Goal: Task Accomplishment & Management: Manage account settings

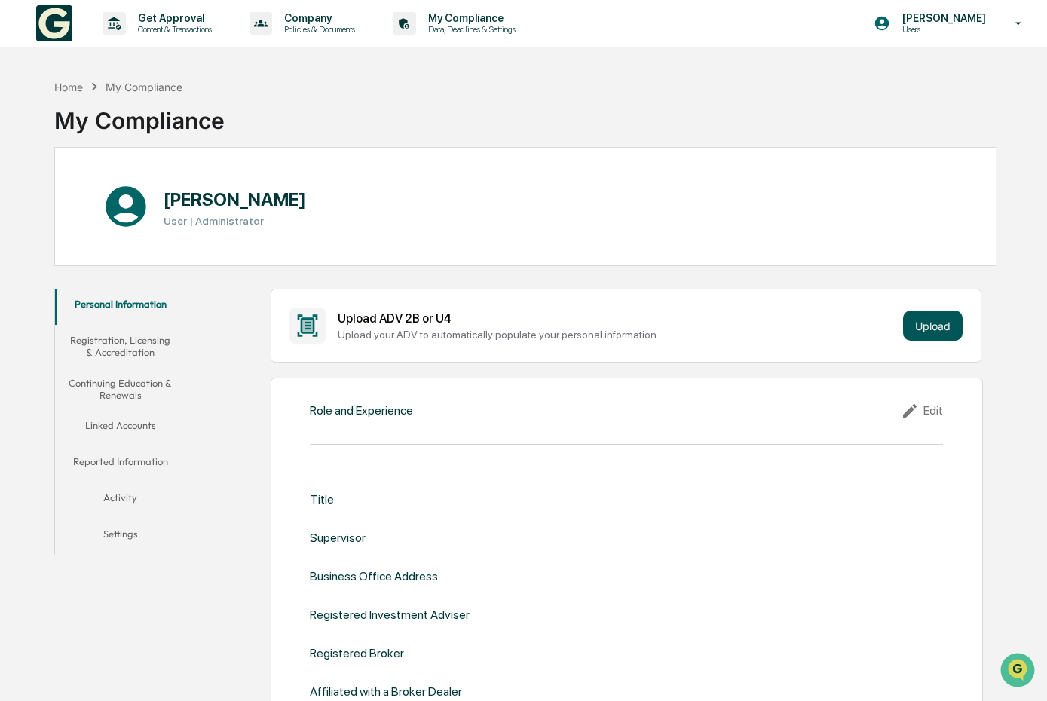
click at [922, 323] on button "Upload" at bounding box center [933, 326] width 60 height 30
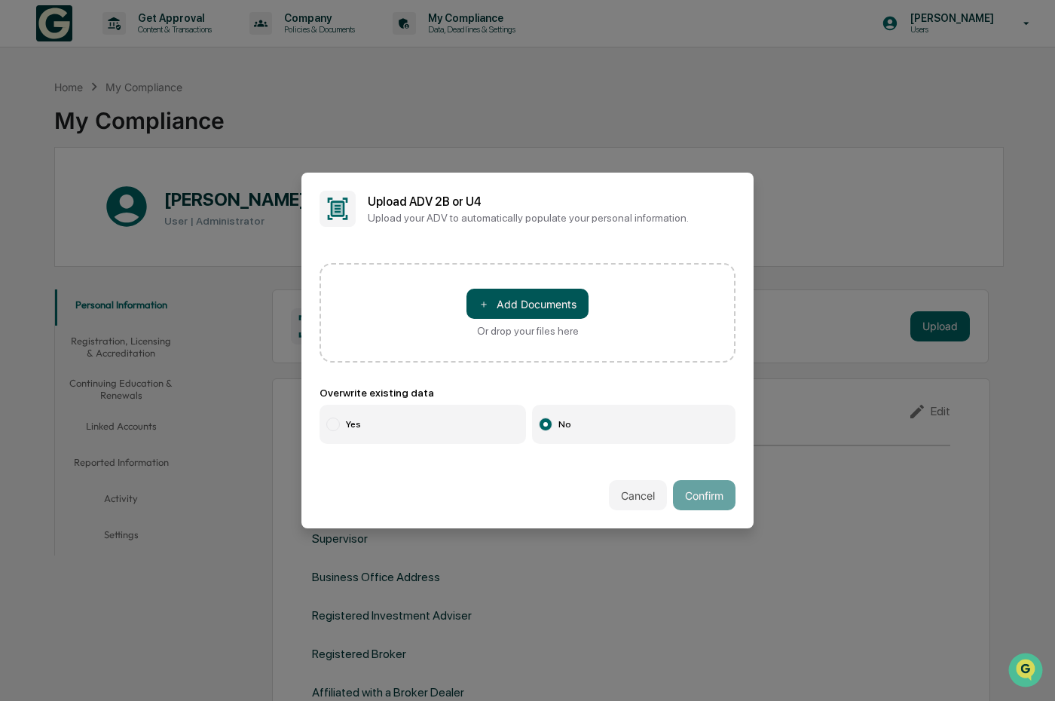
click at [506, 305] on button "＋ Add Documents" at bounding box center [528, 304] width 122 height 30
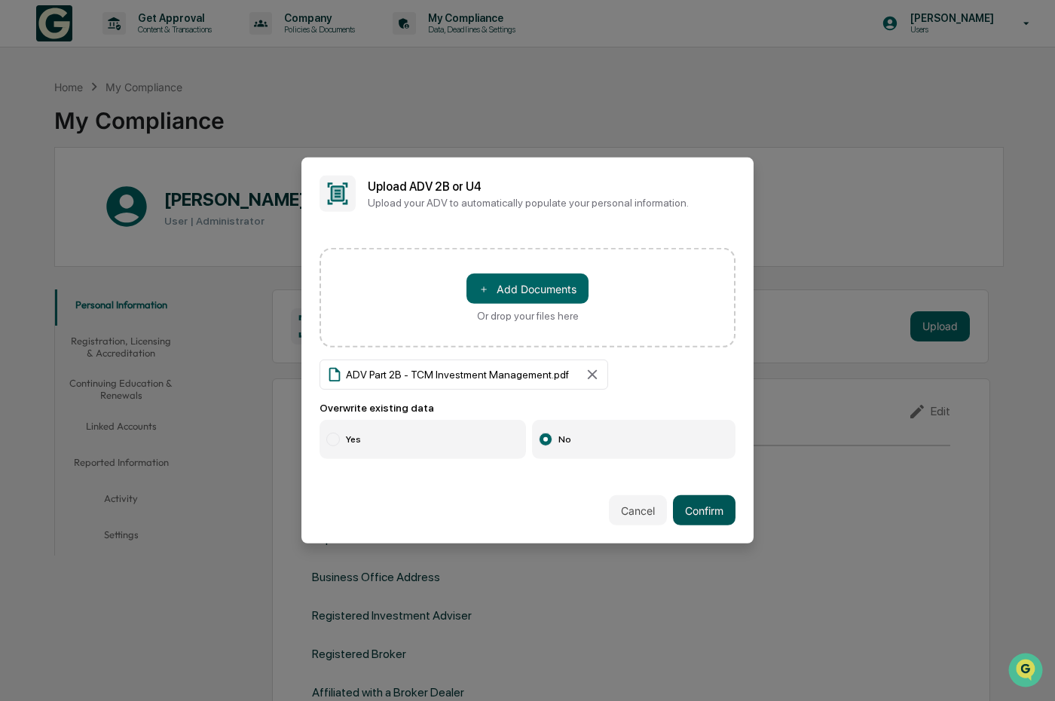
click at [699, 516] on button "Confirm" at bounding box center [704, 510] width 63 height 30
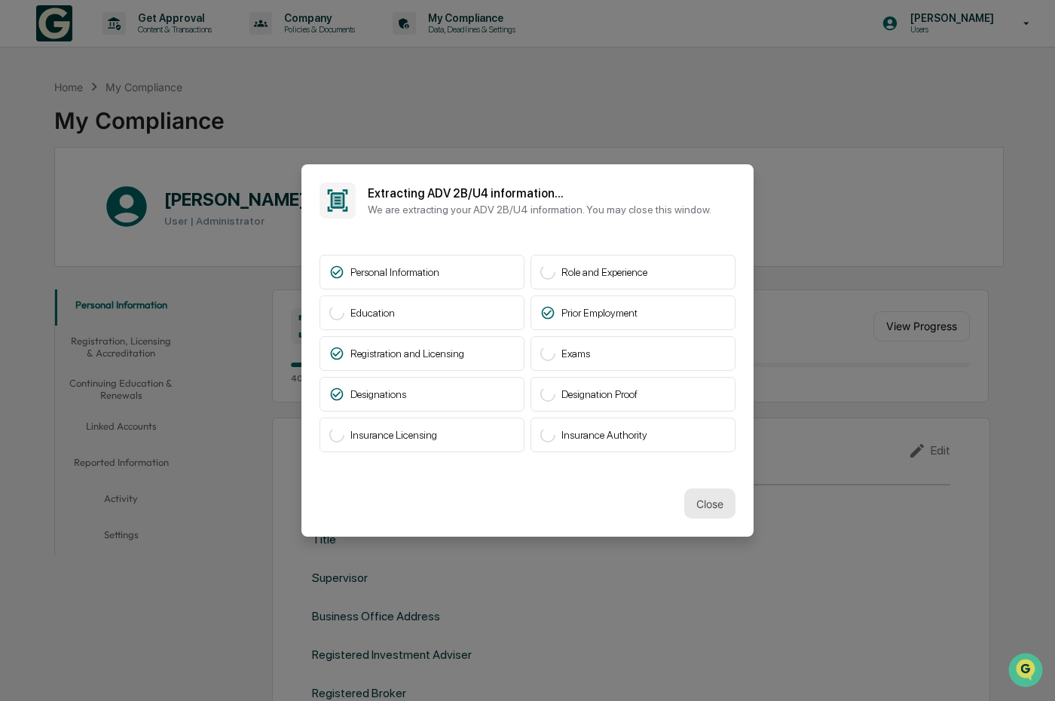
click at [709, 498] on button "Close" at bounding box center [709, 503] width 51 height 30
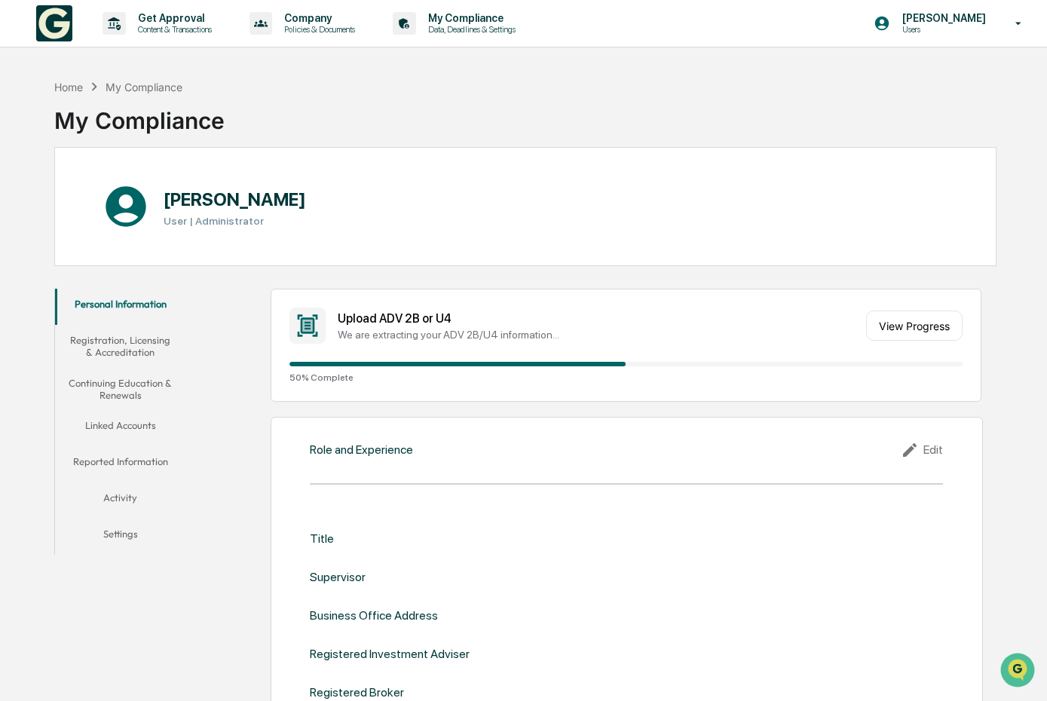
click at [137, 346] on button "Registration, Licensing & Accreditation" at bounding box center [120, 346] width 131 height 43
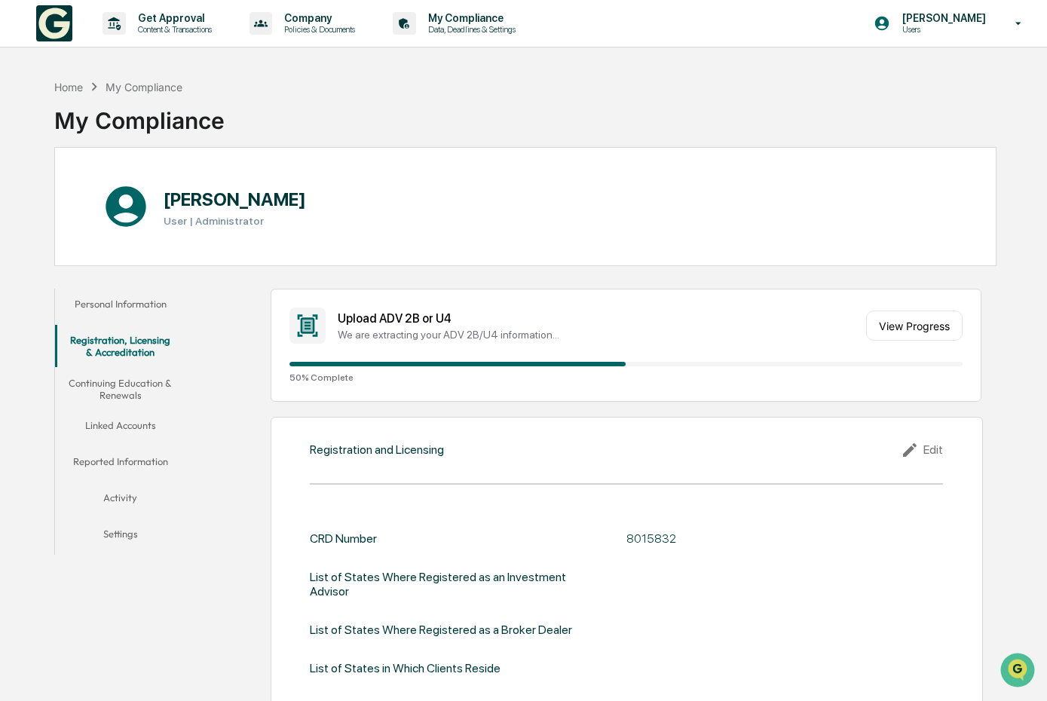
scroll to position [29, 0]
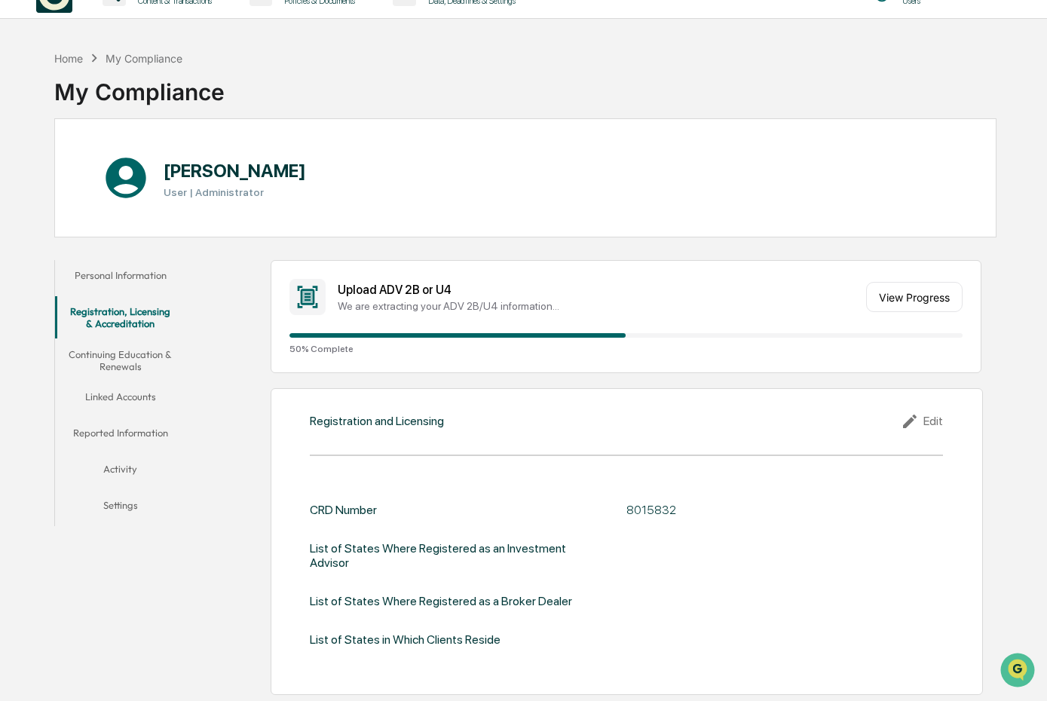
click at [134, 359] on button "Continuing Education & Renewals" at bounding box center [120, 360] width 131 height 43
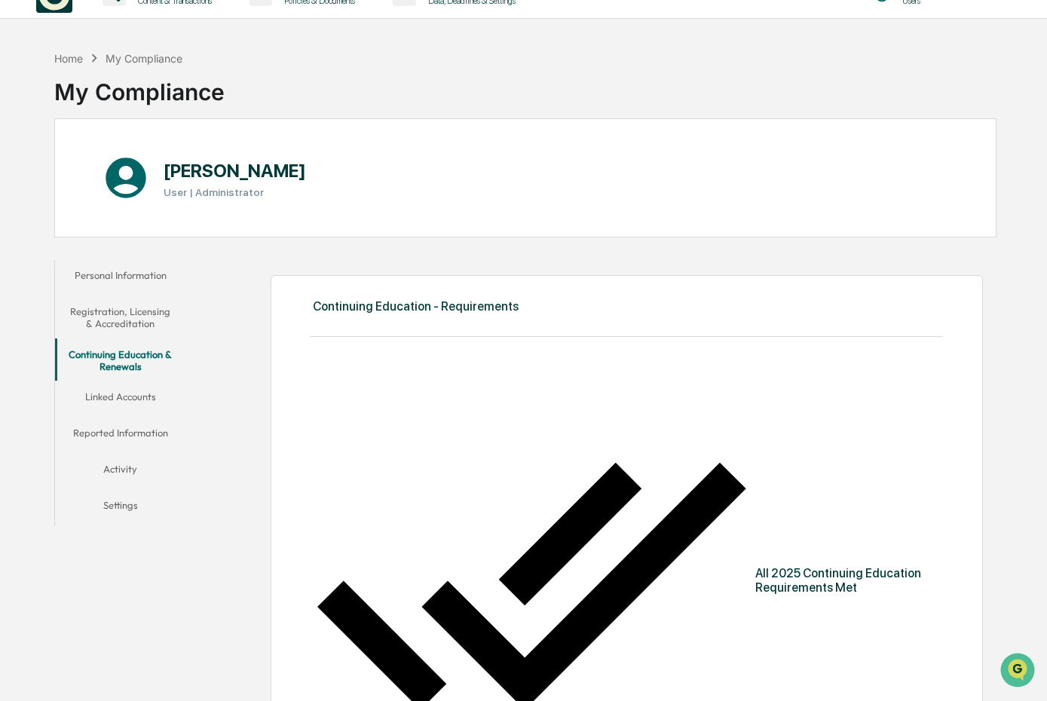
scroll to position [142, 0]
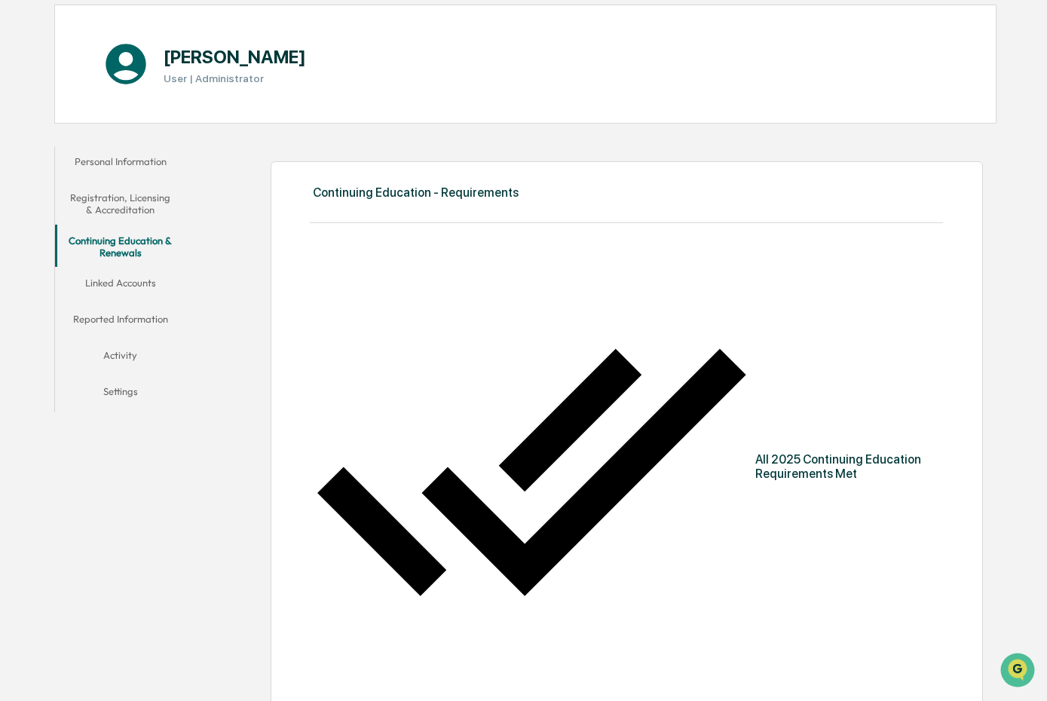
click at [153, 281] on button "Linked Accounts" at bounding box center [120, 286] width 131 height 36
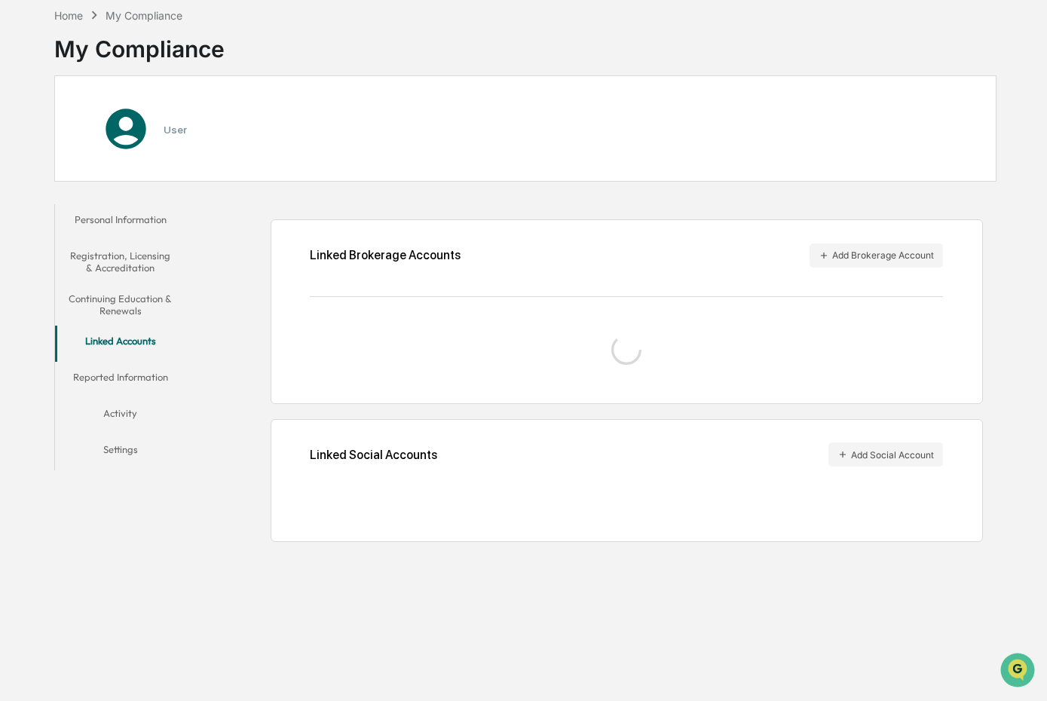
scroll to position [87, 0]
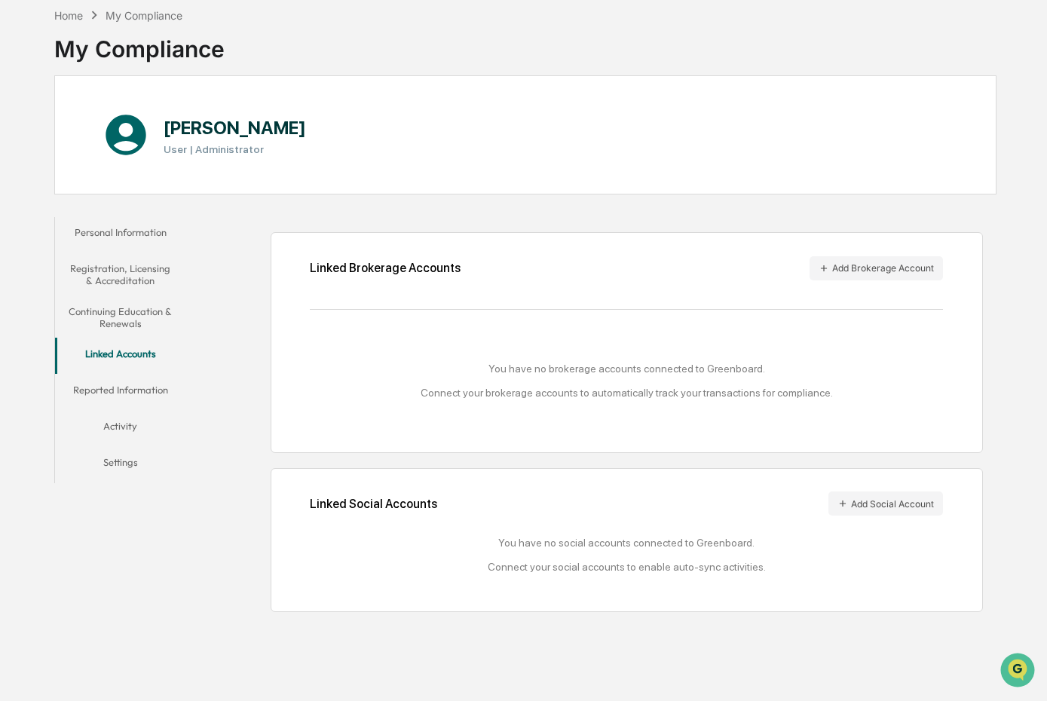
click at [112, 381] on button "Reported Information" at bounding box center [120, 393] width 131 height 36
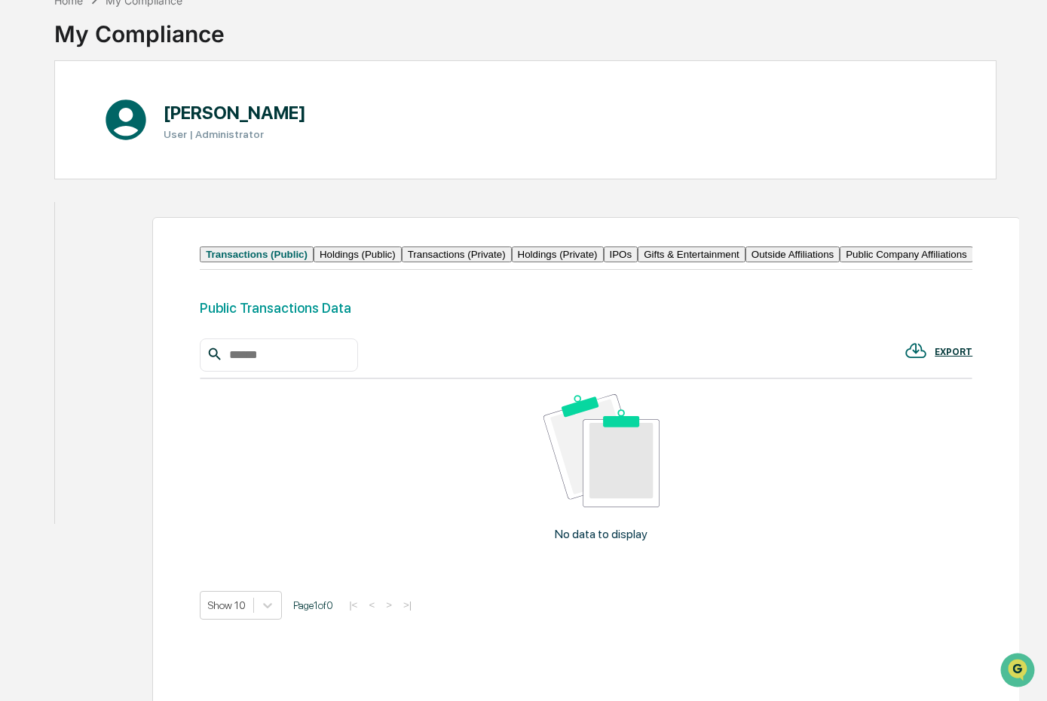
click at [115, 451] on button "Activity" at bounding box center [89, 469] width 68 height 36
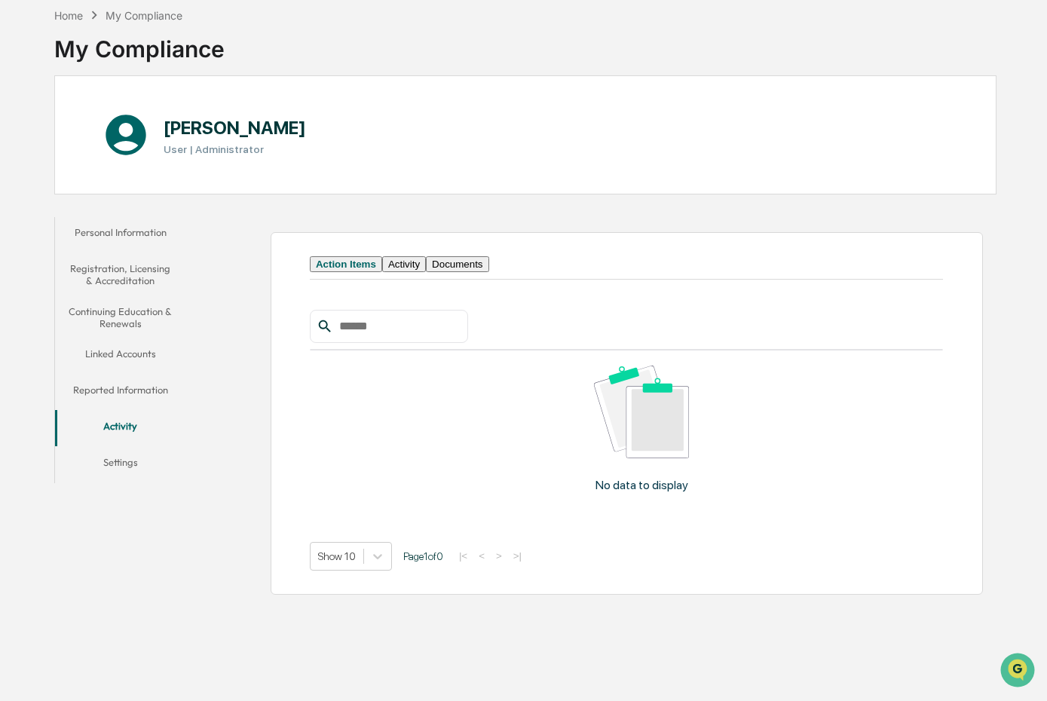
click at [120, 447] on button "Settings" at bounding box center [120, 465] width 131 height 36
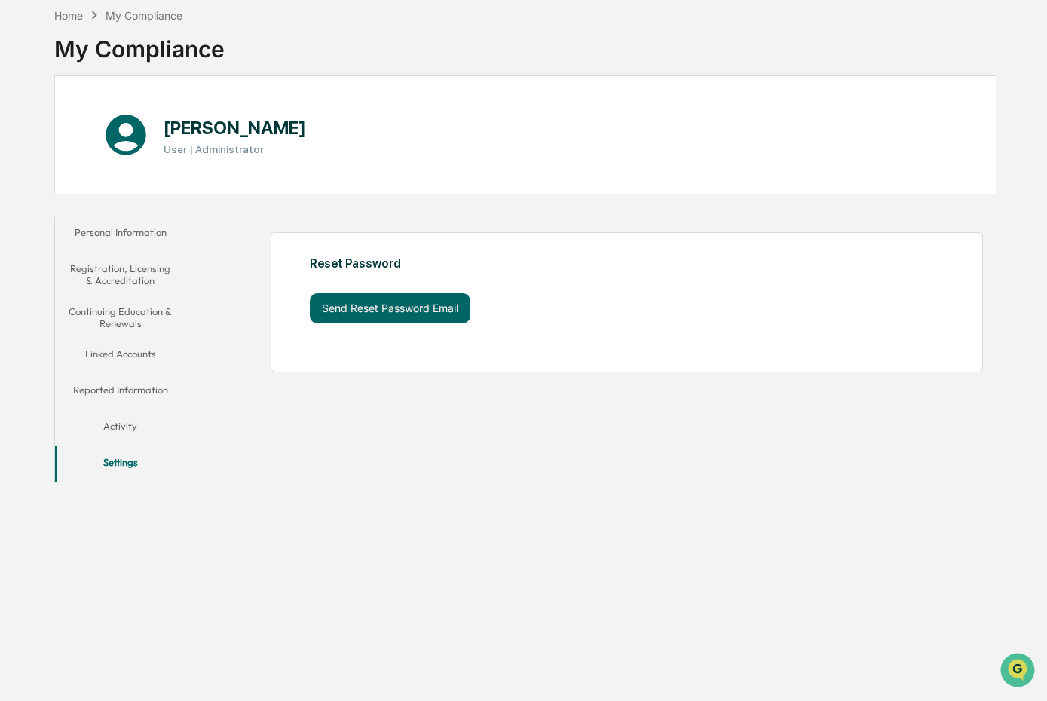
click at [117, 217] on button "Personal Information" at bounding box center [120, 235] width 131 height 36
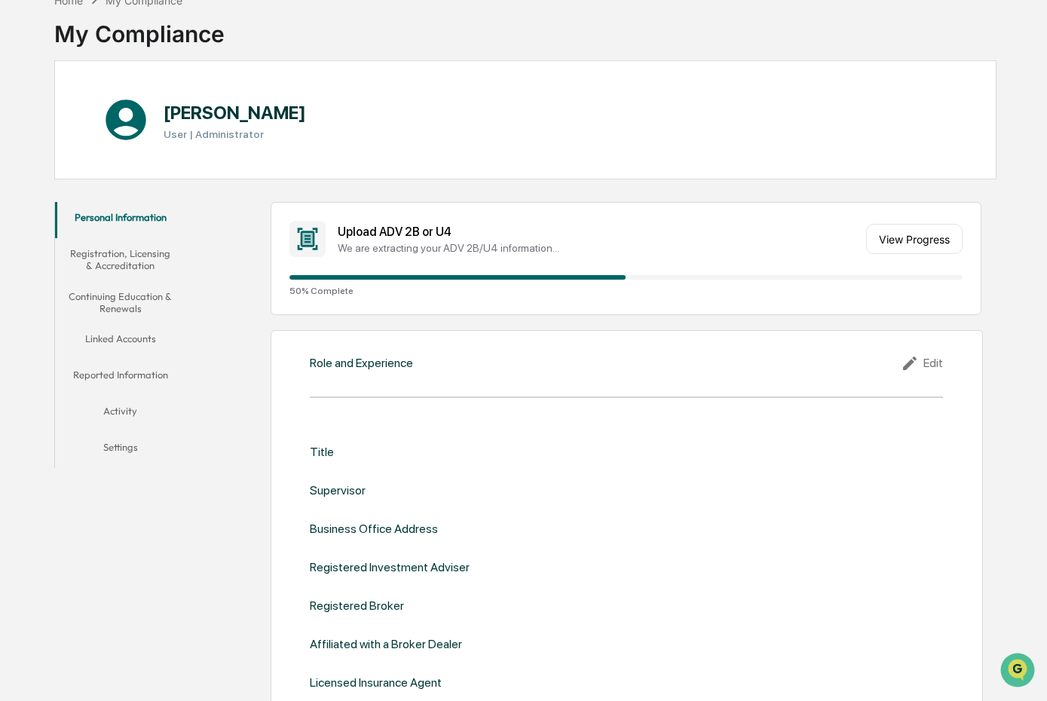
scroll to position [376, 0]
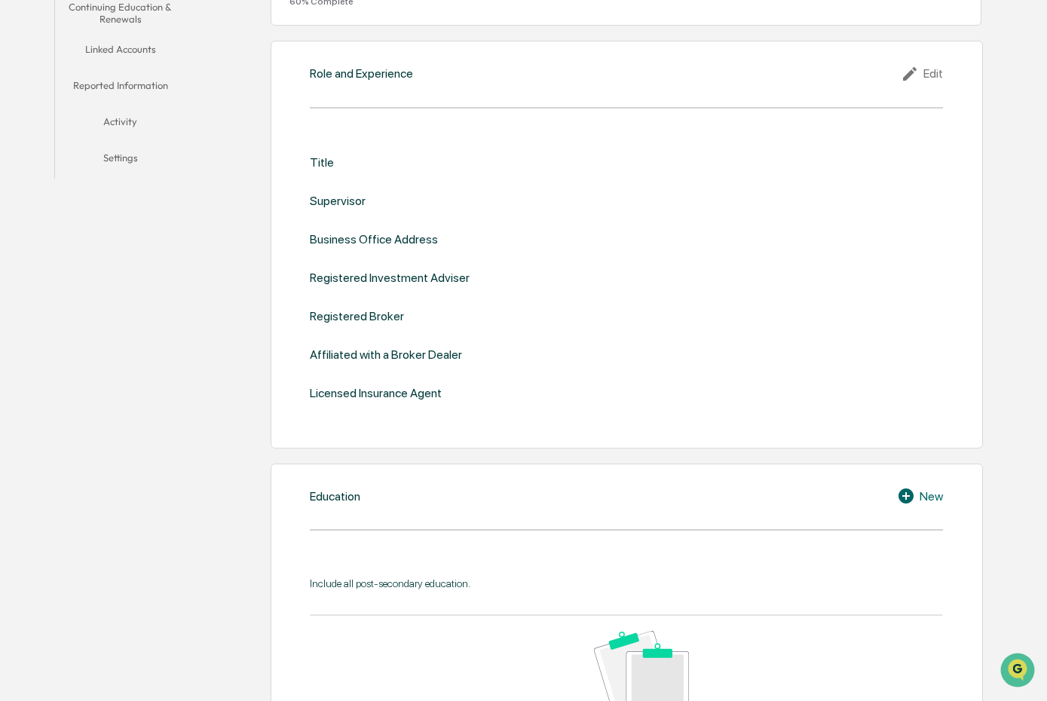
click at [323, 167] on div "Title" at bounding box center [322, 162] width 24 height 14
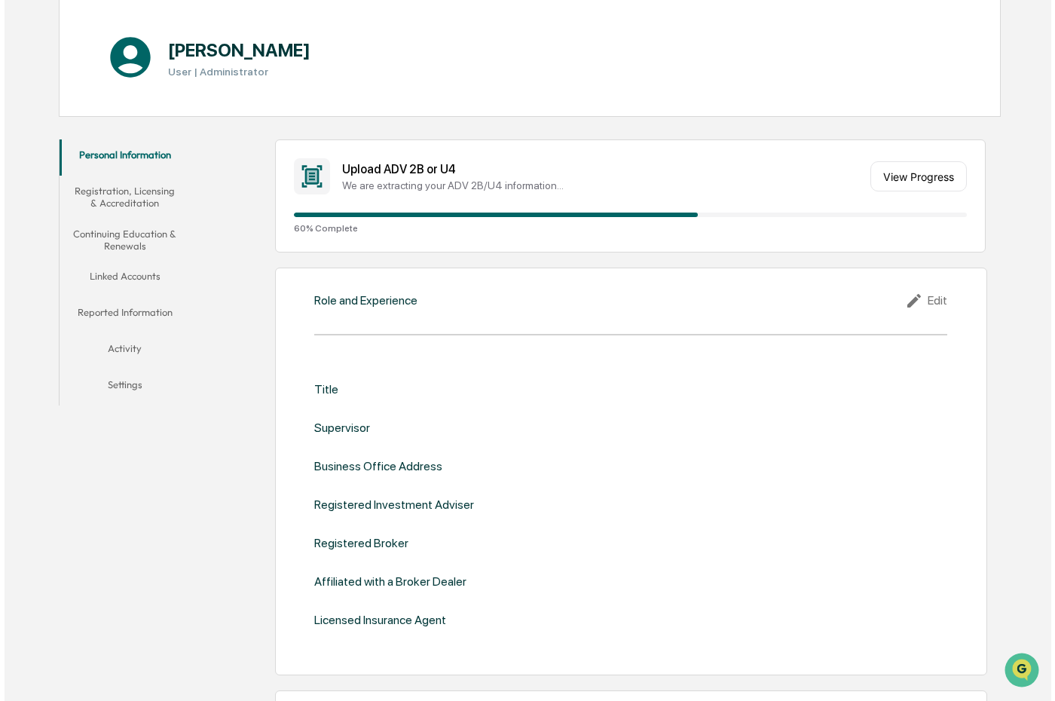
scroll to position [0, 0]
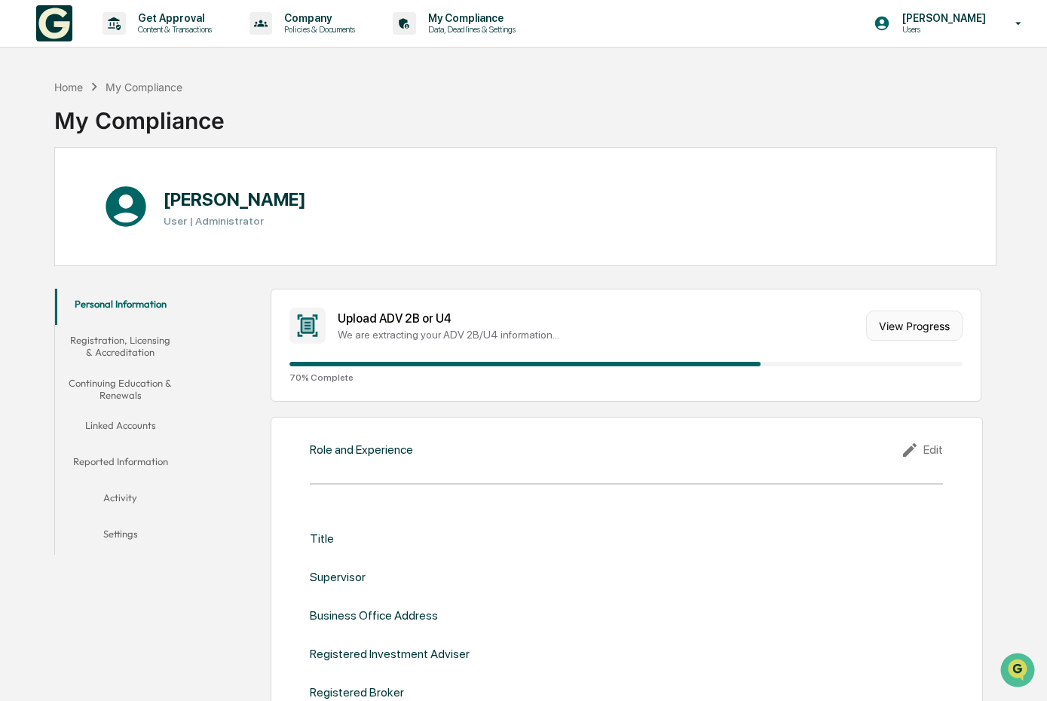
click at [906, 323] on button "View Progress" at bounding box center [914, 326] width 96 height 30
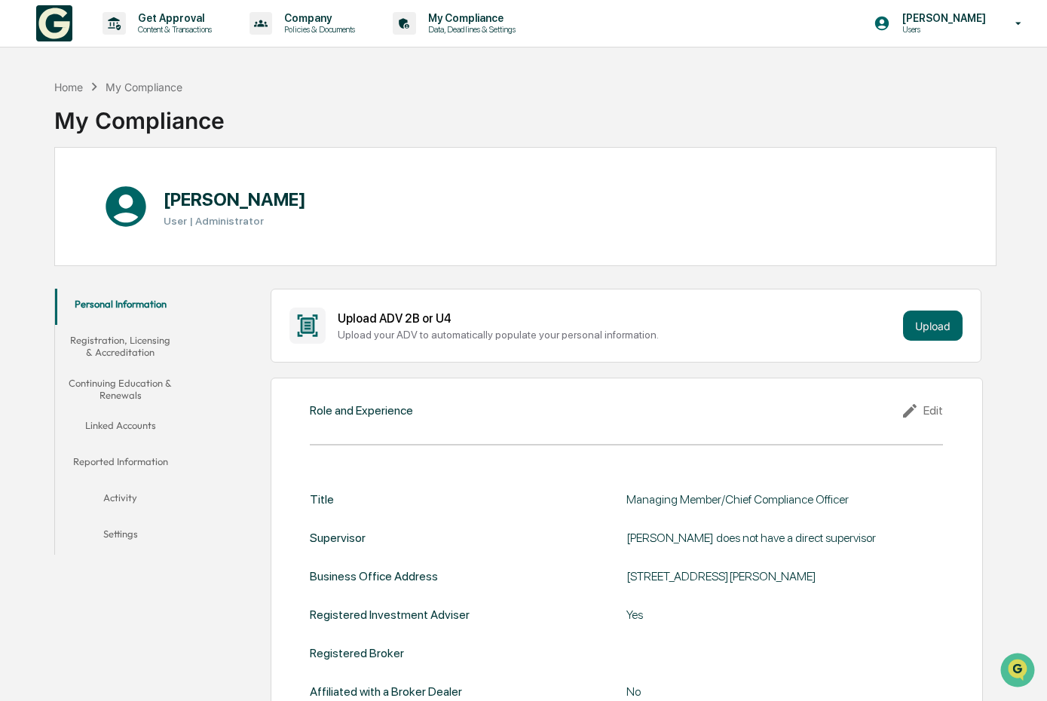
click at [138, 338] on button "Registration, Licensing & Accreditation" at bounding box center [120, 346] width 131 height 43
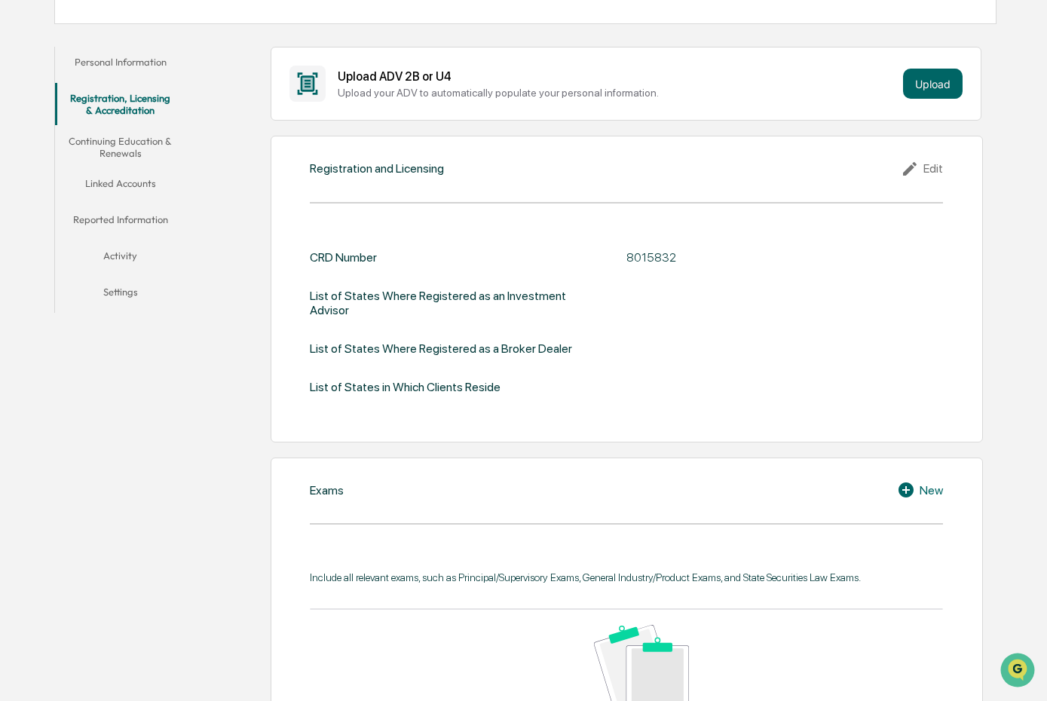
scroll to position [115, 0]
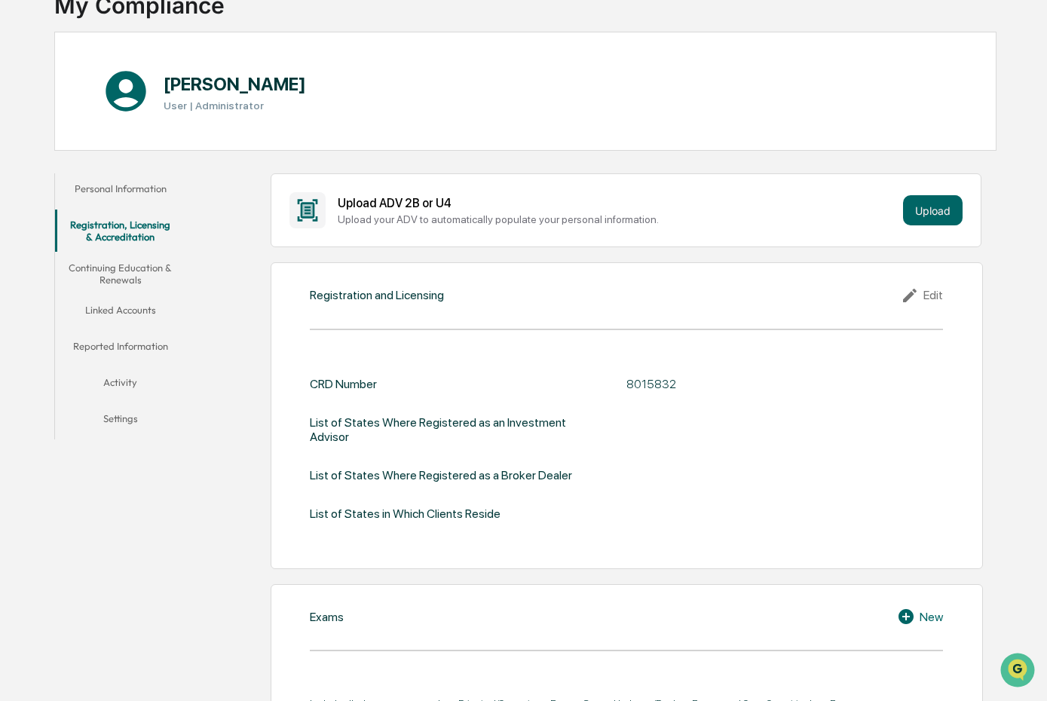
click at [137, 275] on button "Continuing Education & Renewals" at bounding box center [120, 273] width 131 height 43
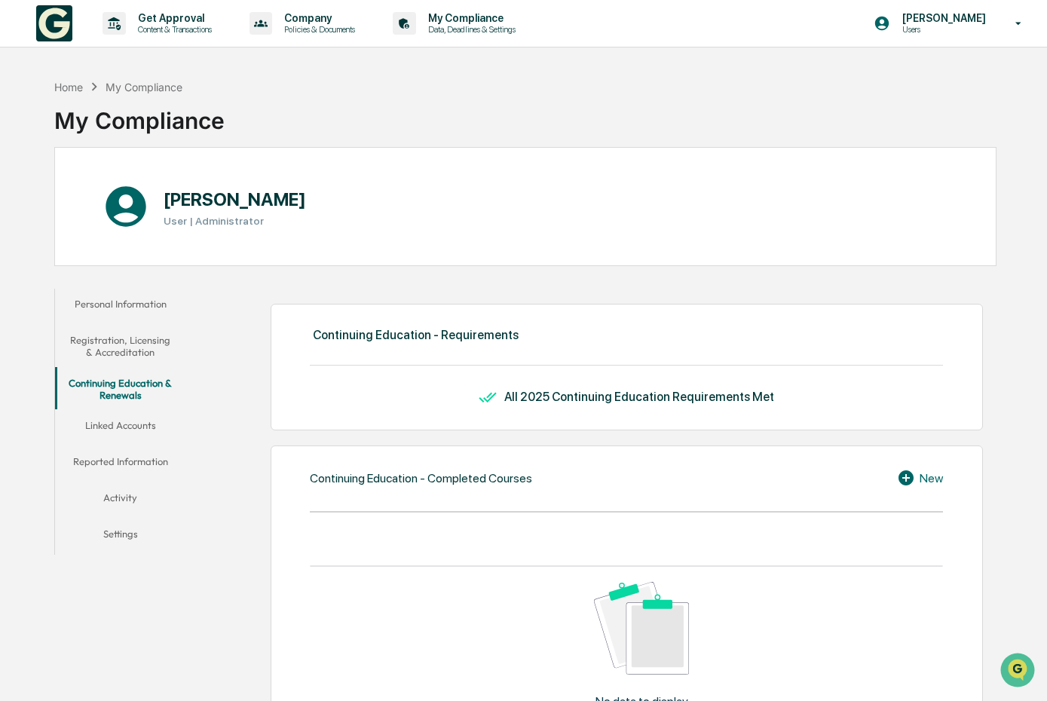
click at [145, 420] on button "Linked Accounts" at bounding box center [120, 428] width 131 height 36
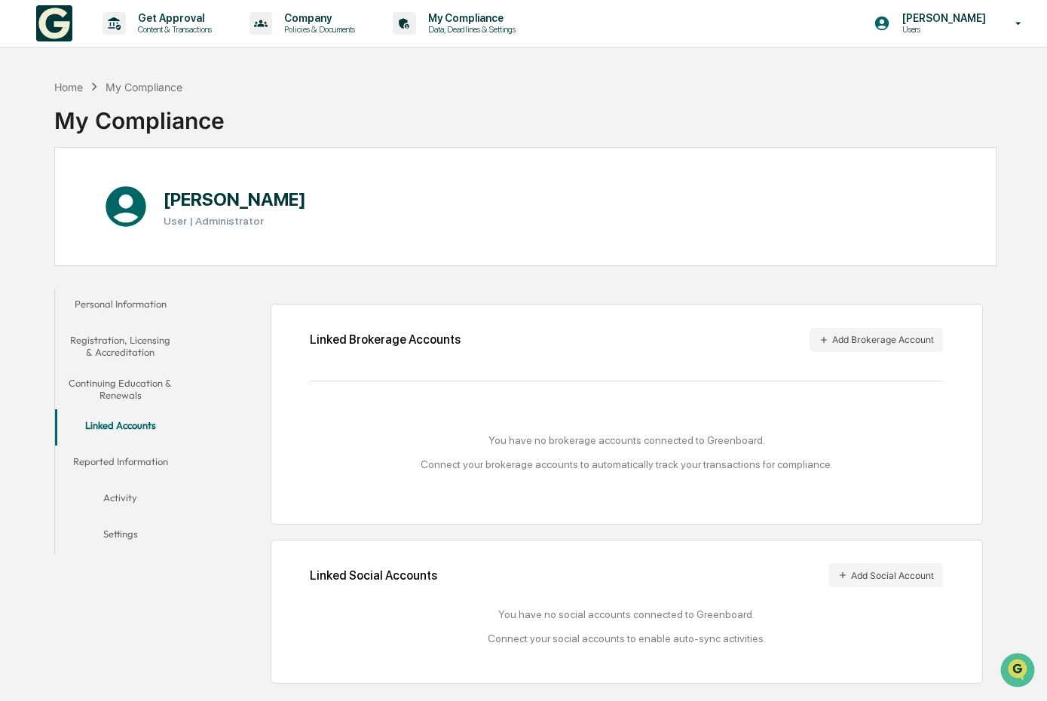
click at [138, 391] on button "Continuing Education & Renewals" at bounding box center [120, 389] width 131 height 43
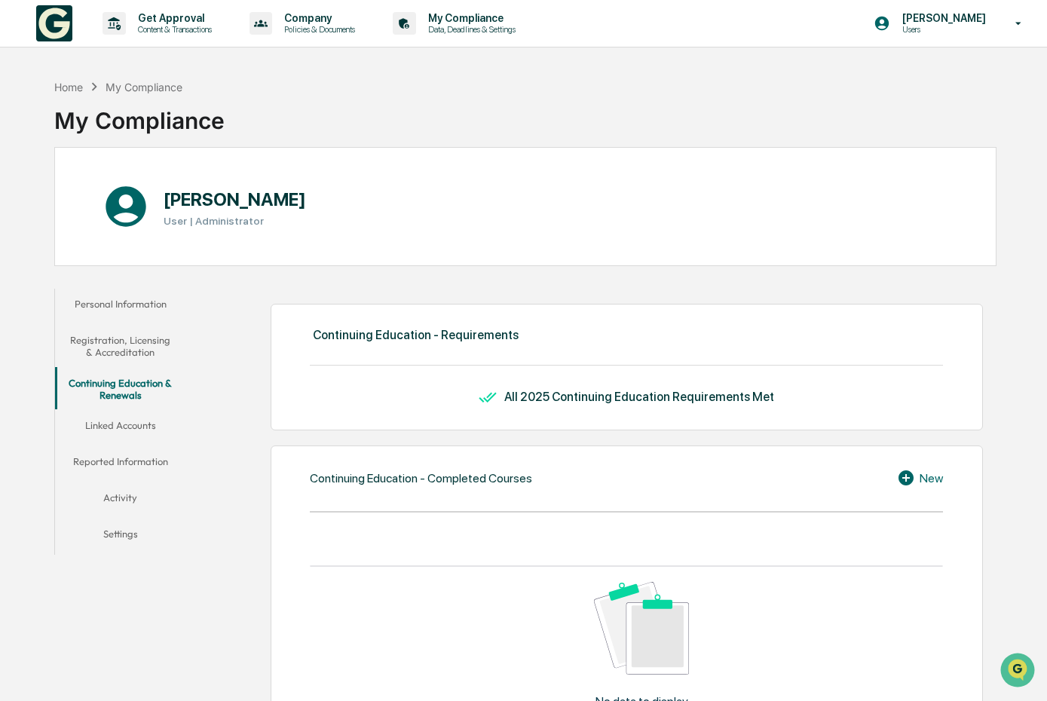
click at [135, 352] on button "Registration, Licensing & Accreditation" at bounding box center [120, 346] width 131 height 43
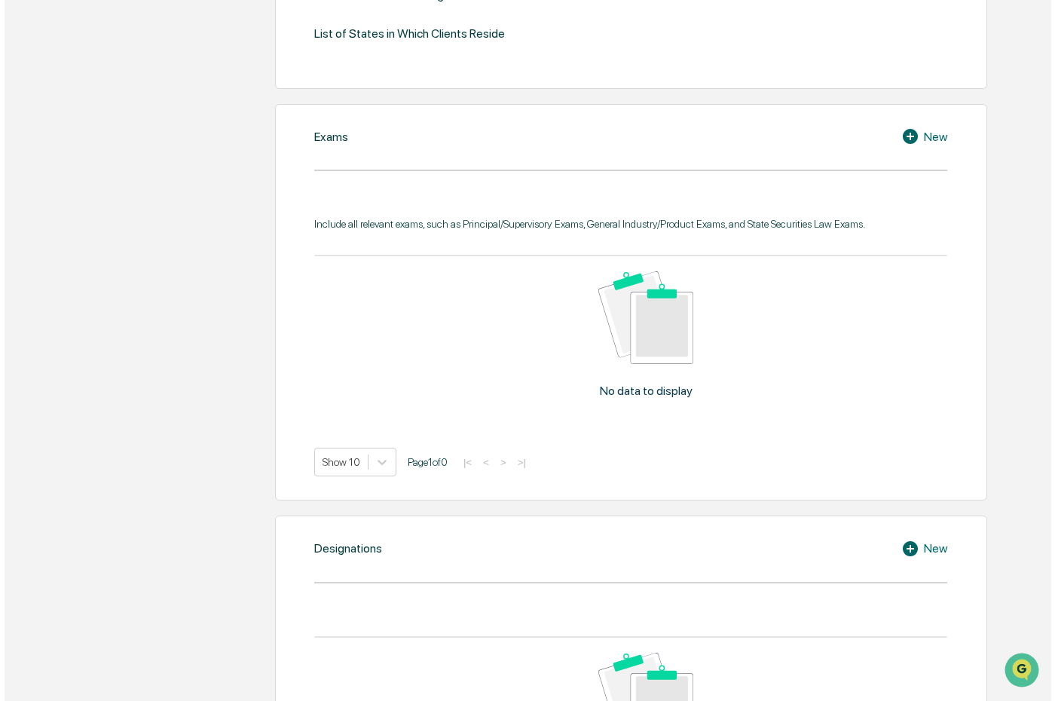
scroll to position [483, 0]
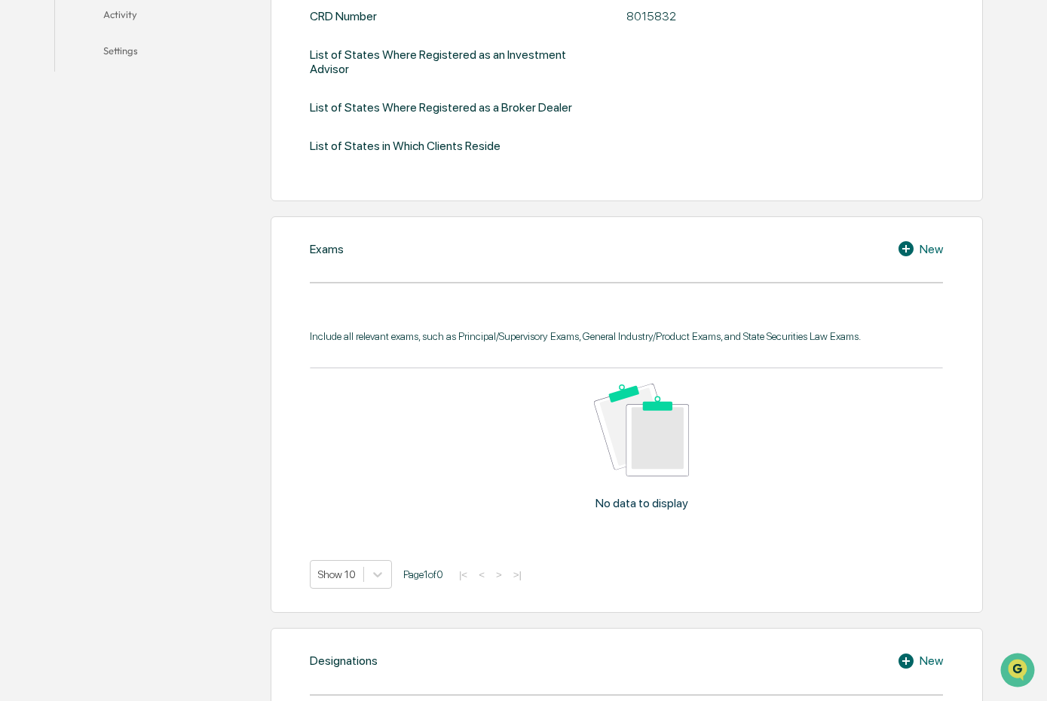
click at [913, 248] on icon at bounding box center [905, 248] width 15 height 15
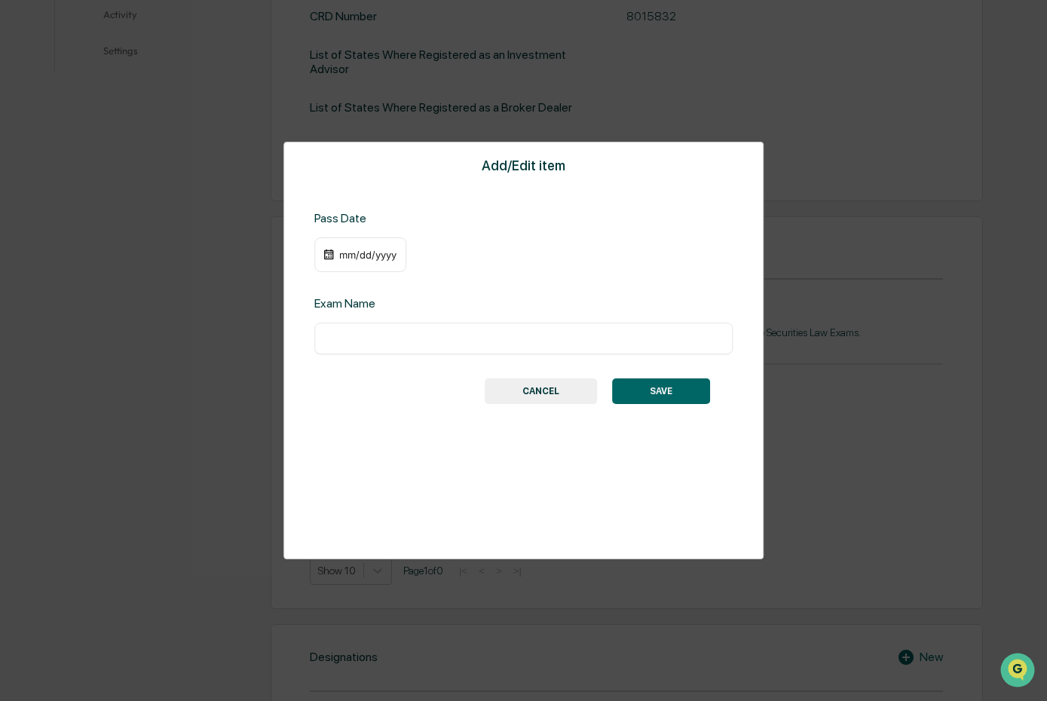
click at [400, 342] on input "text" at bounding box center [524, 338] width 396 height 15
type input "*********"
click at [610, 179] on div "Add/Edit item Pass Date mm/dd/yyyy Exam Name ********* ​ SAVE CANCEL" at bounding box center [523, 351] width 481 height 418
click at [350, 257] on div "mm/dd/yyyy" at bounding box center [368, 255] width 60 height 12
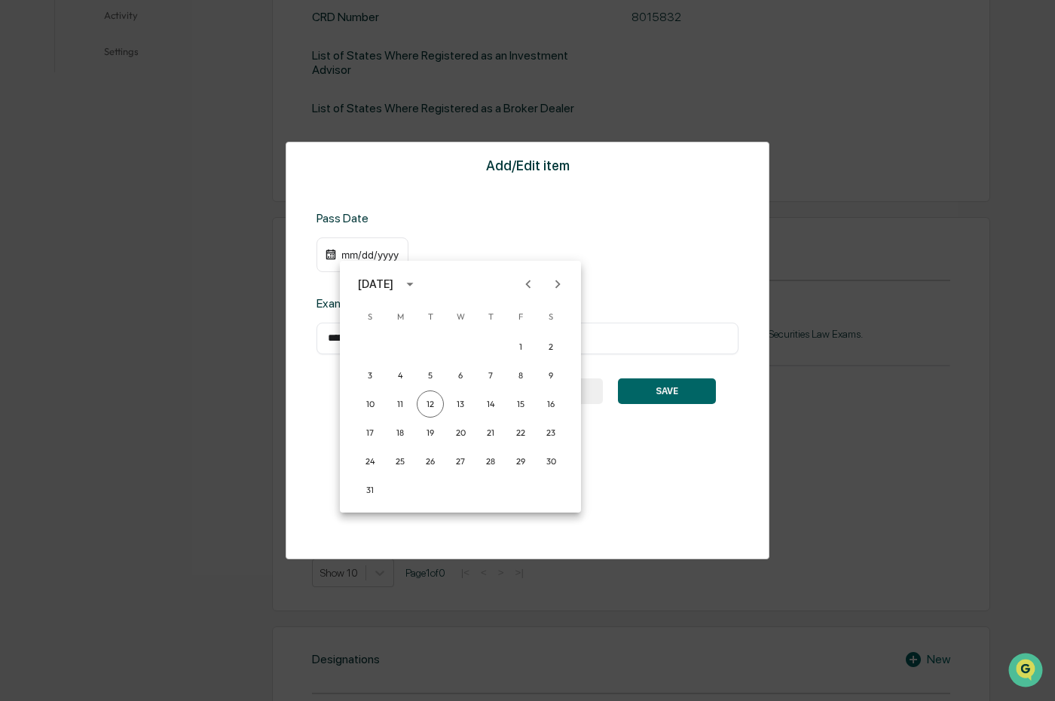
click at [382, 283] on div "August 2025" at bounding box center [375, 284] width 35 height 17
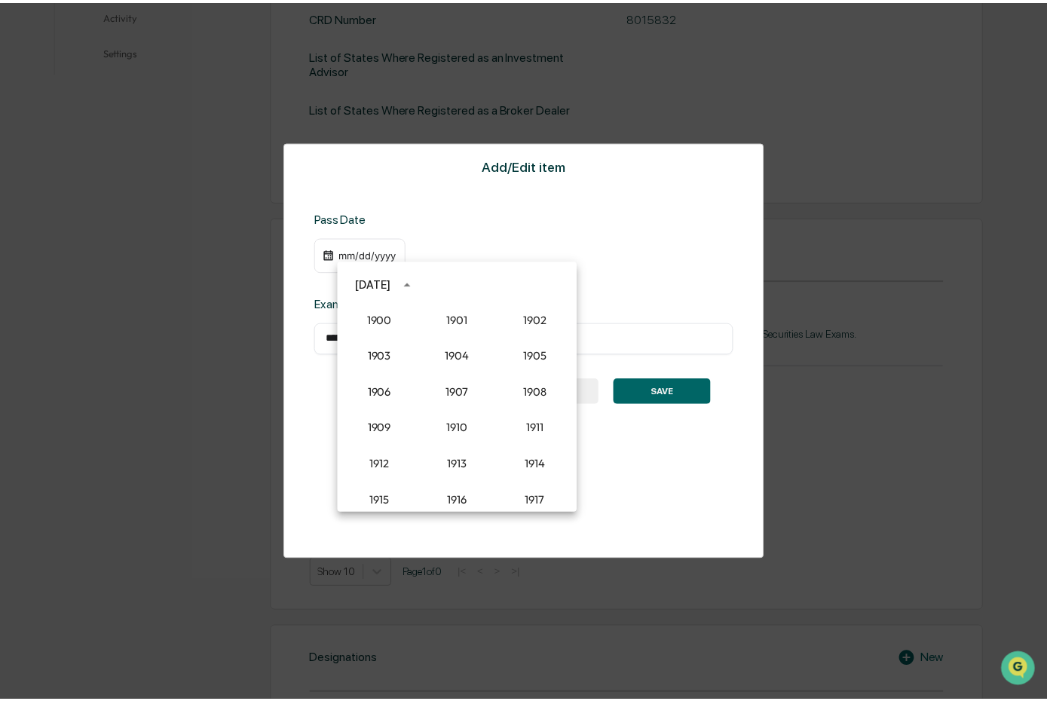
scroll to position [1396, 0]
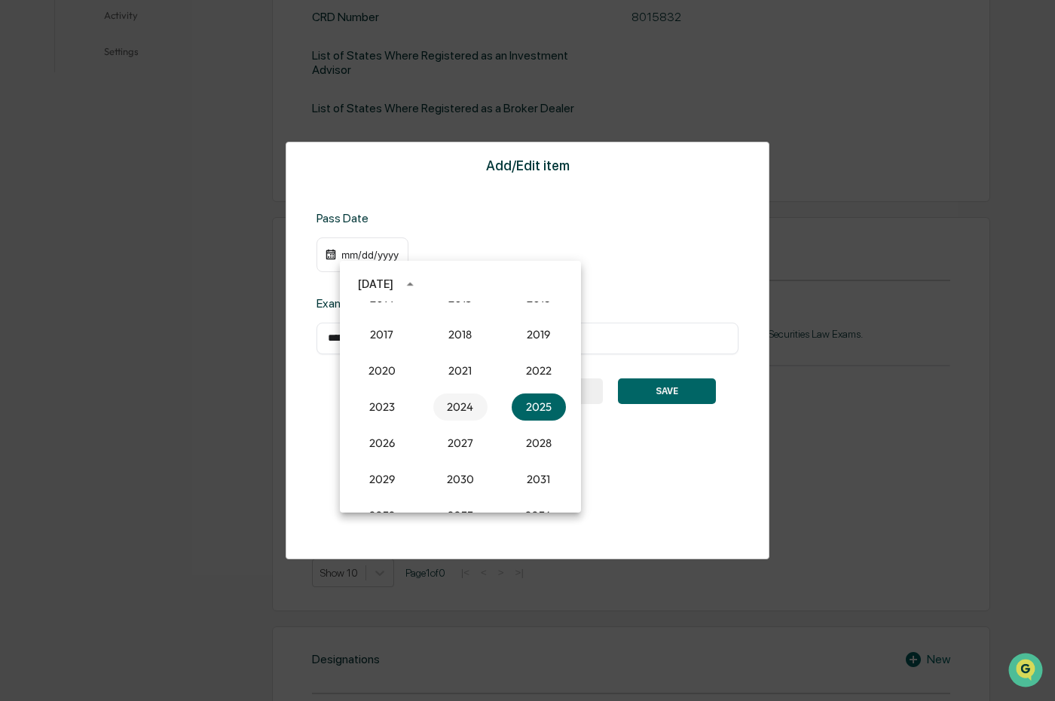
click at [466, 406] on button "2024" at bounding box center [460, 406] width 54 height 27
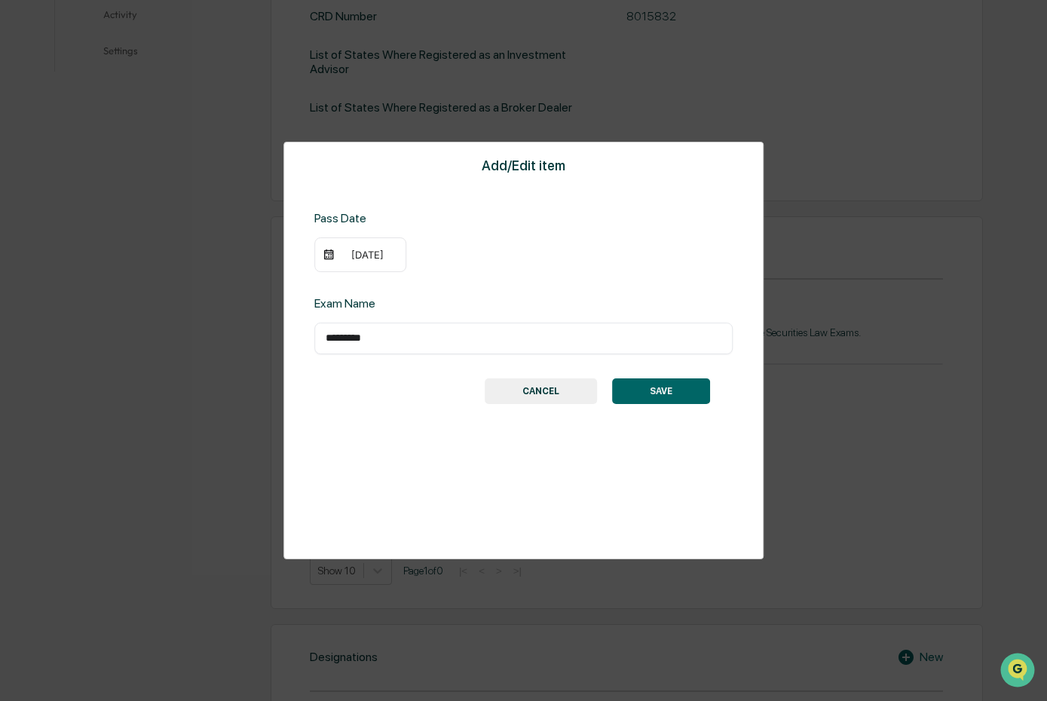
click at [330, 250] on img at bounding box center [329, 255] width 12 height 12
click at [349, 253] on div "08/12/2024" at bounding box center [368, 255] width 60 height 12
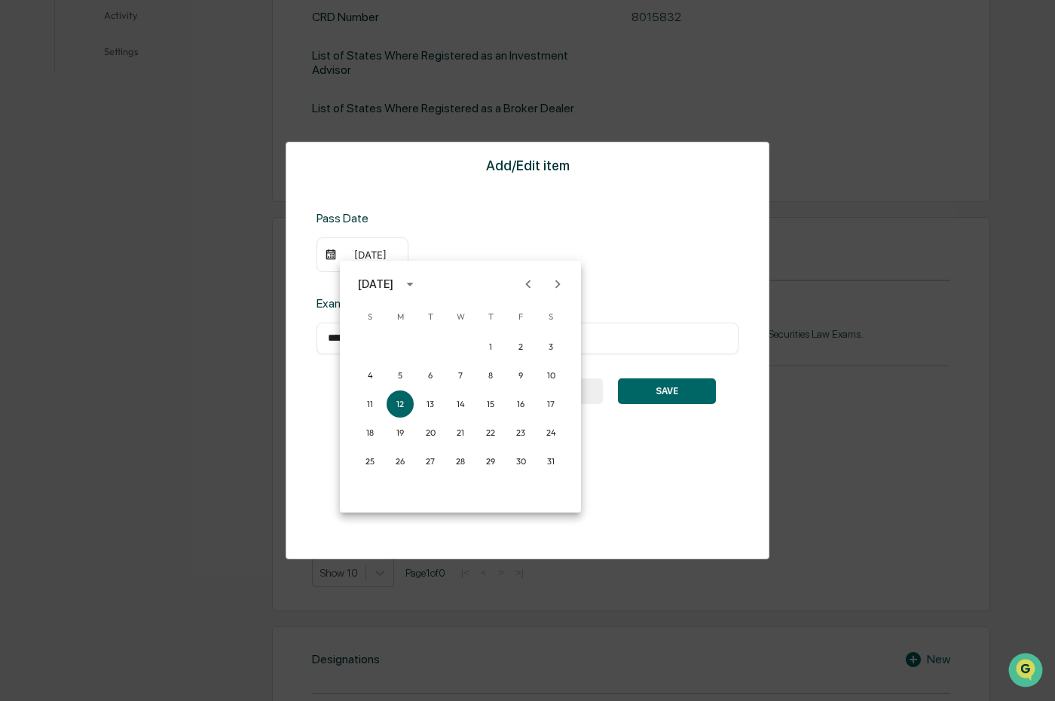
click at [534, 287] on icon "Previous month" at bounding box center [528, 284] width 17 height 17
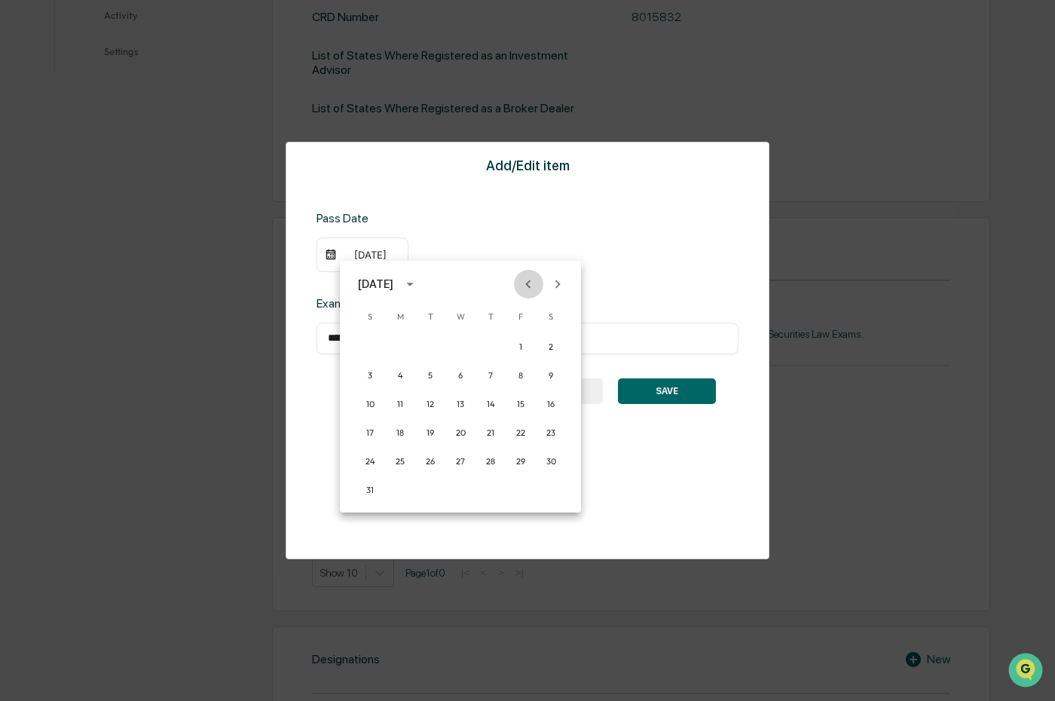
click at [534, 287] on icon "Previous month" at bounding box center [528, 284] width 17 height 17
click at [549, 287] on icon "Next month" at bounding box center [557, 284] width 17 height 17
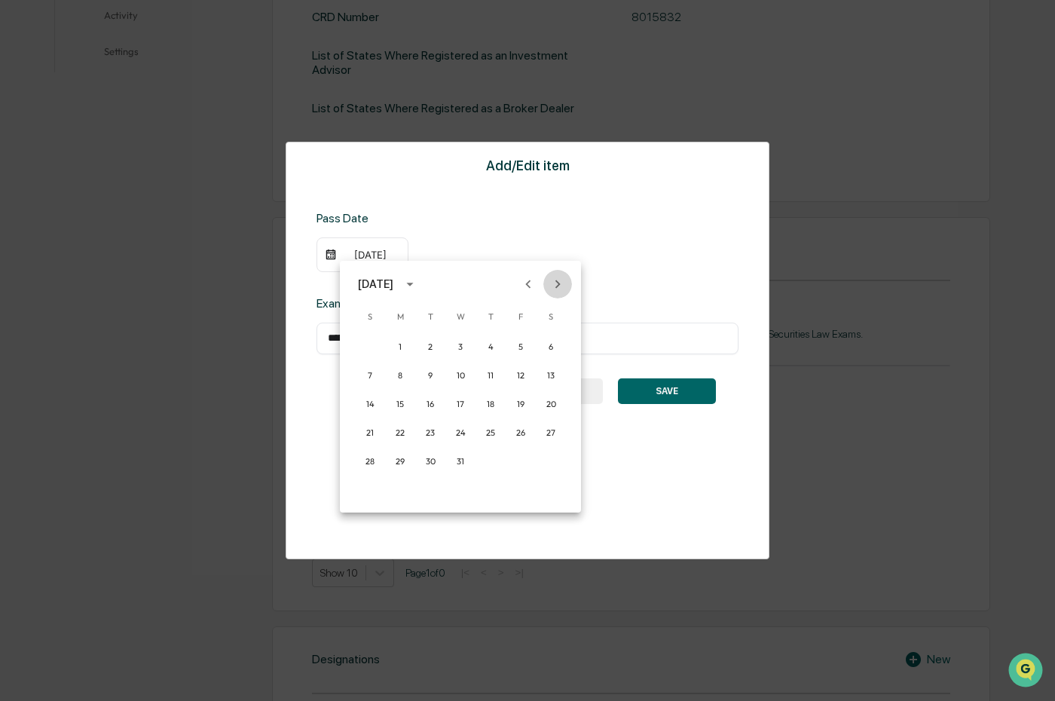
click at [549, 287] on icon "Next month" at bounding box center [557, 284] width 17 height 17
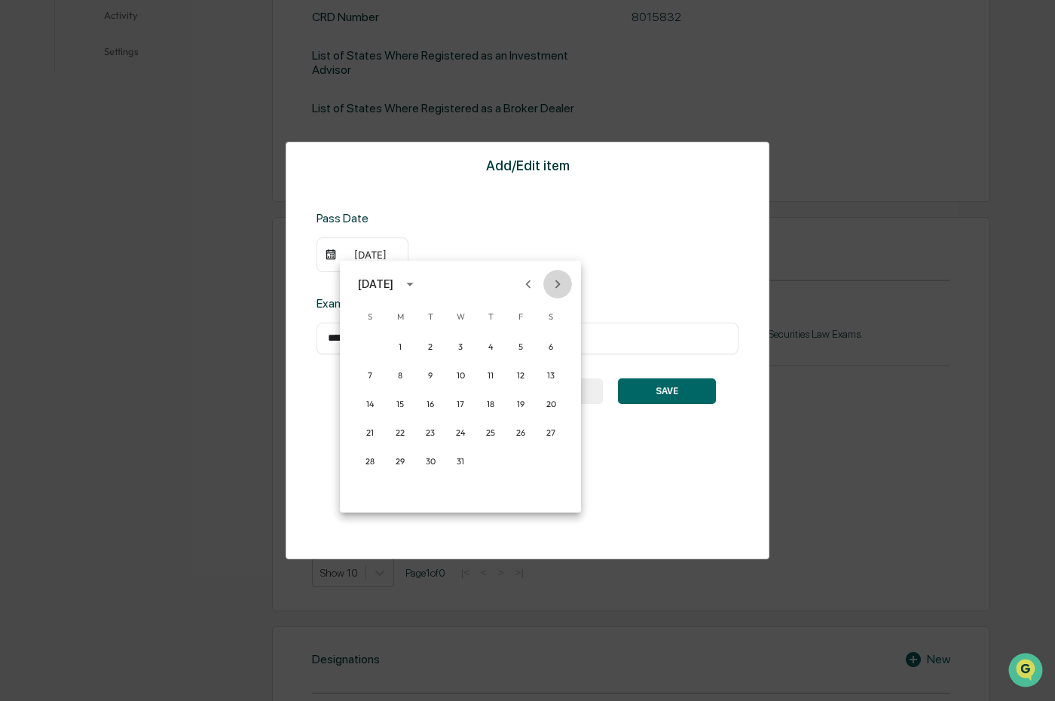
click at [549, 287] on icon "Next month" at bounding box center [557, 284] width 17 height 17
click at [467, 459] on button "30" at bounding box center [460, 461] width 27 height 27
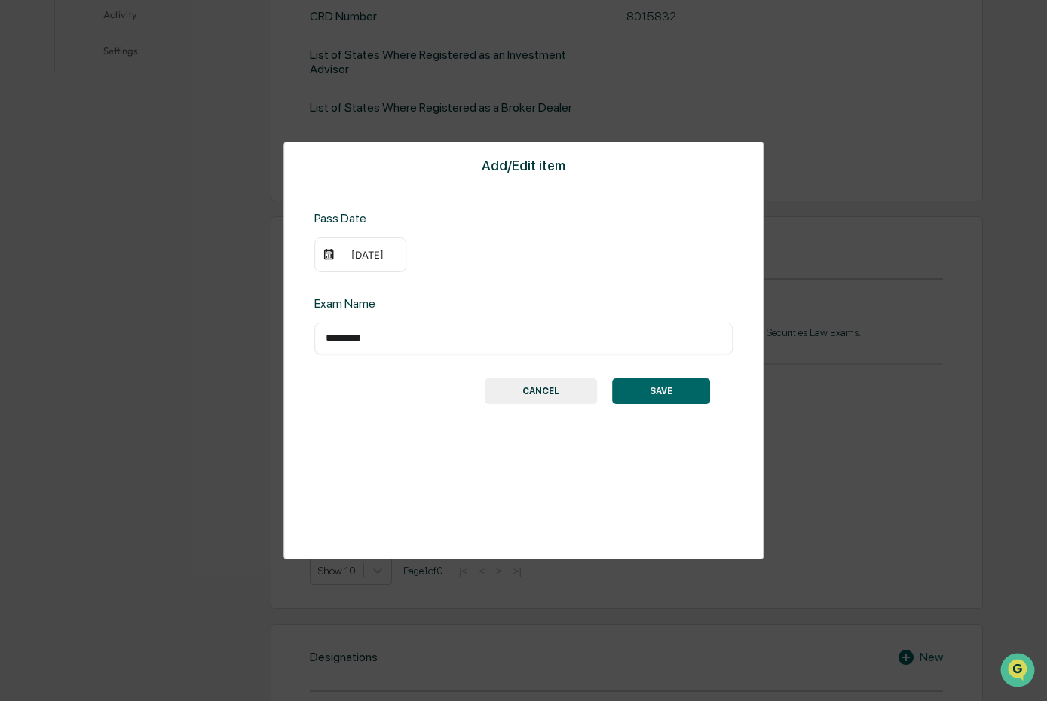
click at [521, 243] on div "10/30/2024" at bounding box center [523, 254] width 419 height 35
click at [670, 381] on button "SAVE" at bounding box center [661, 391] width 98 height 26
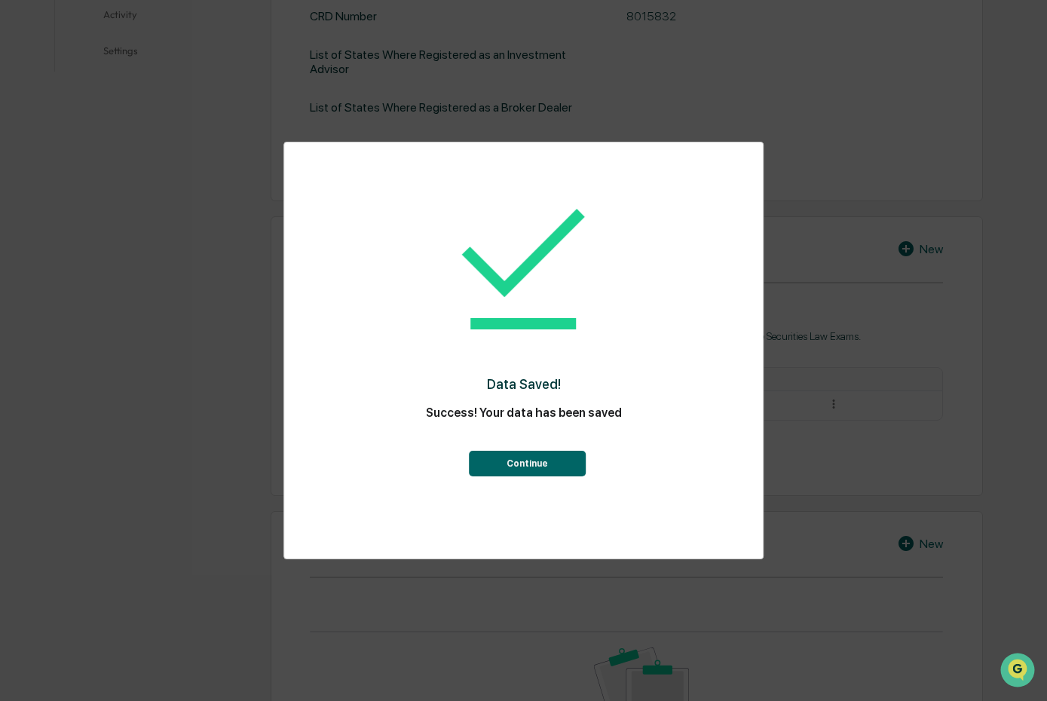
click at [552, 463] on button "Continue" at bounding box center [527, 464] width 117 height 26
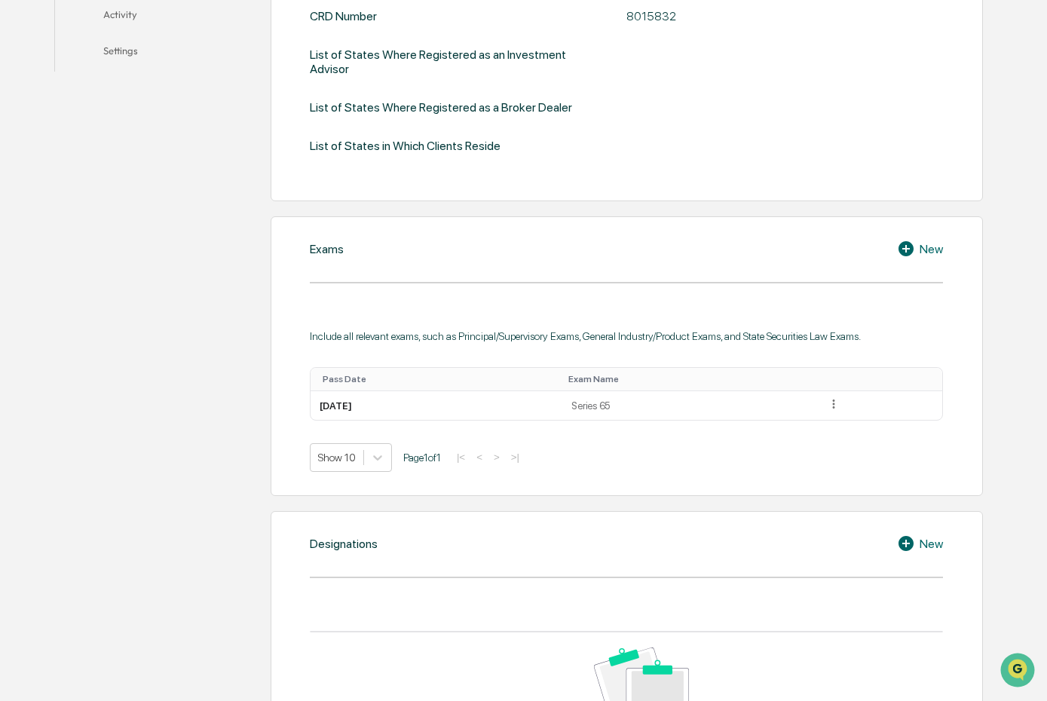
click at [900, 245] on icon at bounding box center [908, 249] width 23 height 18
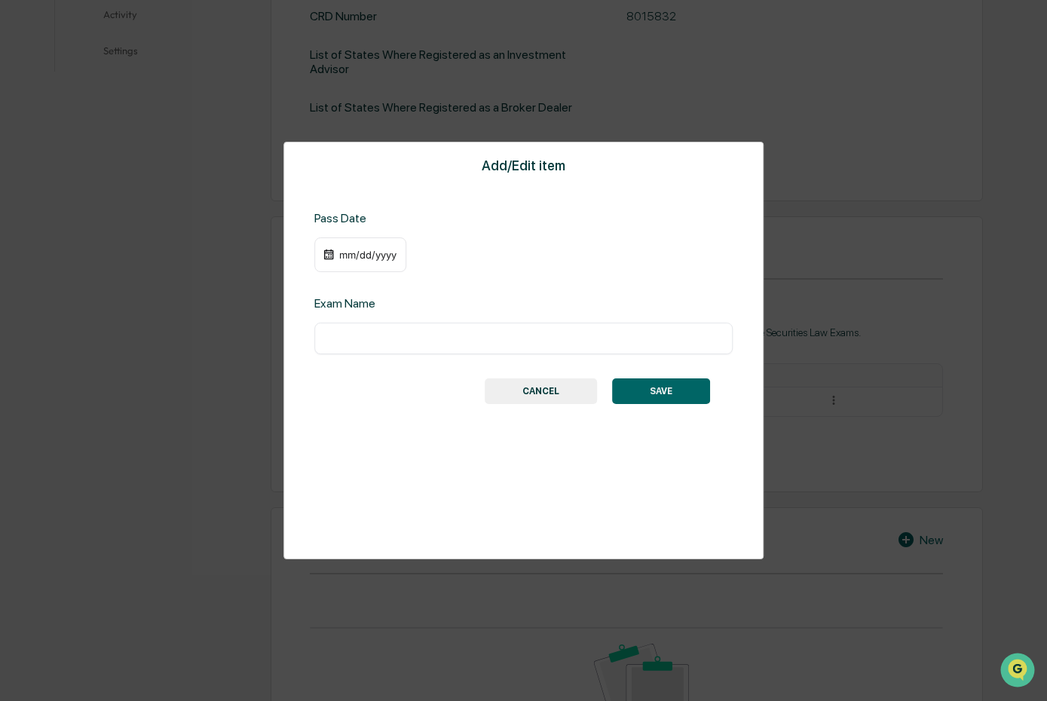
click at [412, 341] on input "text" at bounding box center [524, 338] width 396 height 15
type input "***"
click at [347, 249] on div "mm/dd/yyyy" at bounding box center [368, 255] width 60 height 12
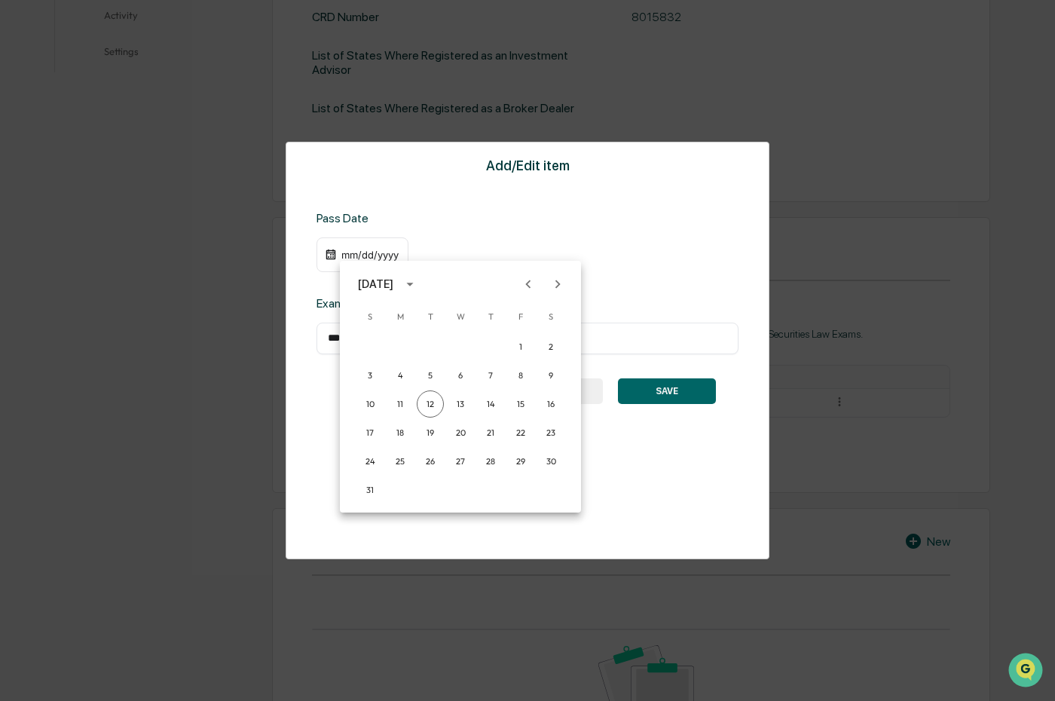
click at [523, 280] on icon "Previous month" at bounding box center [528, 284] width 17 height 17
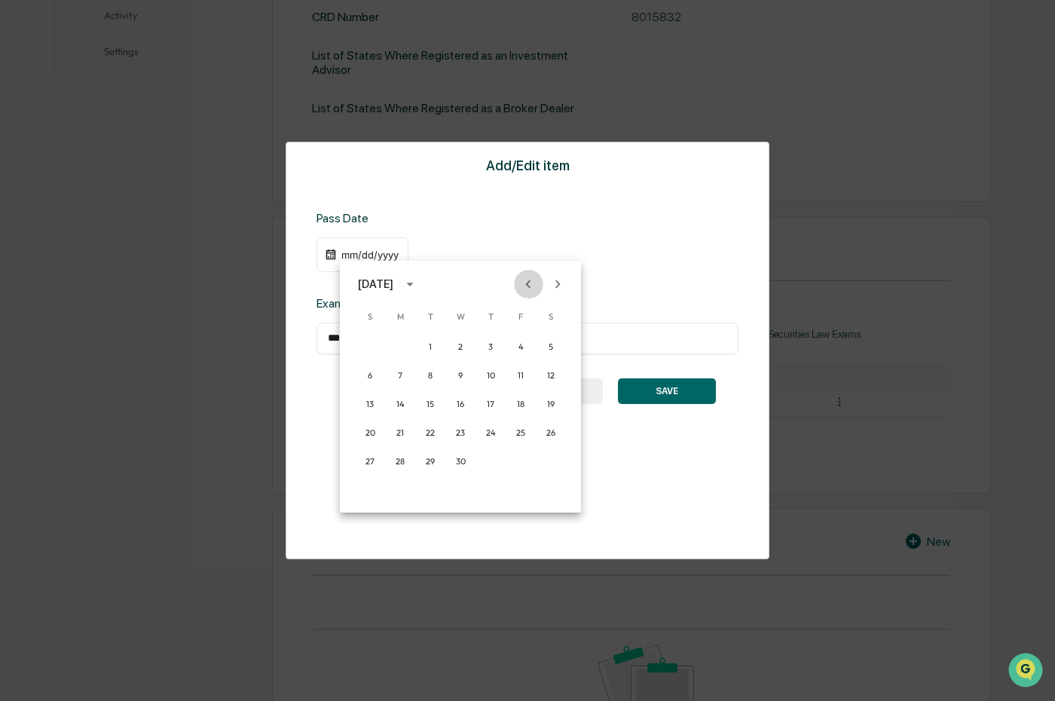
click at [523, 280] on icon "Previous month" at bounding box center [528, 284] width 17 height 17
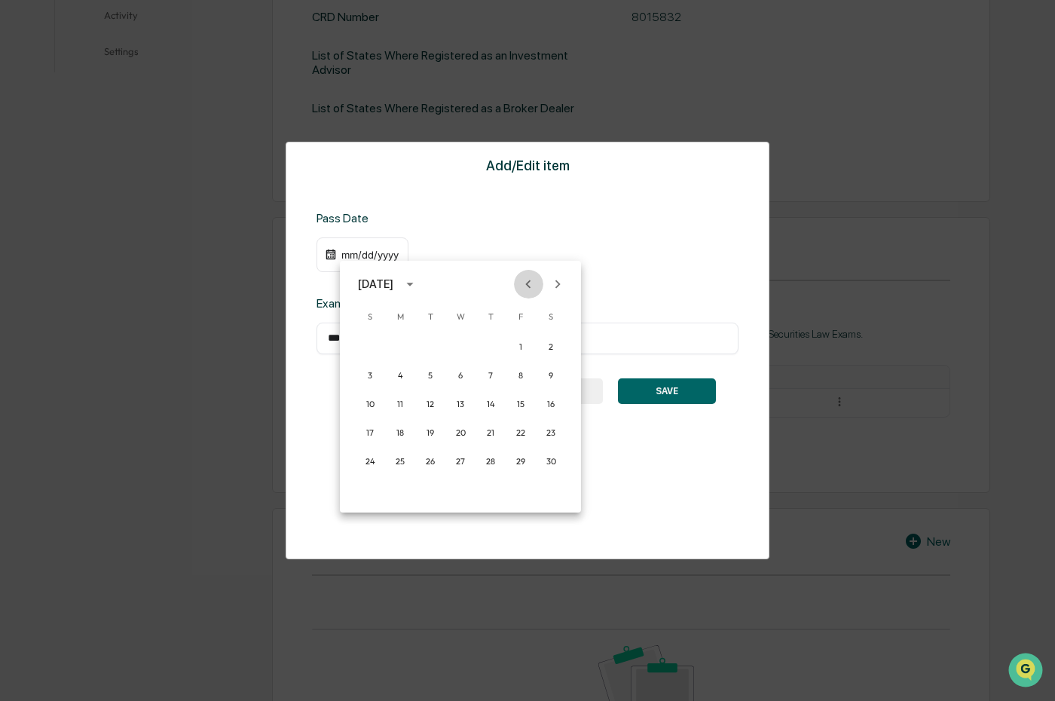
click at [523, 280] on icon "Previous month" at bounding box center [528, 284] width 17 height 17
click at [548, 281] on button "Next month" at bounding box center [557, 284] width 29 height 29
click at [460, 376] on button "9" at bounding box center [460, 375] width 27 height 27
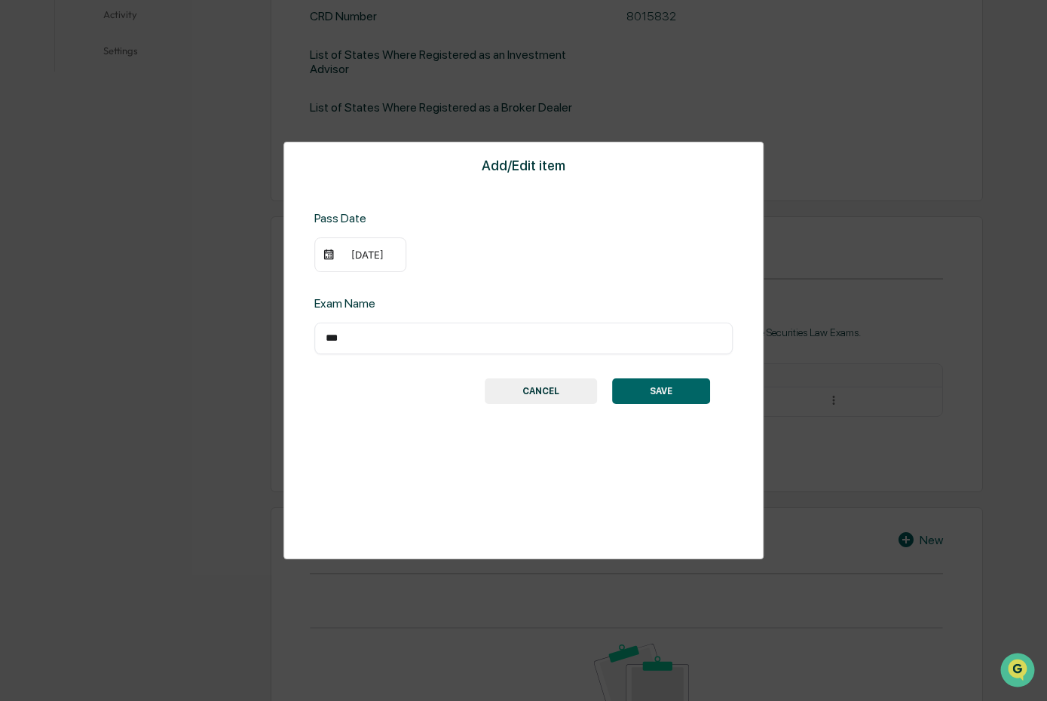
click at [519, 301] on div "Exam Name *** ​" at bounding box center [523, 325] width 419 height 58
click at [672, 394] on button "SAVE" at bounding box center [661, 391] width 98 height 26
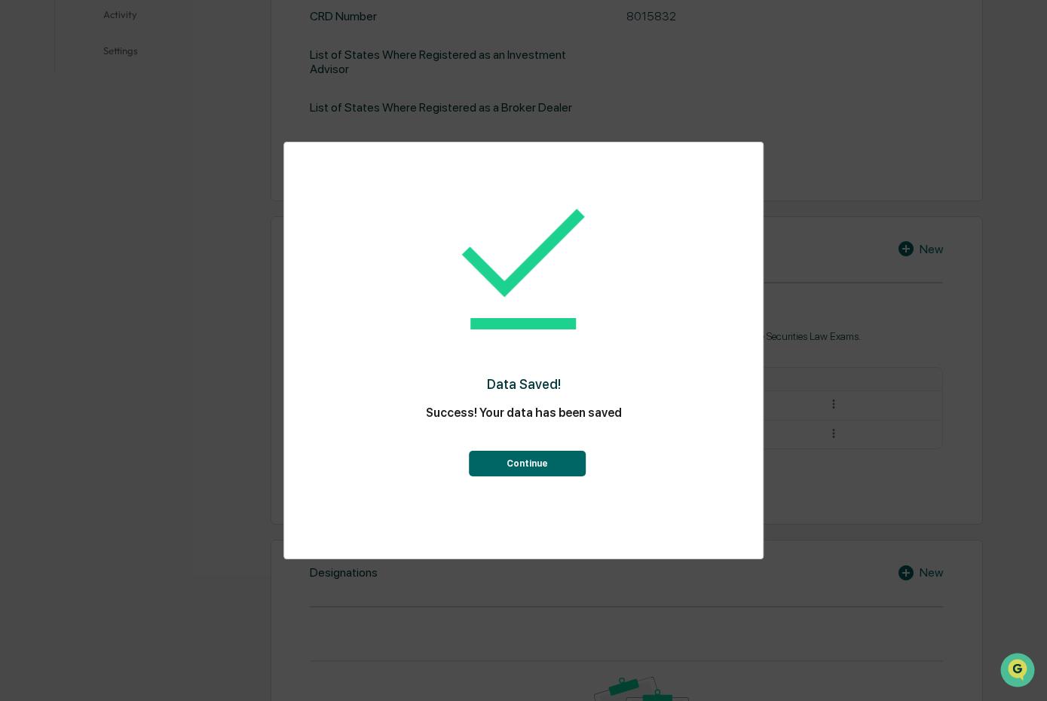
click at [546, 467] on button "Continue" at bounding box center [527, 464] width 117 height 26
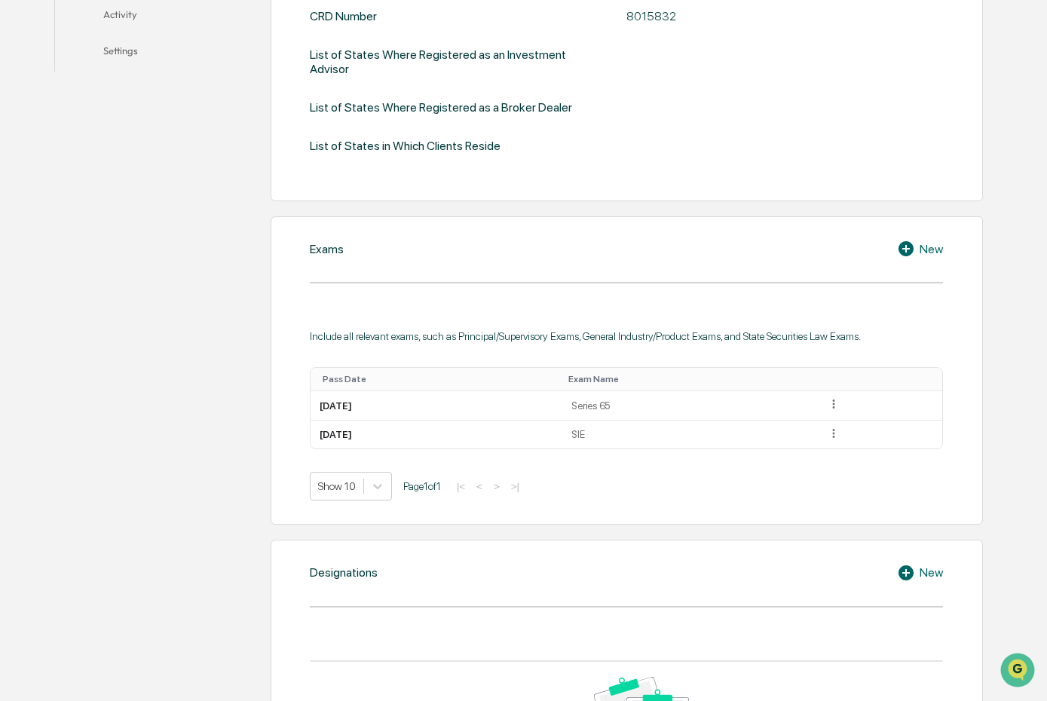
click at [915, 251] on icon at bounding box center [908, 249] width 23 height 18
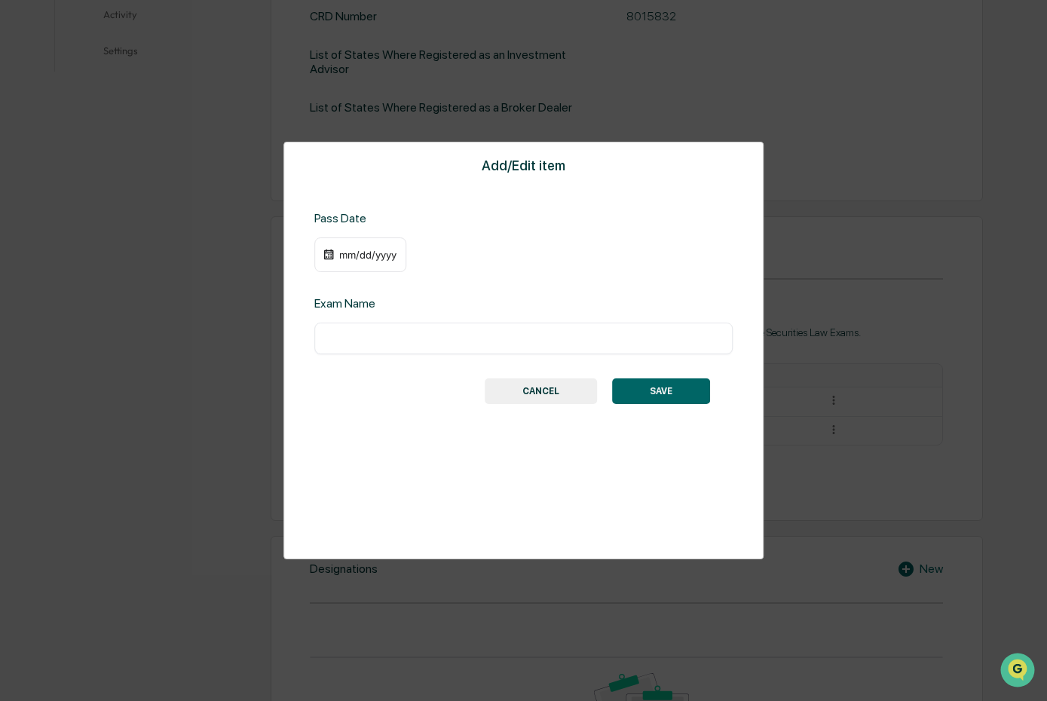
click at [461, 344] on input "text" at bounding box center [524, 338] width 396 height 15
type input "*********"
click at [327, 254] on img at bounding box center [329, 255] width 12 height 12
click at [384, 253] on div "mm/dd/yyyy" at bounding box center [368, 255] width 60 height 12
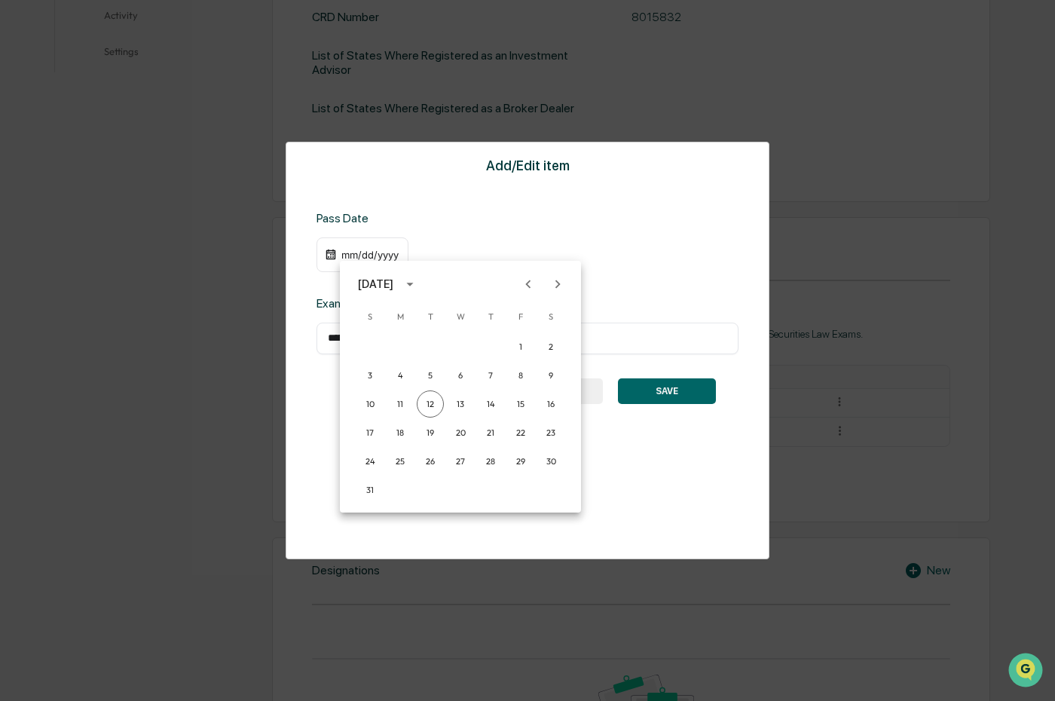
click at [528, 288] on icon "Previous month" at bounding box center [528, 284] width 17 height 17
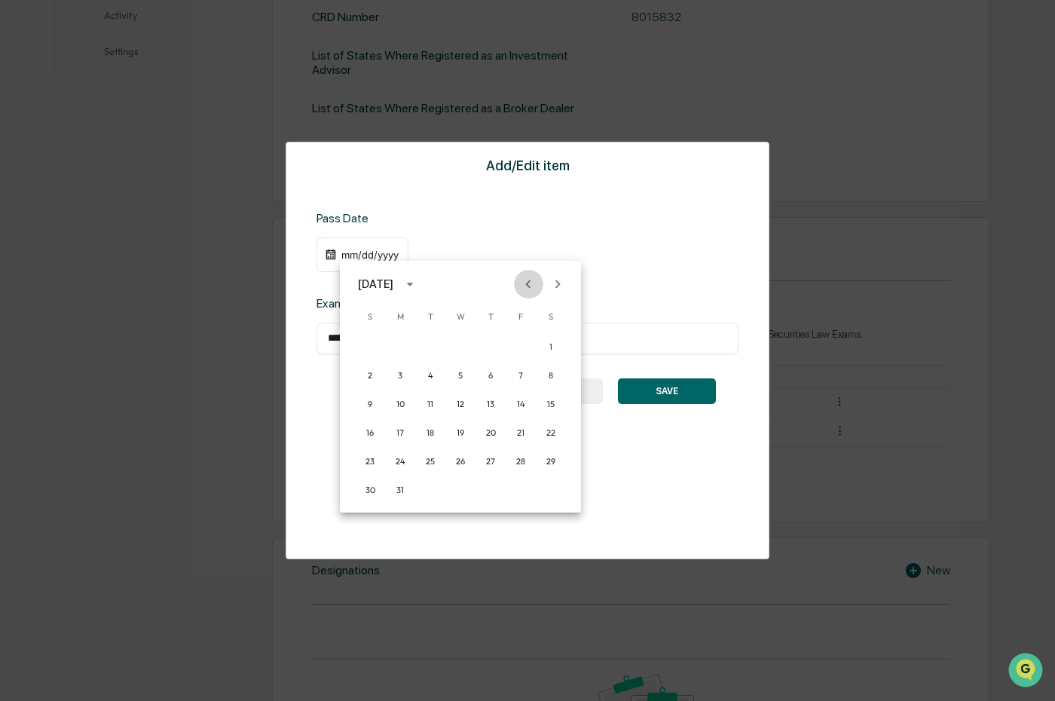
click at [528, 288] on icon "Previous month" at bounding box center [528, 284] width 17 height 17
click at [427, 432] on button "19" at bounding box center [430, 432] width 27 height 27
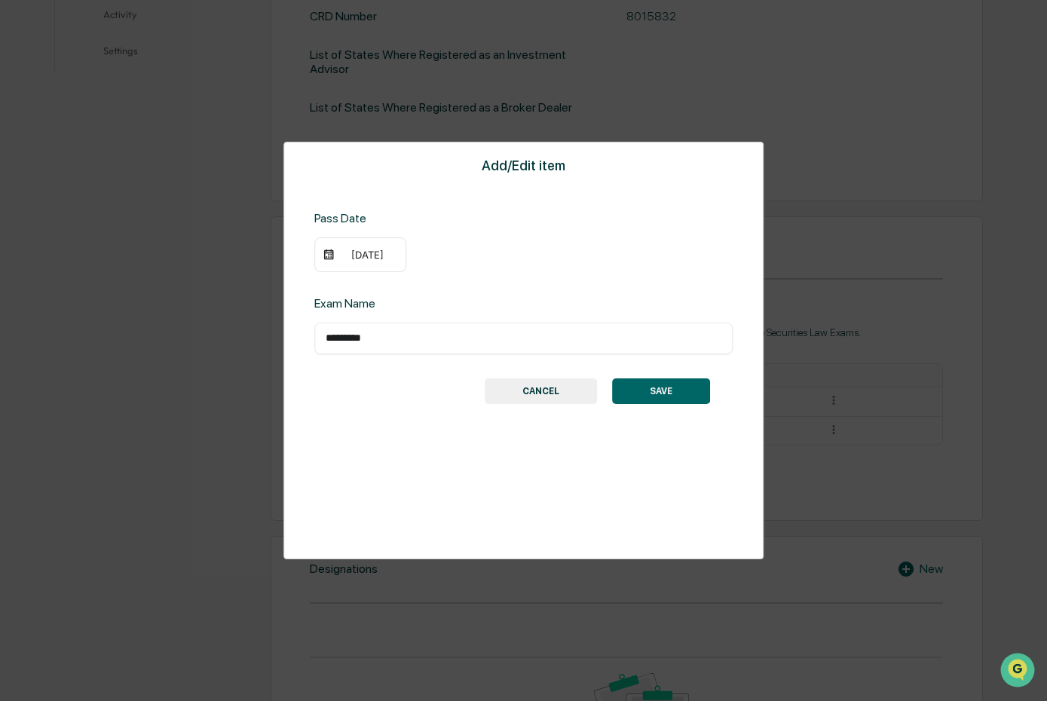
click at [479, 314] on div "Exam Name ********* ​" at bounding box center [523, 325] width 419 height 58
click at [662, 385] on button "SAVE" at bounding box center [661, 391] width 98 height 26
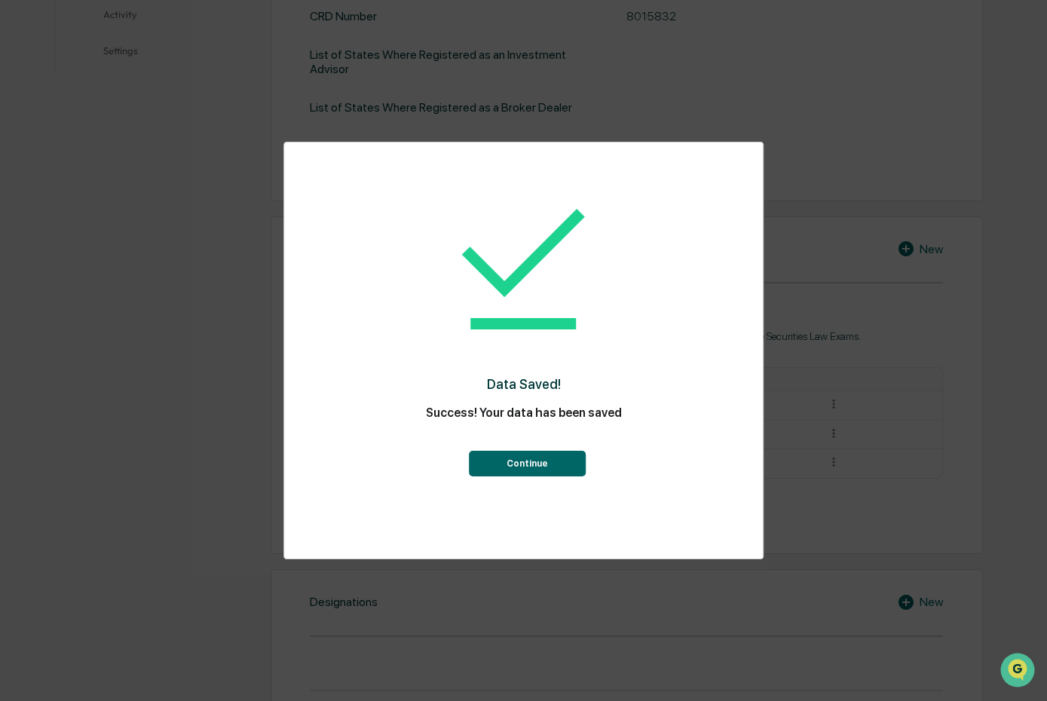
click at [565, 454] on button "Continue" at bounding box center [527, 464] width 117 height 26
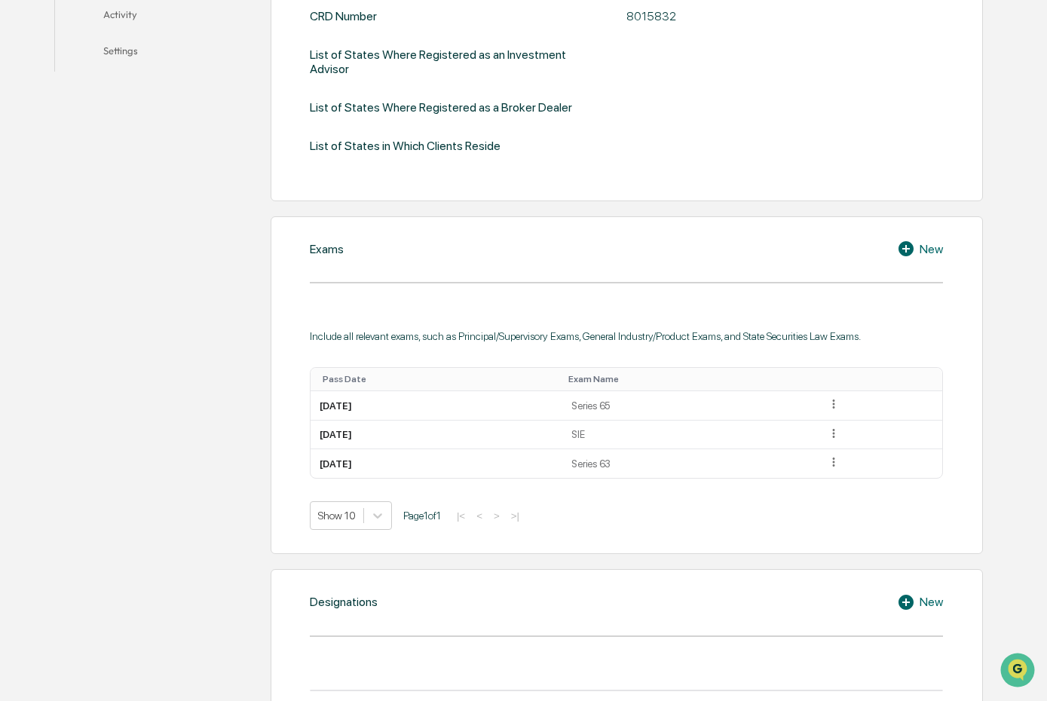
click at [913, 248] on icon at bounding box center [905, 248] width 15 height 15
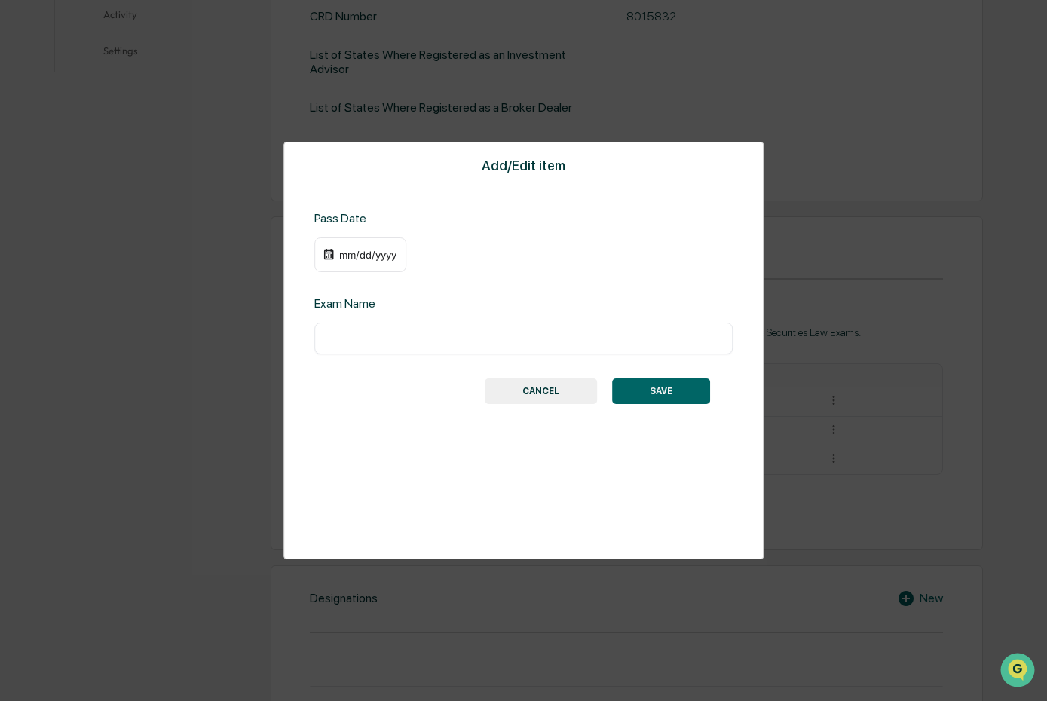
click at [484, 338] on input "text" at bounding box center [524, 338] width 396 height 15
type input "**********"
click at [323, 253] on img at bounding box center [329, 255] width 12 height 12
click at [327, 253] on img at bounding box center [329, 255] width 12 height 12
click at [333, 255] on img at bounding box center [329, 255] width 12 height 12
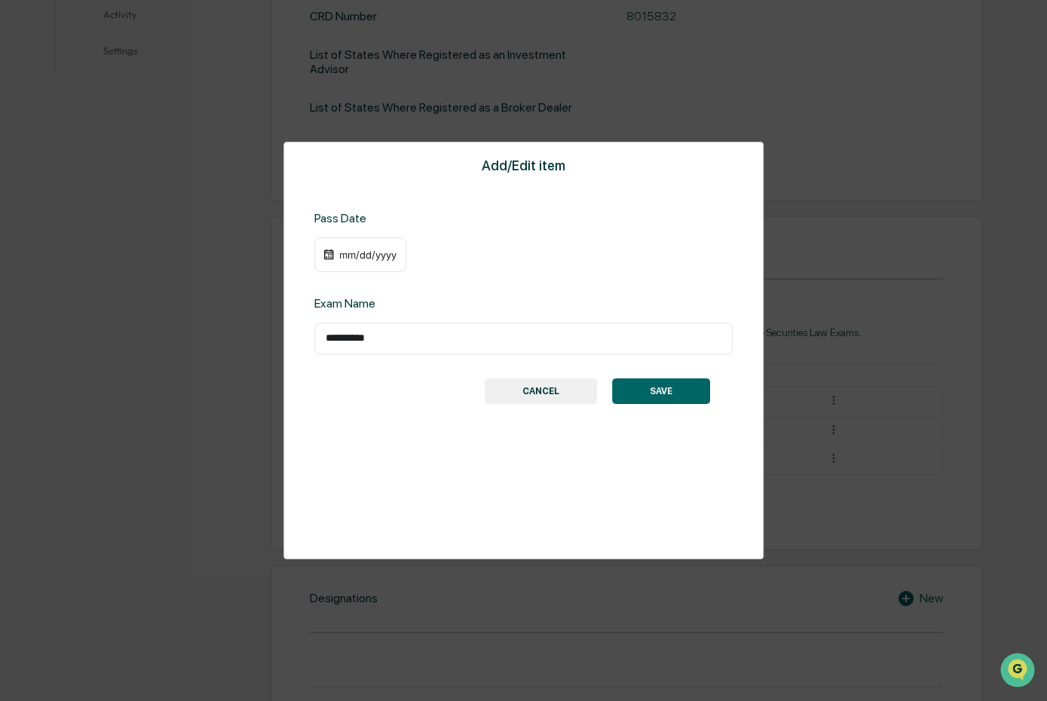
click at [363, 255] on div "mm/dd/yyyy" at bounding box center [368, 255] width 60 height 12
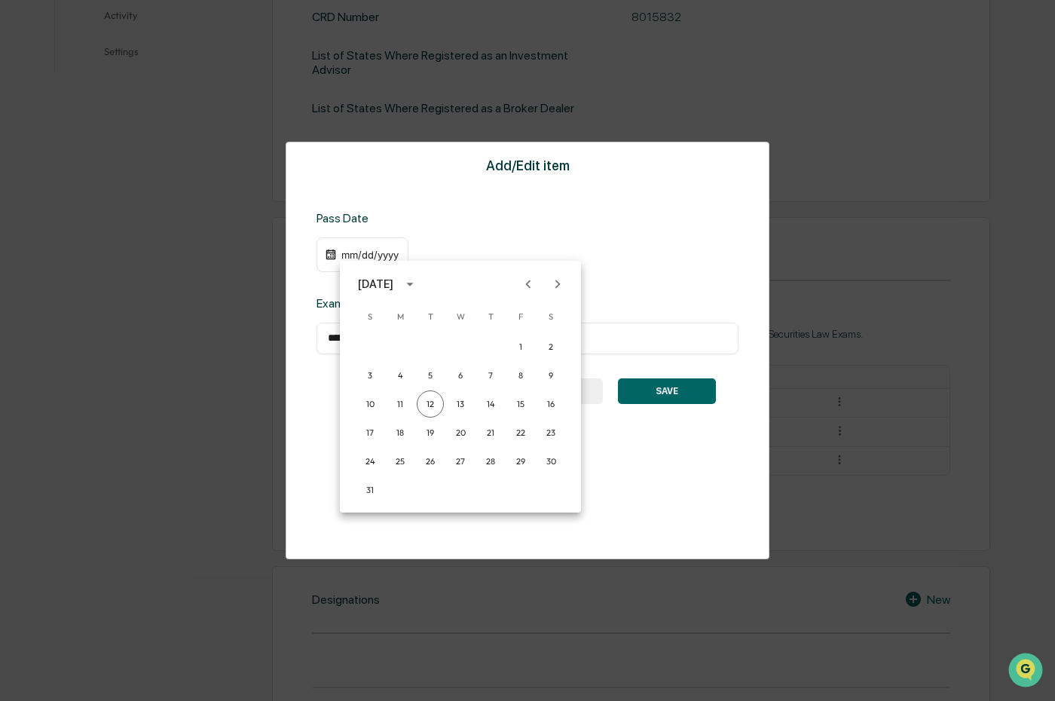
click at [531, 292] on icon "Previous month" at bounding box center [528, 284] width 17 height 17
click at [404, 374] on button "5" at bounding box center [400, 375] width 27 height 27
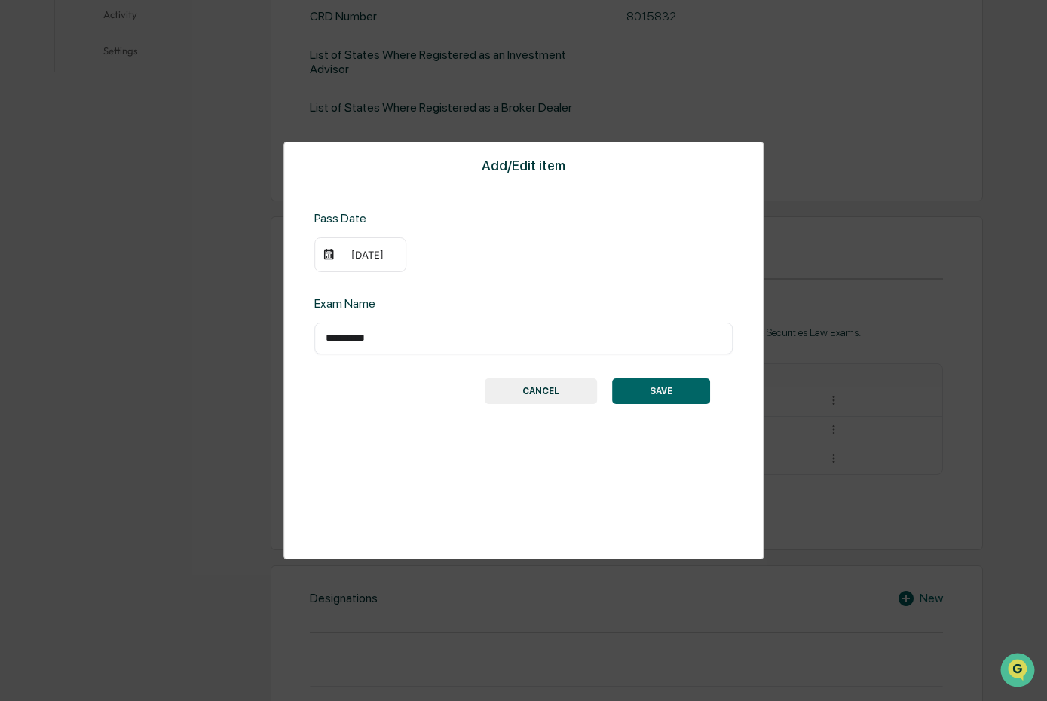
click at [673, 394] on button "SAVE" at bounding box center [661, 391] width 98 height 26
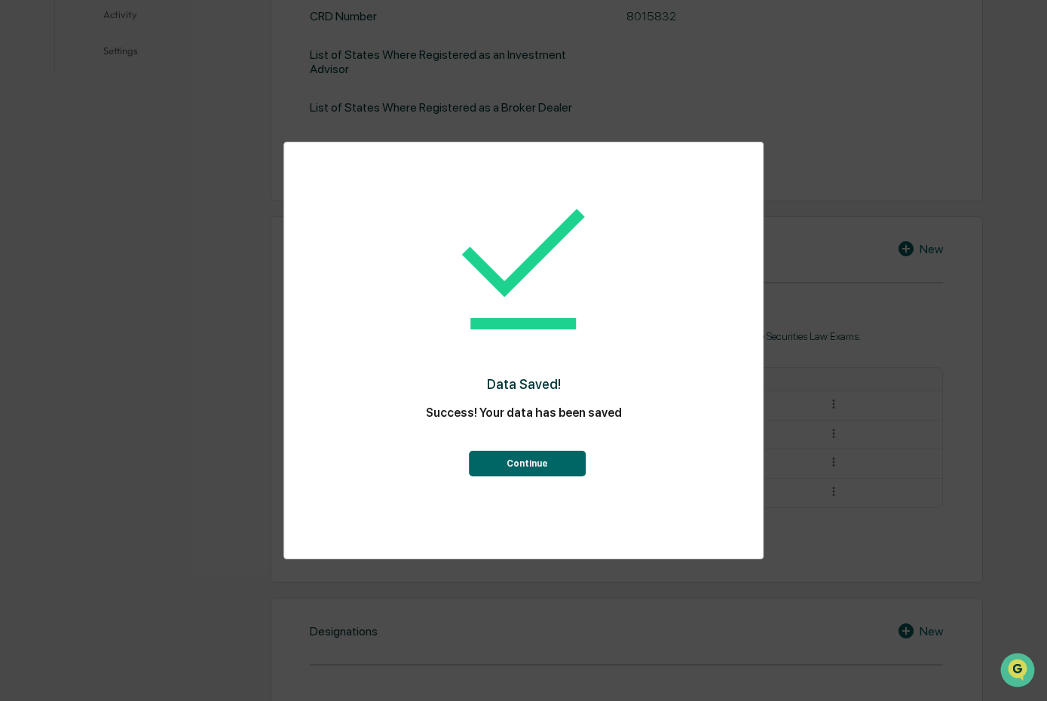
click at [560, 457] on button "Continue" at bounding box center [527, 464] width 117 height 26
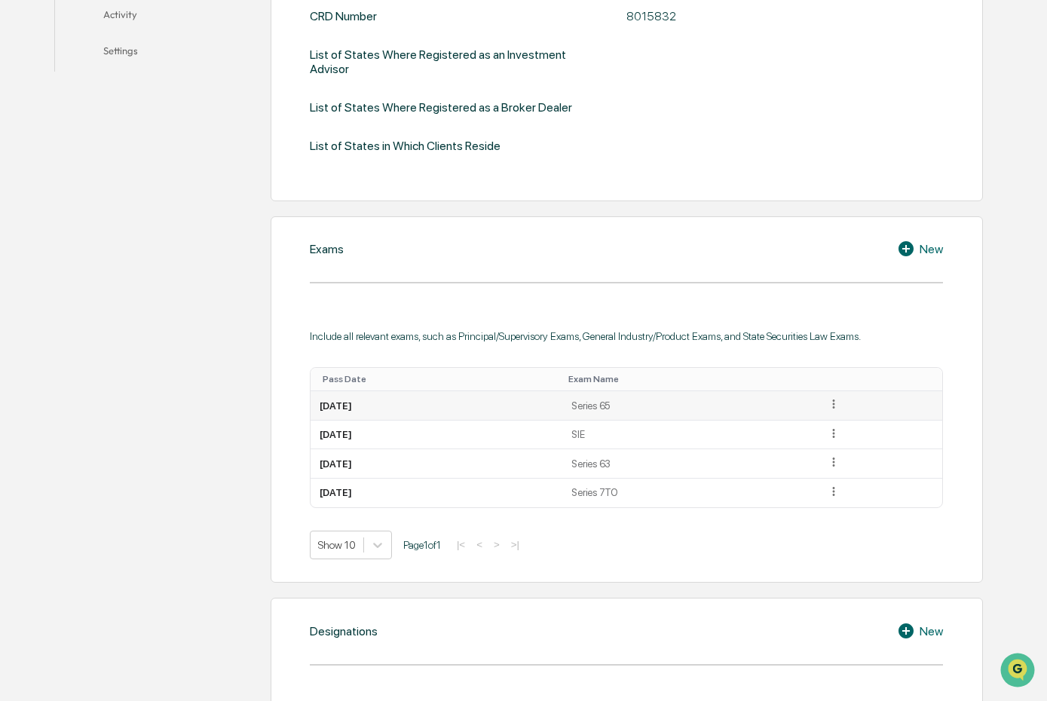
click at [841, 406] on icon at bounding box center [834, 404] width 14 height 14
click at [835, 359] on div "Include all relevant exams, such as Principal/Supervisory Exams, General Indust…" at bounding box center [627, 444] width 634 height 228
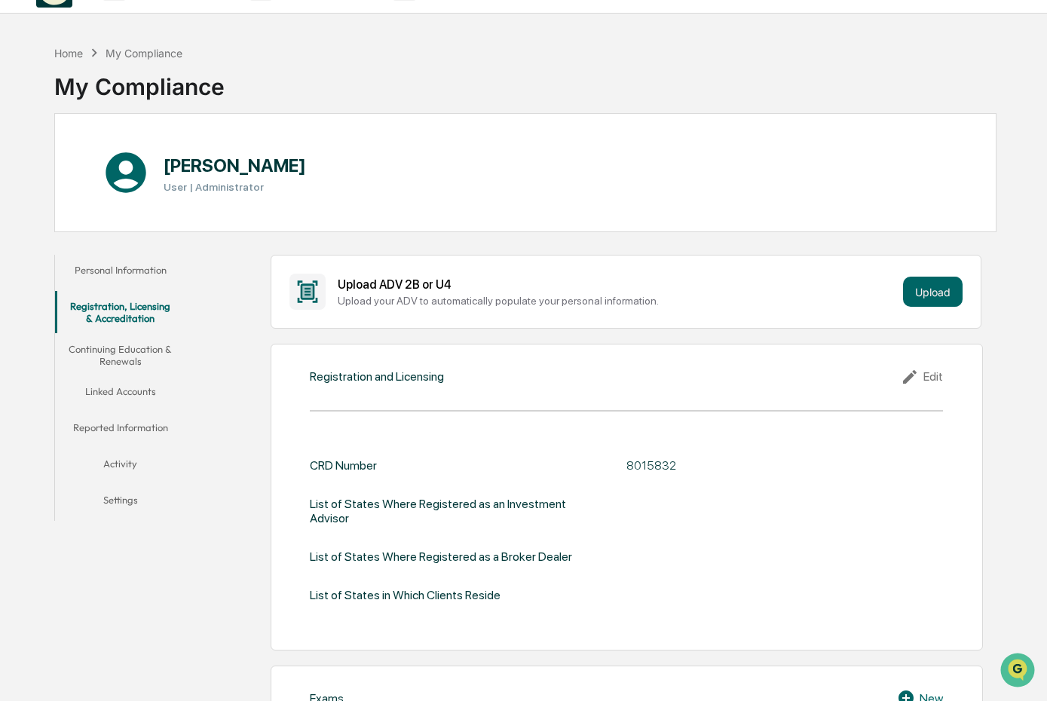
scroll to position [0, 0]
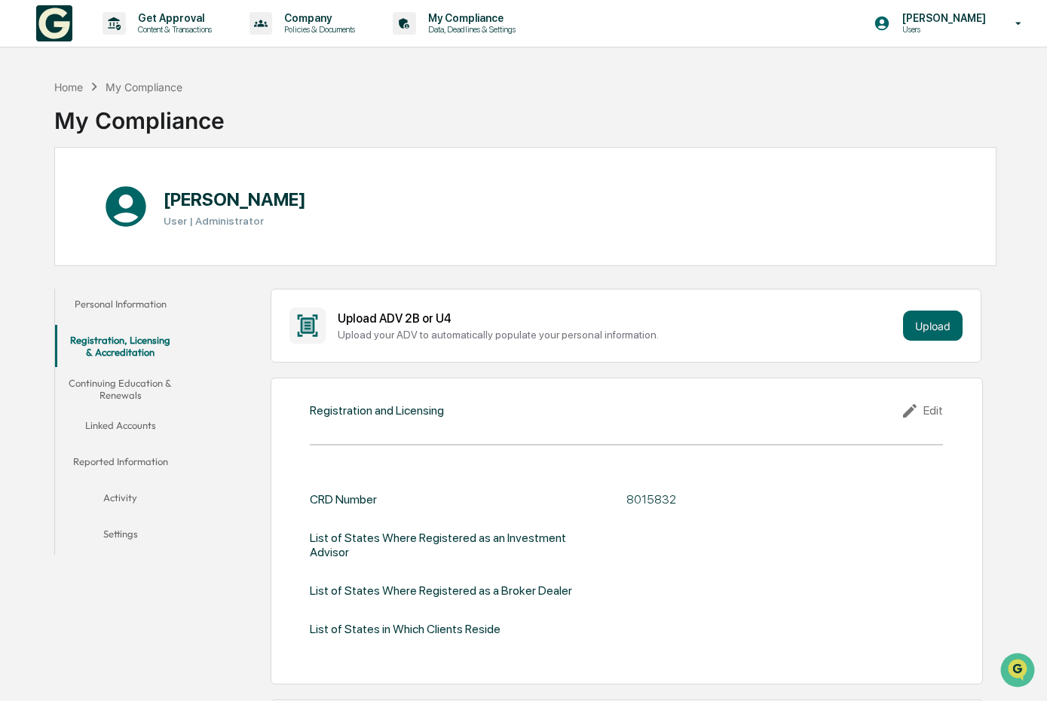
click at [139, 385] on button "Continuing Education & Renewals" at bounding box center [120, 389] width 131 height 43
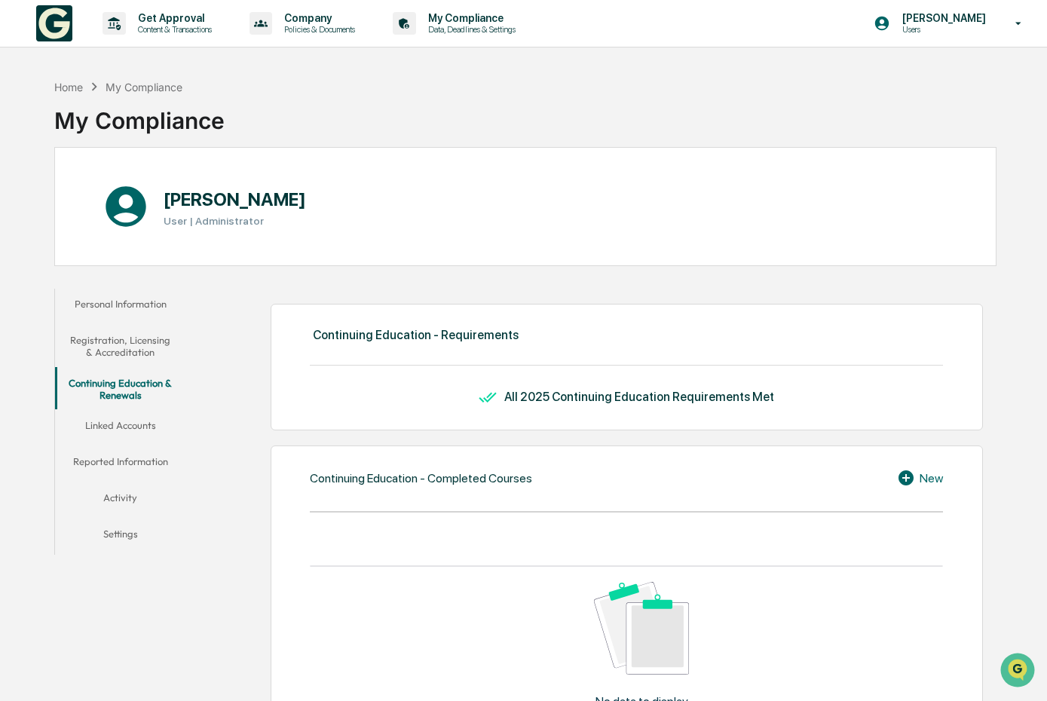
click at [139, 424] on button "Linked Accounts" at bounding box center [120, 428] width 131 height 36
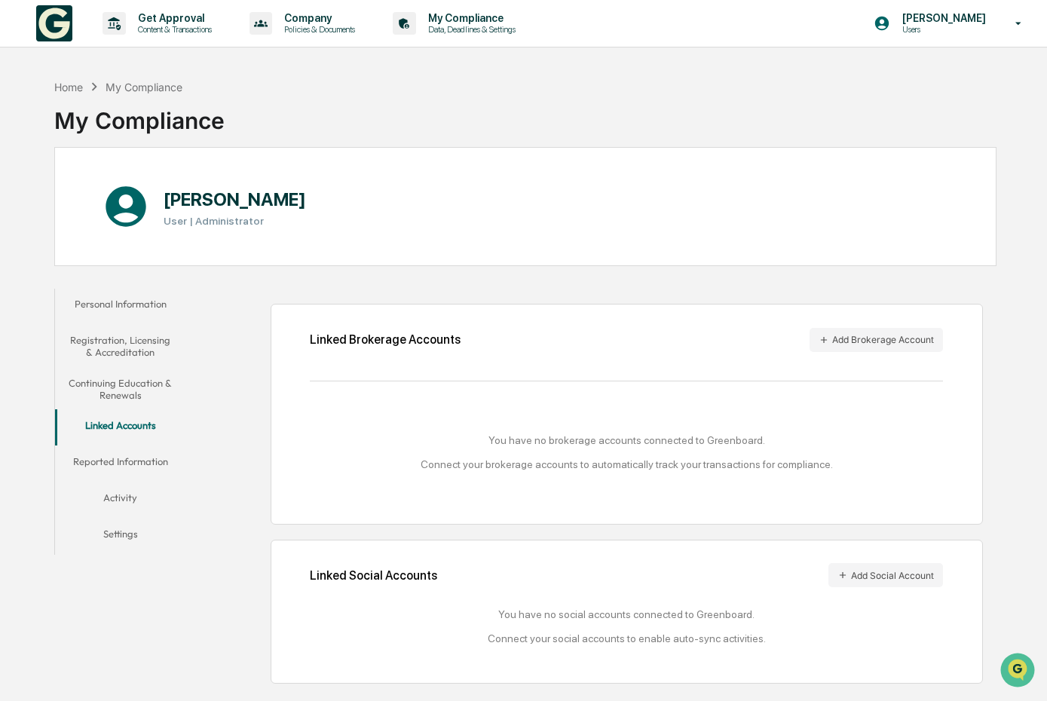
click at [115, 470] on button "Reported Information" at bounding box center [120, 464] width 131 height 36
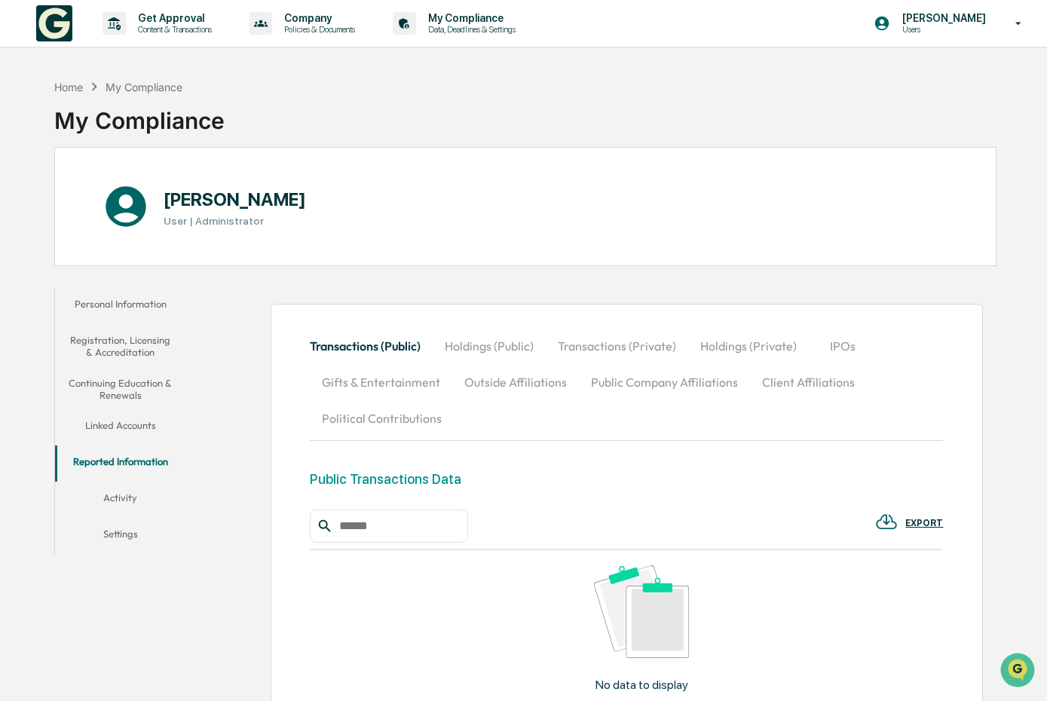
click at [859, 350] on button "IPOs" at bounding box center [843, 346] width 68 height 36
click at [343, 338] on button "Transactions (Public)" at bounding box center [371, 346] width 123 height 36
click at [122, 498] on button "Activity" at bounding box center [120, 500] width 131 height 36
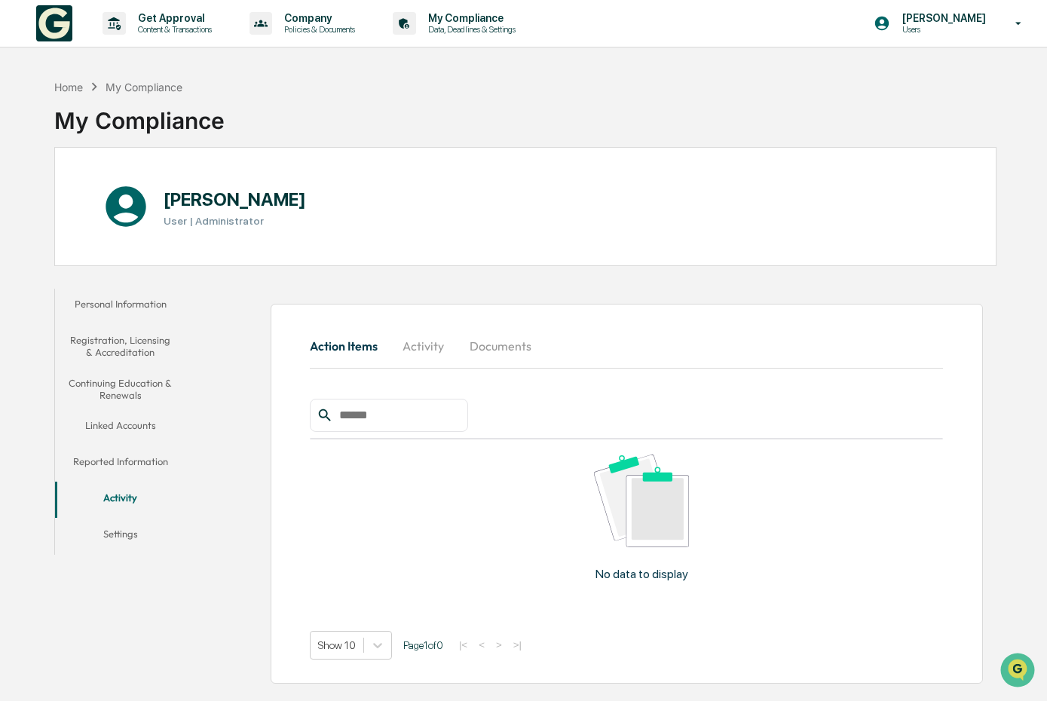
click at [522, 336] on button "Documents" at bounding box center [500, 346] width 86 height 36
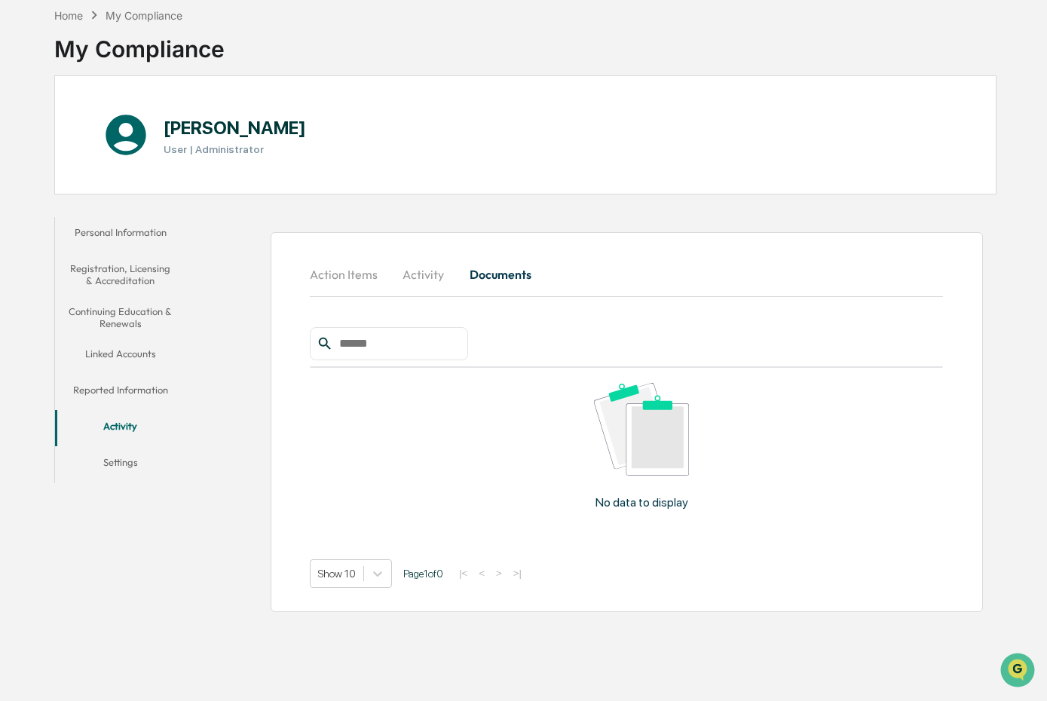
click at [132, 447] on button "Settings" at bounding box center [120, 465] width 131 height 36
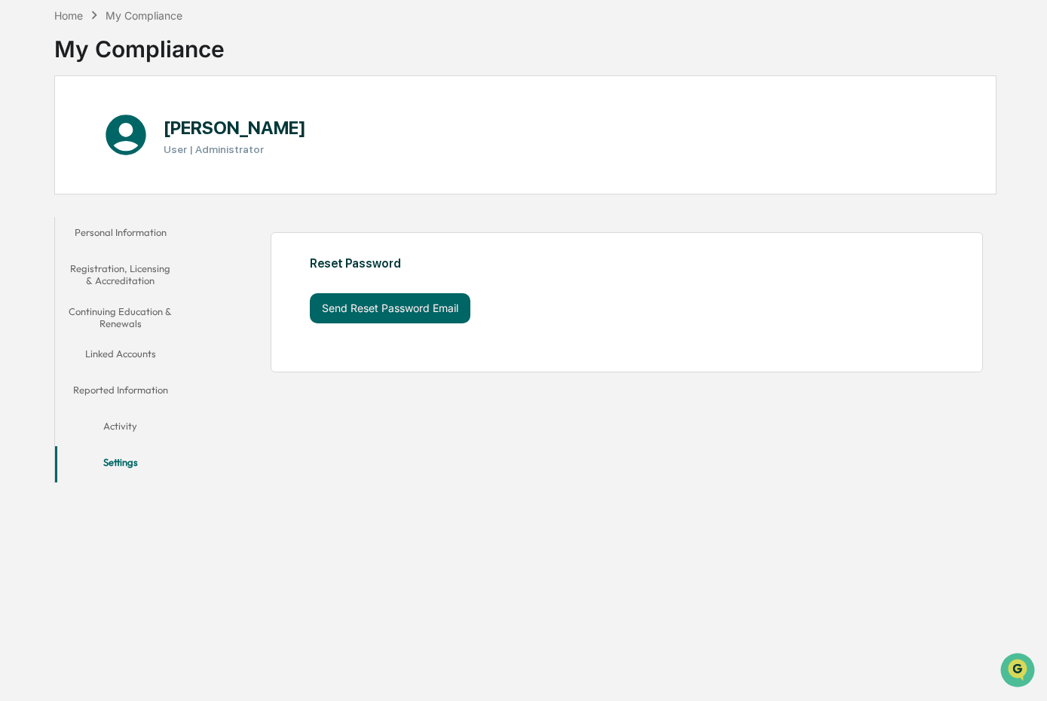
click at [109, 220] on button "Personal Information" at bounding box center [120, 235] width 131 height 36
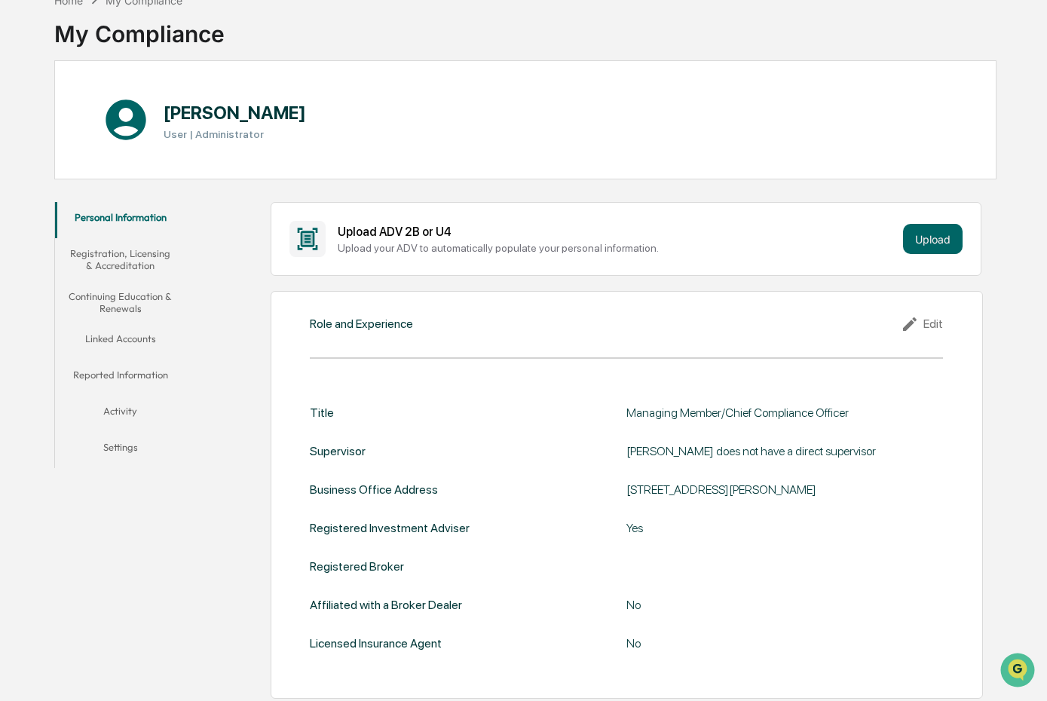
click at [349, 565] on div "Registered Broker" at bounding box center [357, 566] width 94 height 14
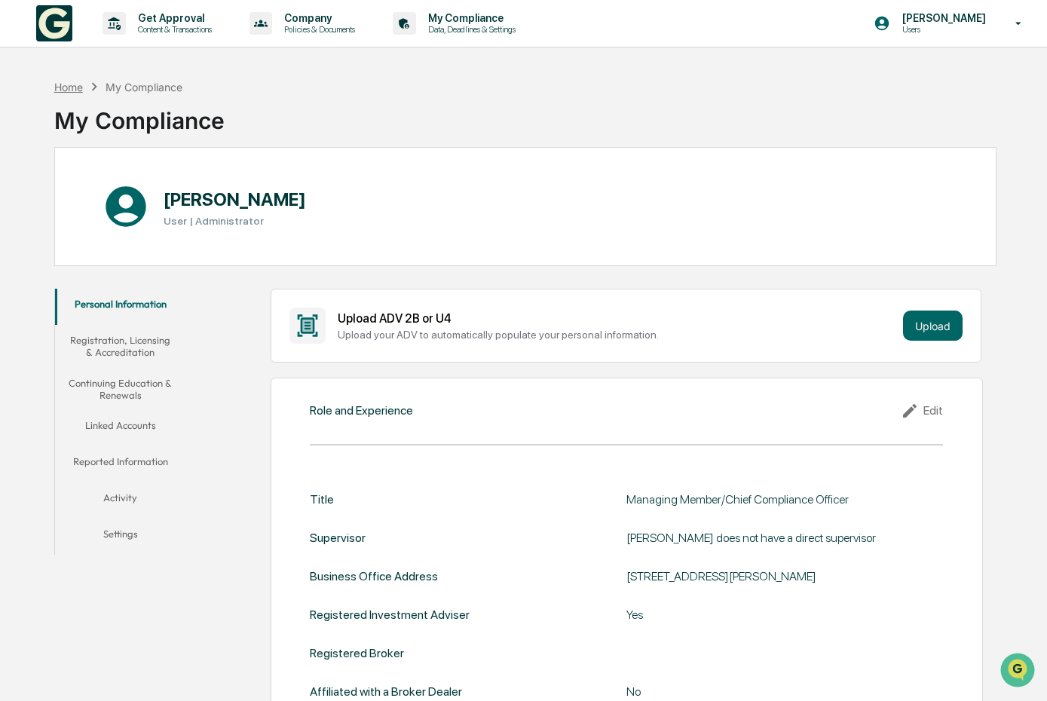
click at [66, 88] on div "Home" at bounding box center [68, 87] width 29 height 13
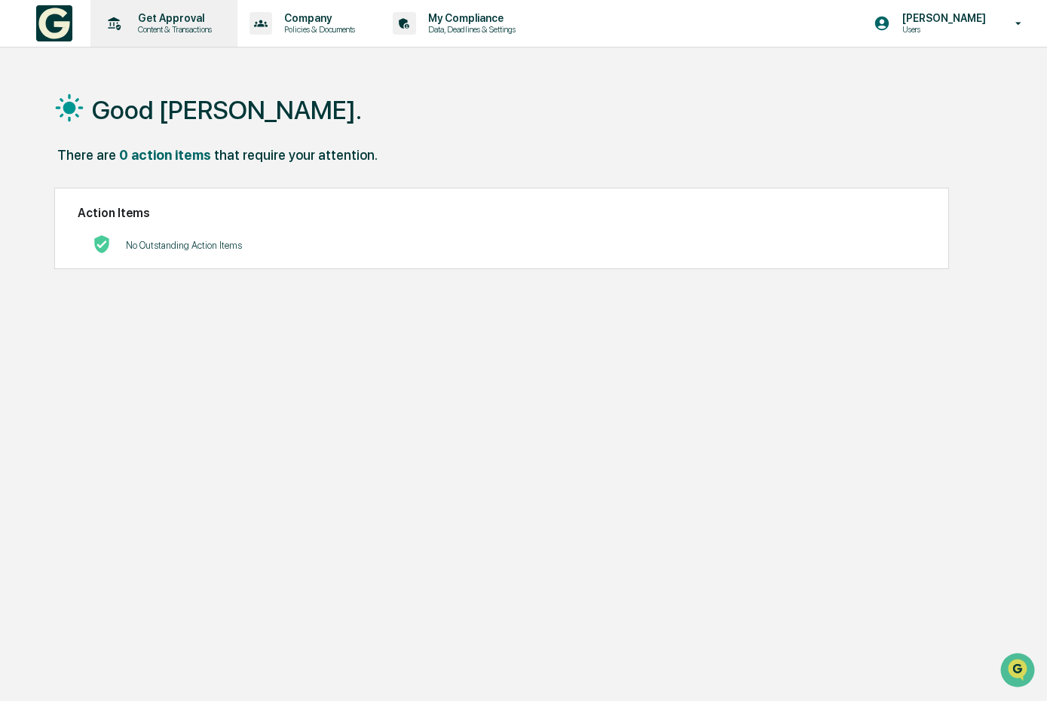
click at [206, 35] on div "Get Approval Content & Transactions" at bounding box center [162, 23] width 132 height 47
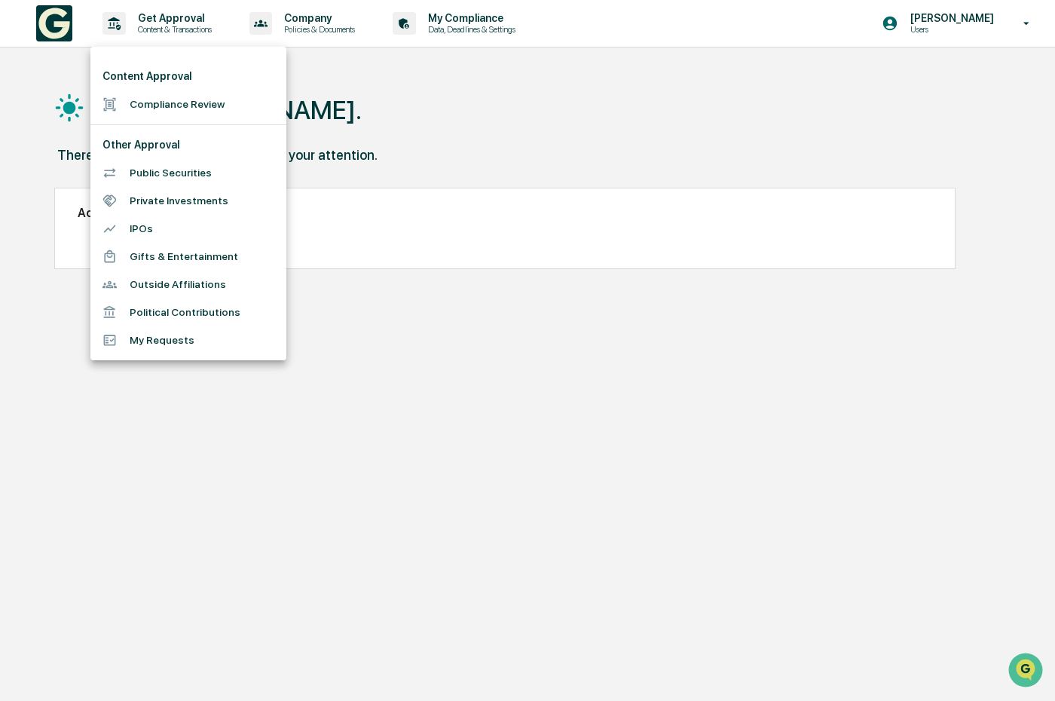
click at [164, 173] on li "Public Securities" at bounding box center [188, 173] width 196 height 28
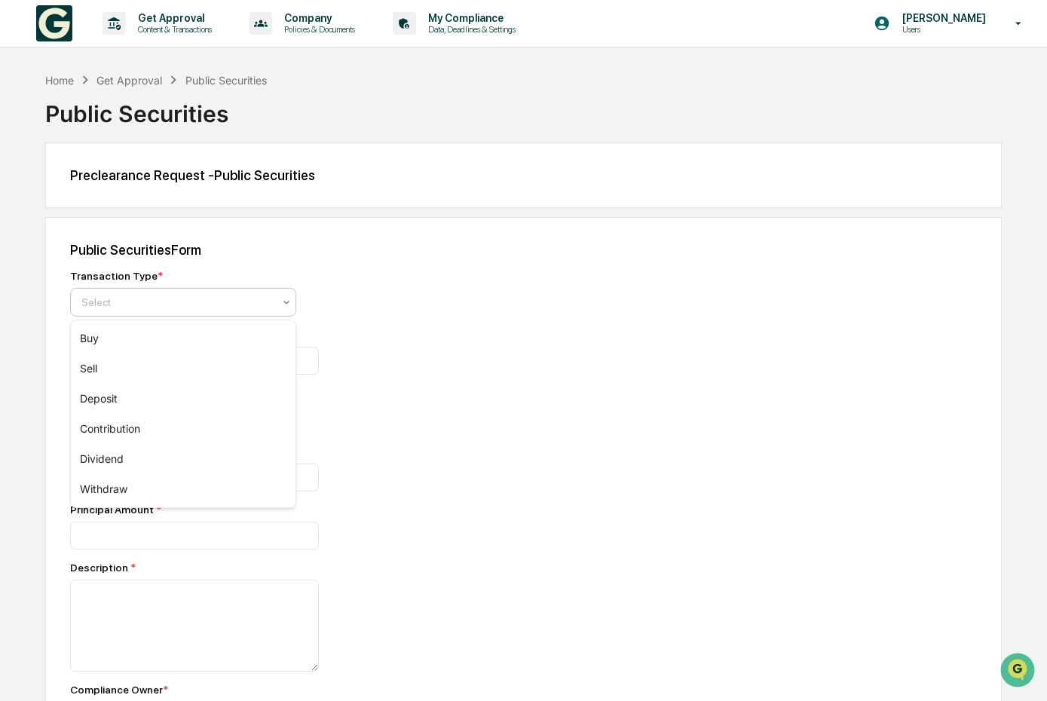
click at [148, 306] on div at bounding box center [176, 302] width 191 height 15
click at [154, 260] on div "Public Securities Form Transaction Type * Buy, 1 of 6. 6 results available. Use…" at bounding box center [523, 572] width 956 height 710
click at [61, 85] on div "Home" at bounding box center [59, 80] width 29 height 13
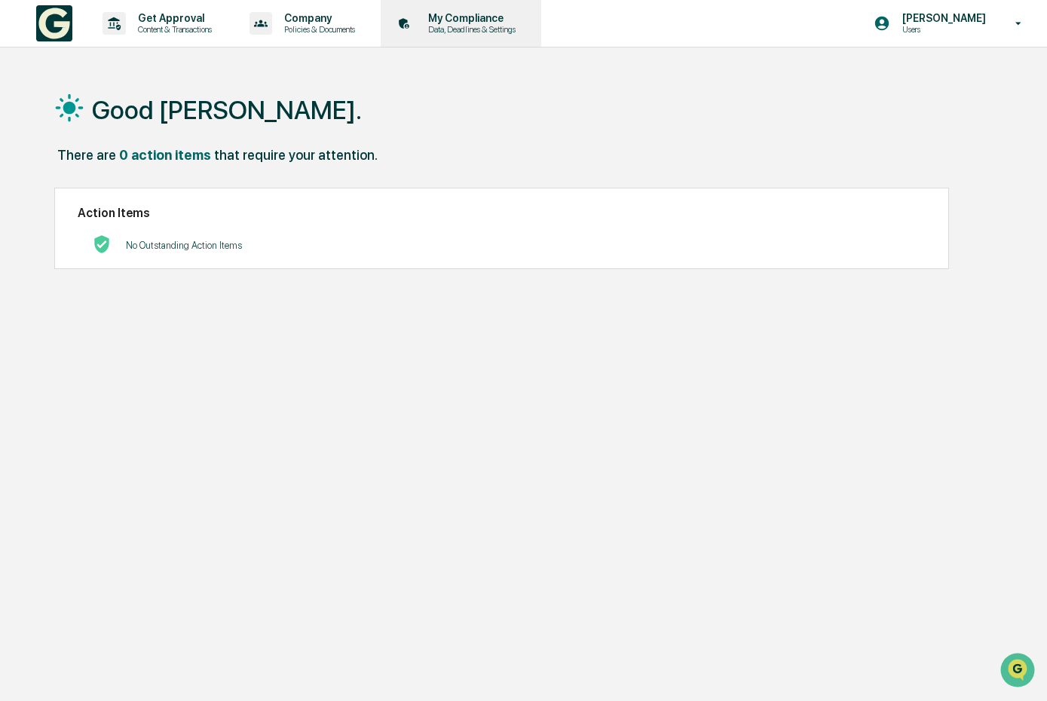
click at [456, 36] on div "My Compliance Data, Deadlines & Settings" at bounding box center [459, 23] width 145 height 47
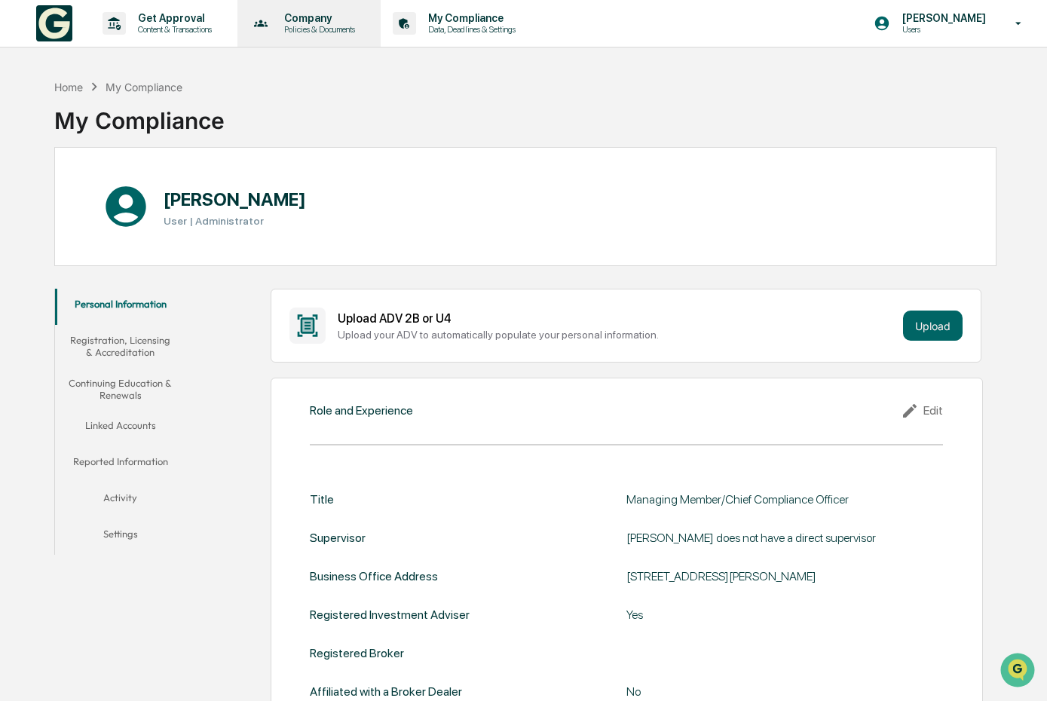
click at [341, 24] on p "Policies & Documents" at bounding box center [317, 29] width 90 height 11
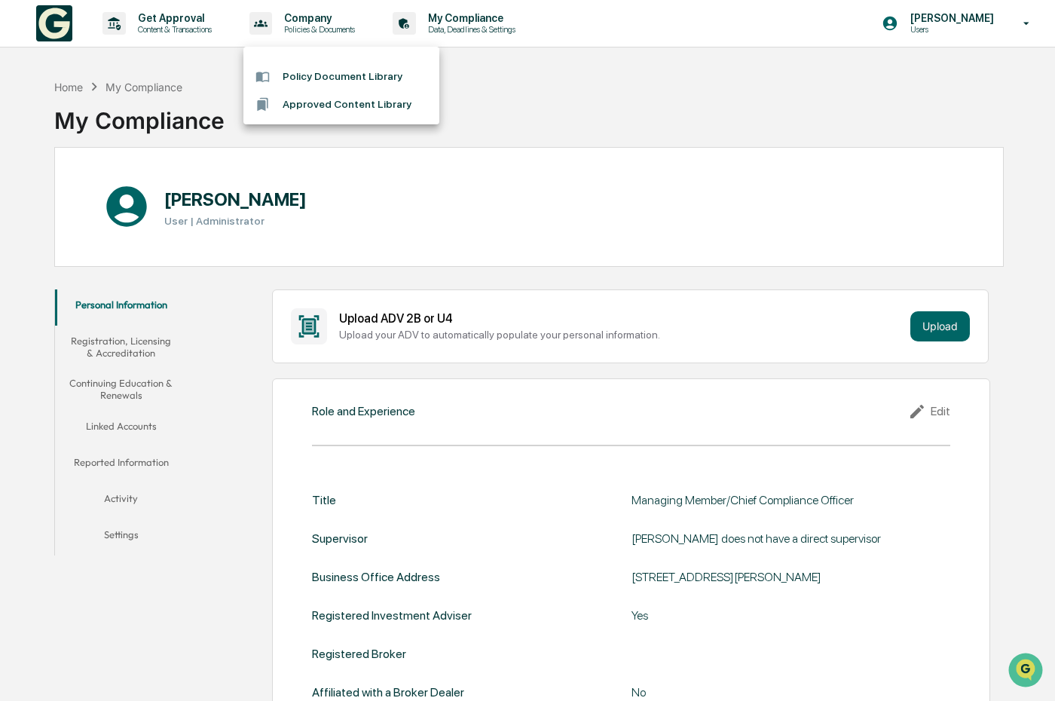
click at [186, 65] on div at bounding box center [527, 350] width 1055 height 701
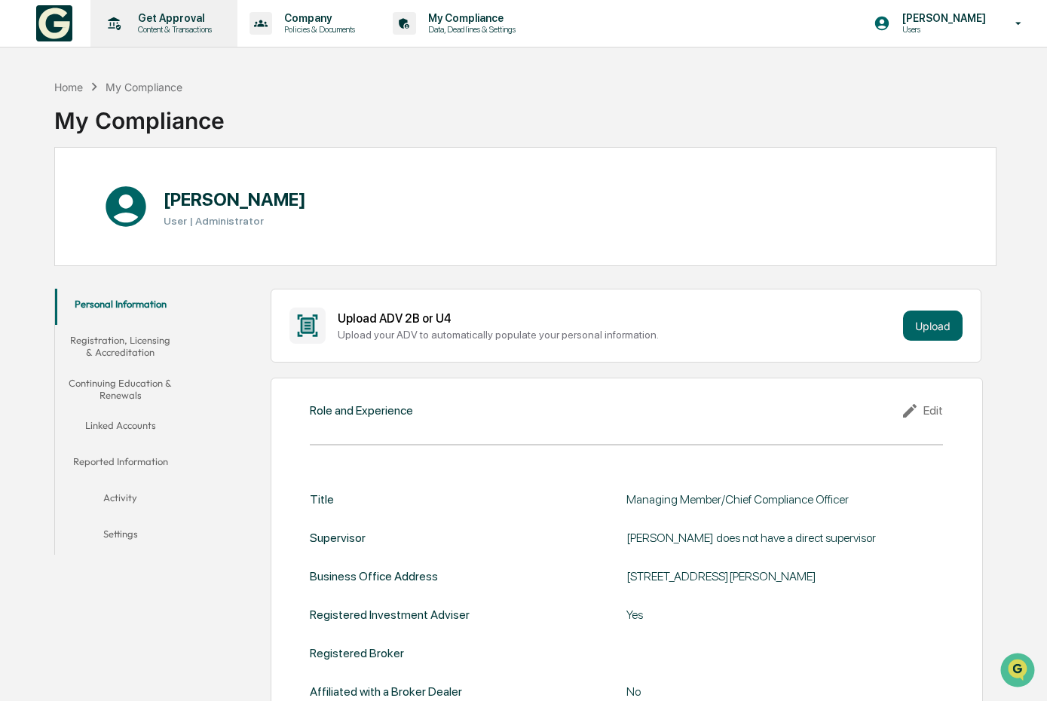
click at [173, 12] on p "Get Approval" at bounding box center [172, 18] width 93 height 12
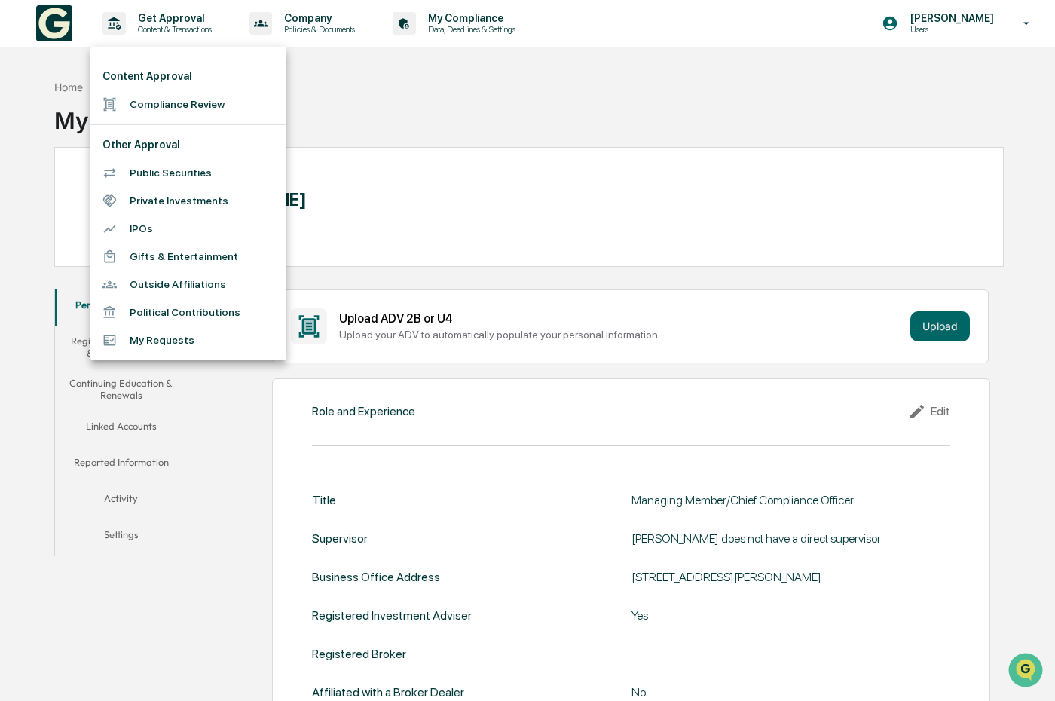
click at [222, 347] on li "My Requests" at bounding box center [188, 340] width 196 height 28
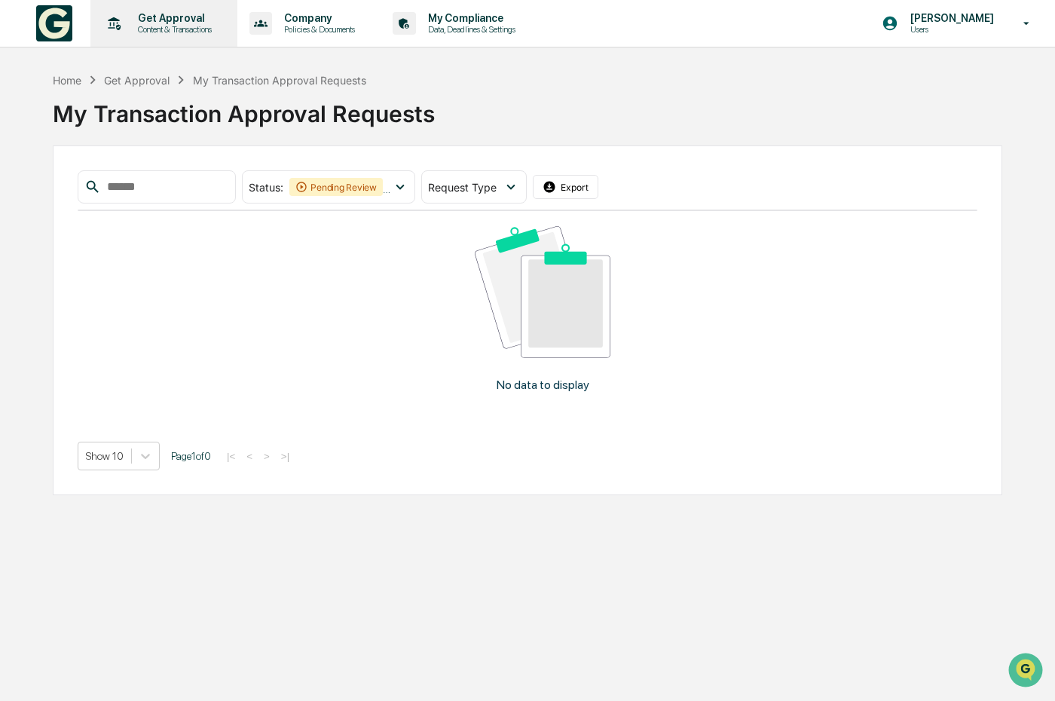
click at [178, 32] on p "Content & Transactions" at bounding box center [172, 29] width 93 height 11
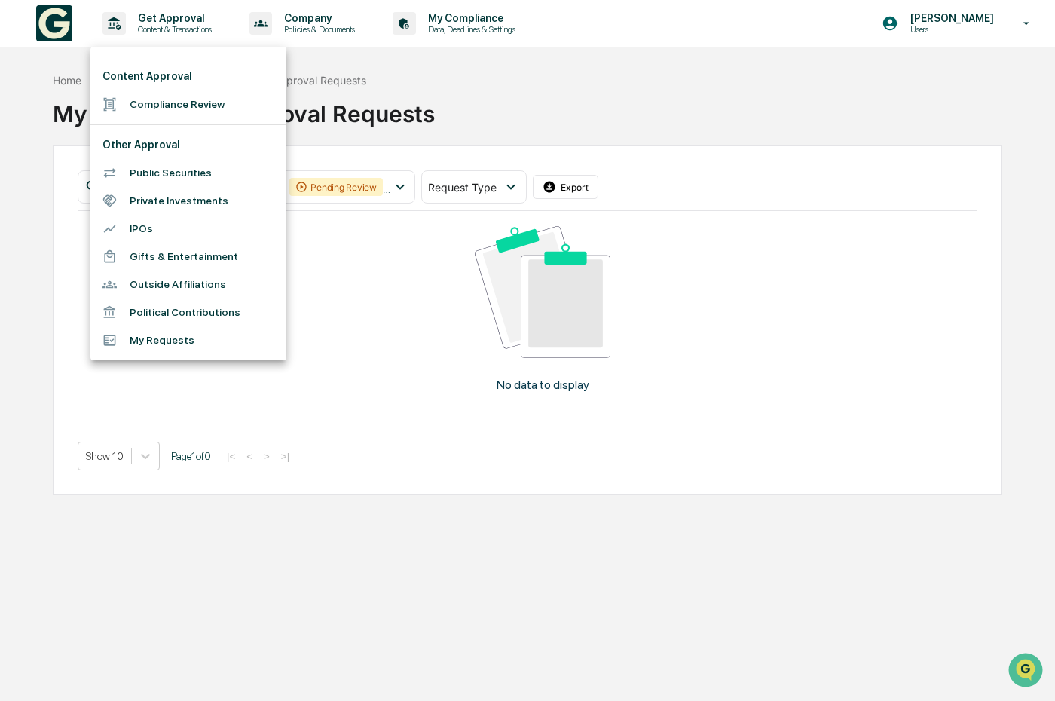
click at [165, 79] on li "Content Approval" at bounding box center [188, 77] width 196 height 28
click at [159, 78] on li "Content Approval" at bounding box center [188, 77] width 196 height 28
click at [165, 98] on li "Compliance Review" at bounding box center [188, 104] width 196 height 28
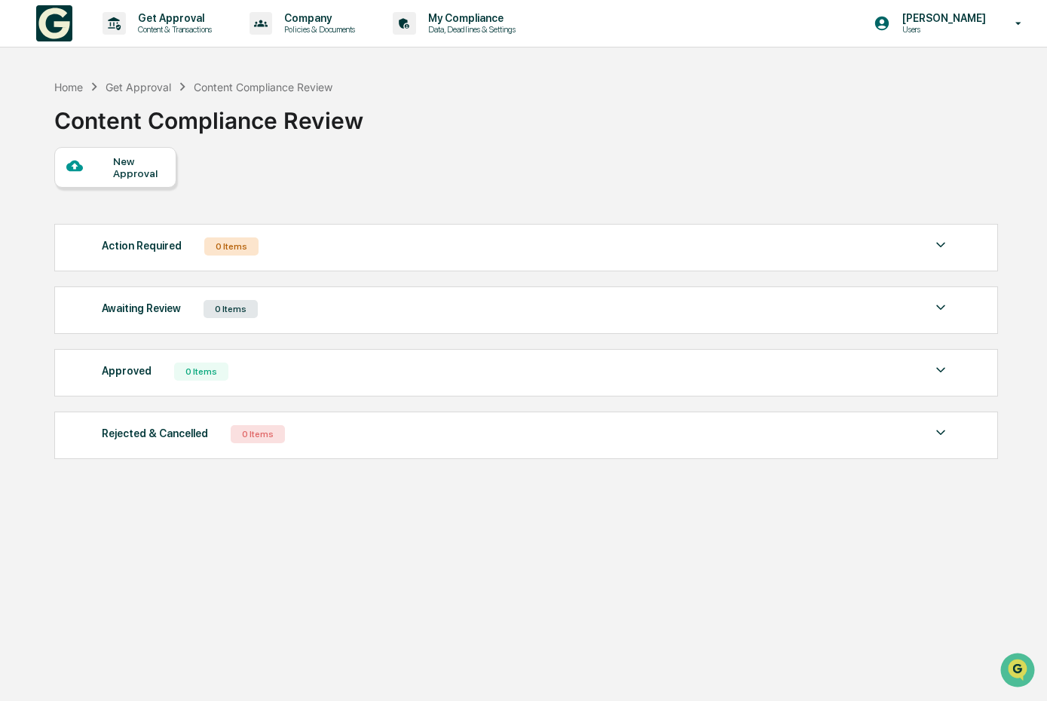
click at [139, 170] on div "New Approval" at bounding box center [138, 167] width 50 height 24
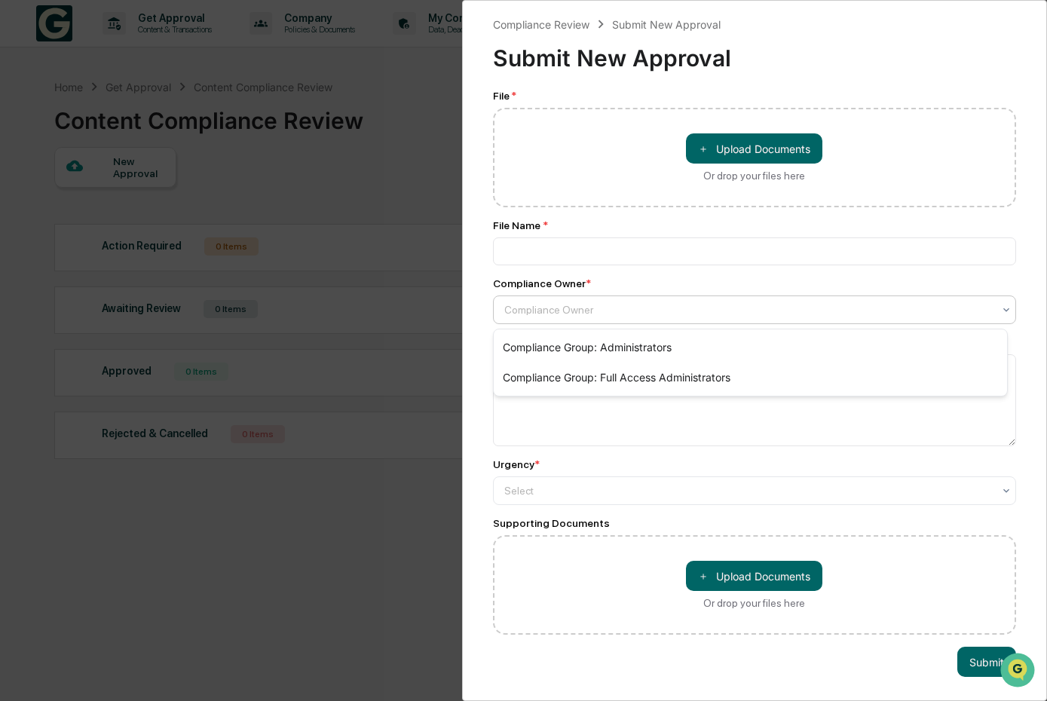
click at [524, 298] on div "Compliance Owner" at bounding box center [755, 309] width 524 height 29
click at [550, 347] on div "Compliance Group: Administrators" at bounding box center [751, 347] width 514 height 30
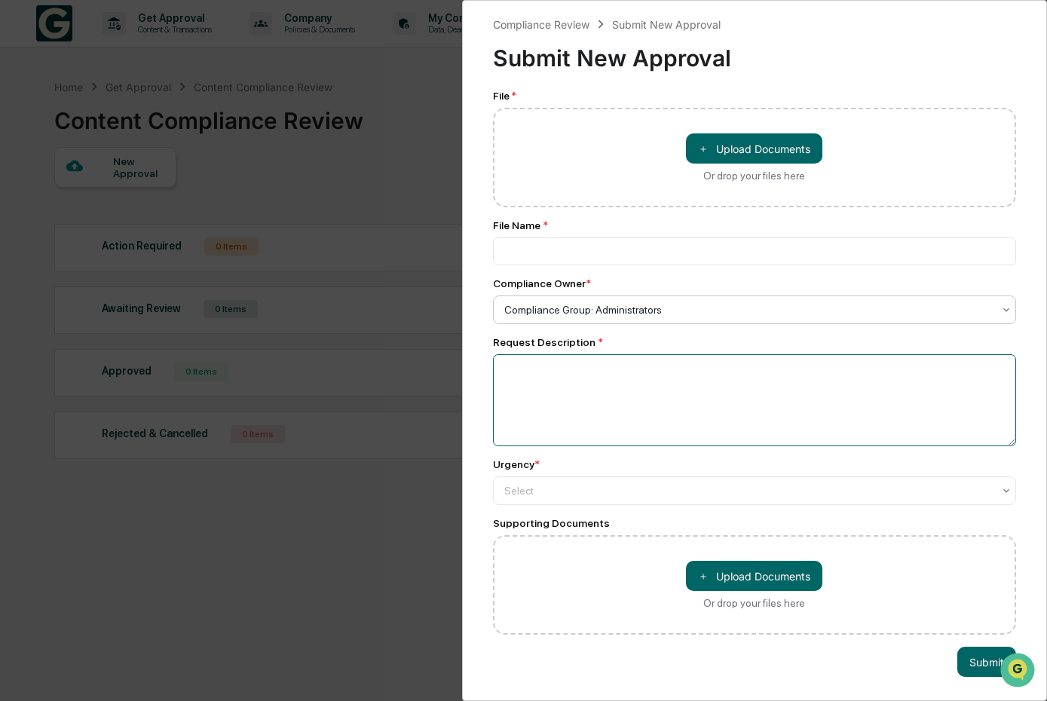
click at [550, 378] on textarea at bounding box center [755, 400] width 524 height 92
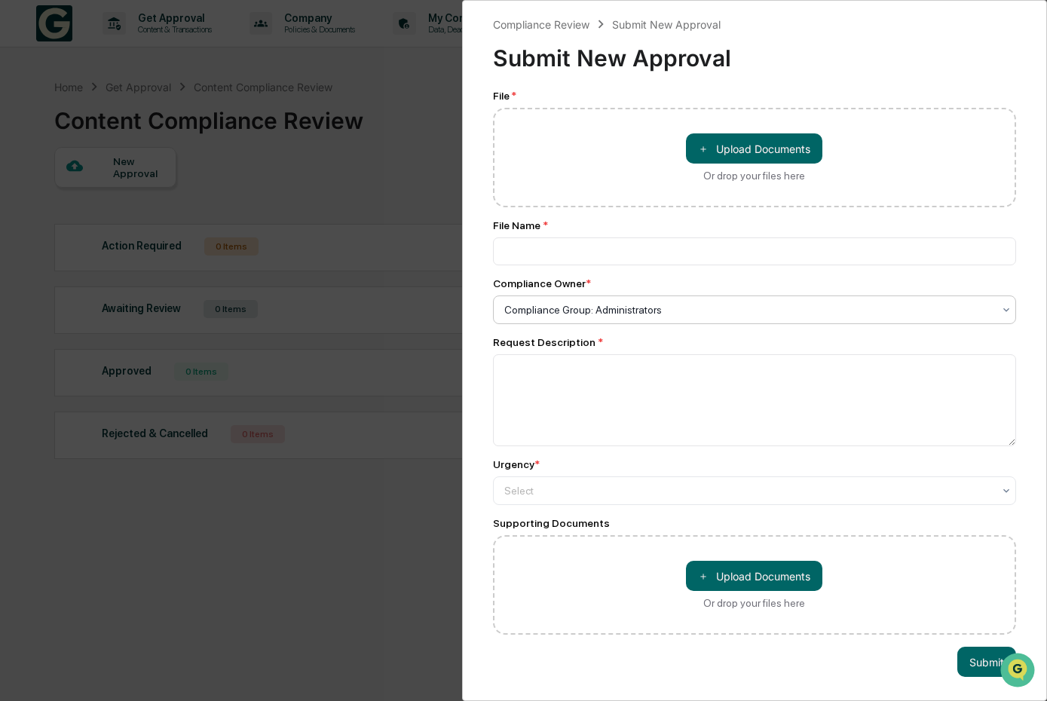
click at [1000, 315] on icon at bounding box center [1006, 310] width 12 height 12
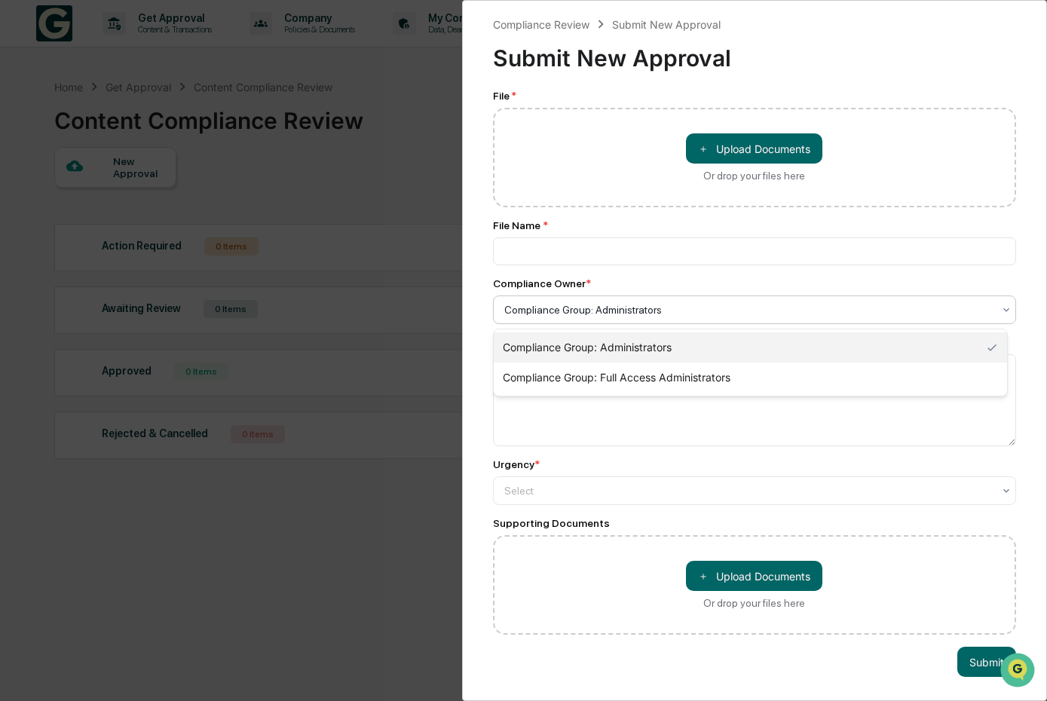
click at [681, 280] on div "Compliance Owner *" at bounding box center [755, 283] width 524 height 12
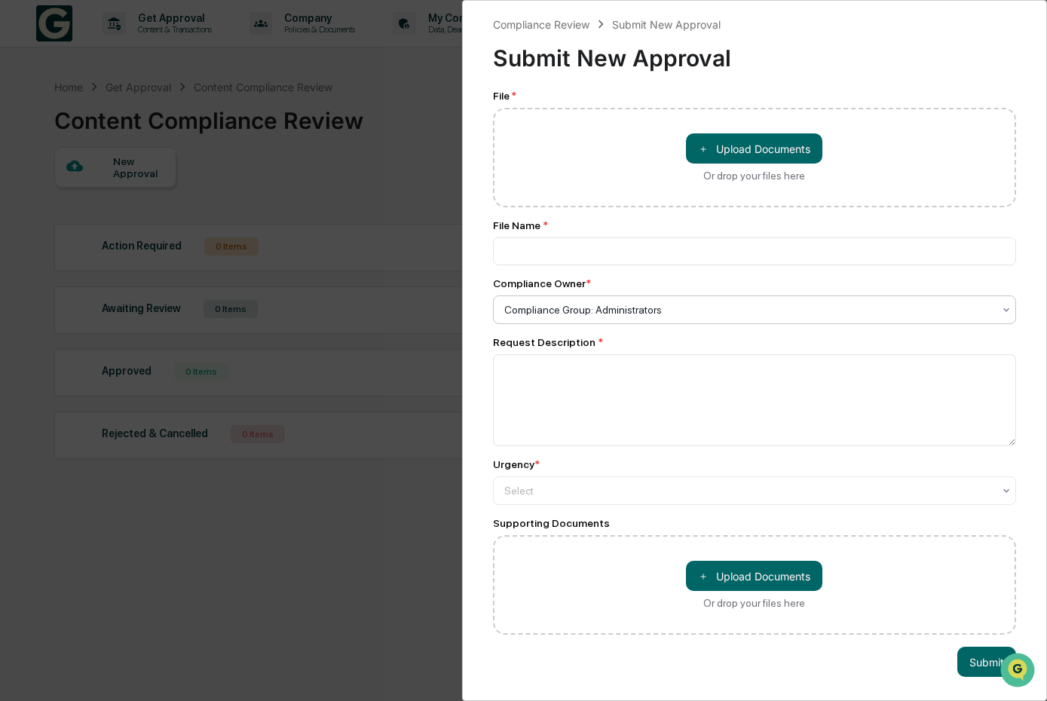
scroll to position [9, 0]
click at [271, 190] on div "Compliance Review Submit New Approval Submit New Approval File * ＋ Upload Docum…" at bounding box center [523, 350] width 1047 height 701
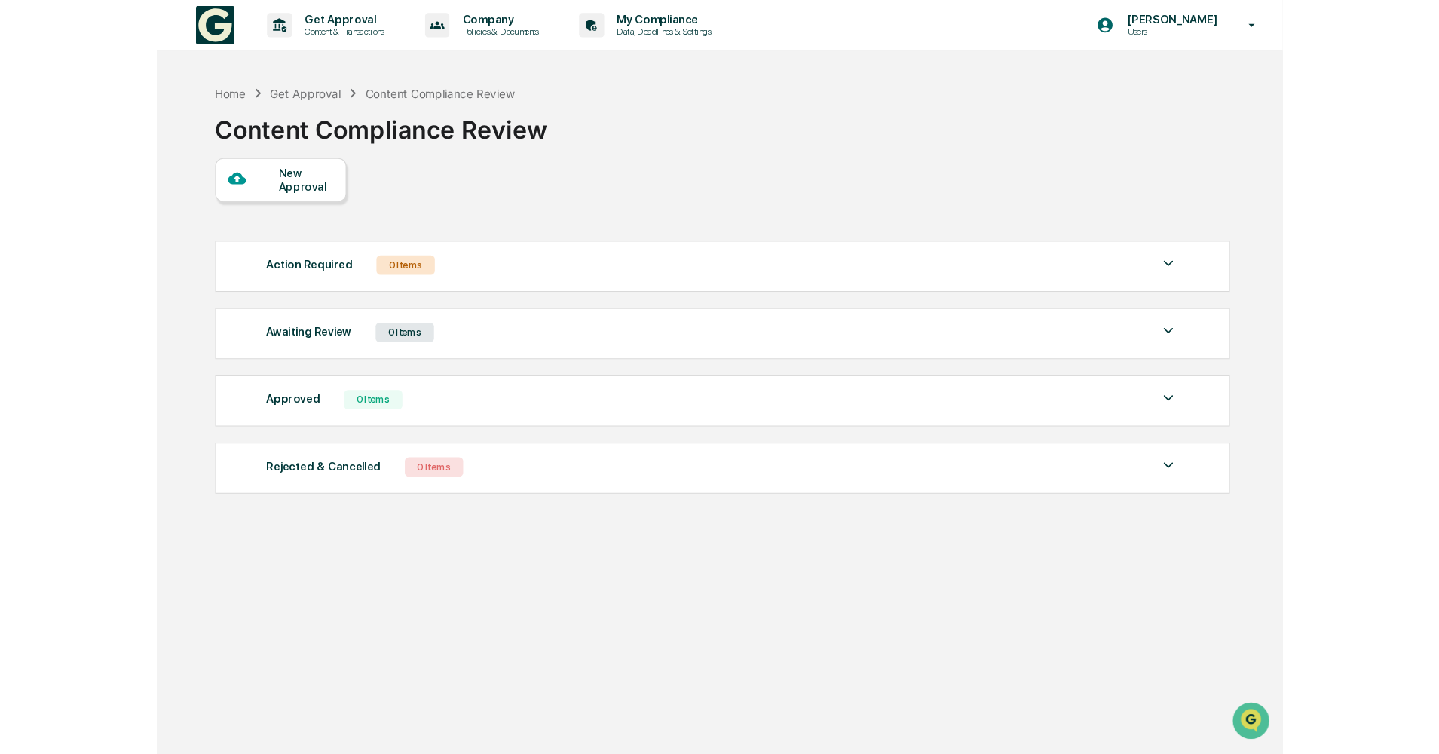
scroll to position [3, 0]
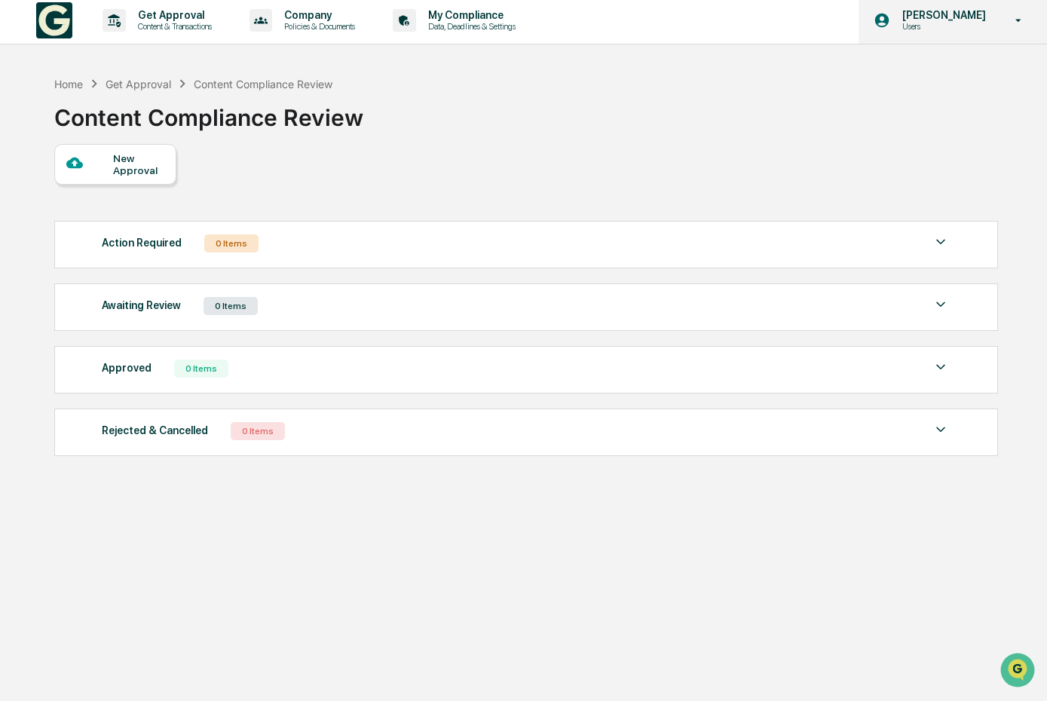
click at [928, 27] on p "Users" at bounding box center [941, 26] width 103 height 11
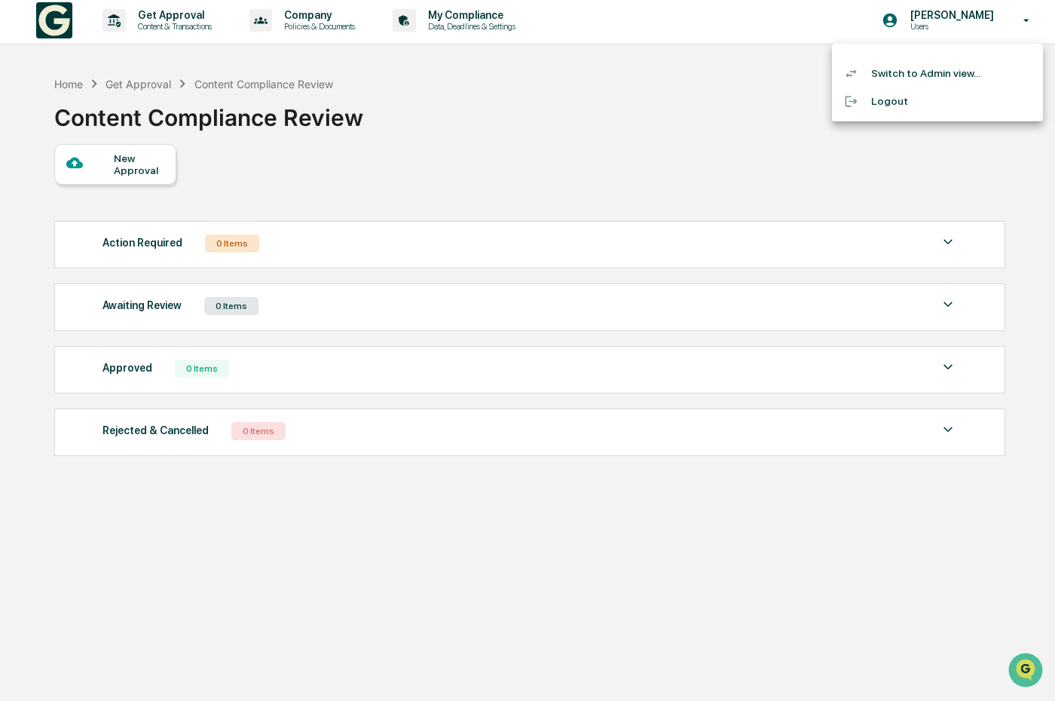
click at [929, 76] on li "Switch to Admin view..." at bounding box center [937, 74] width 211 height 28
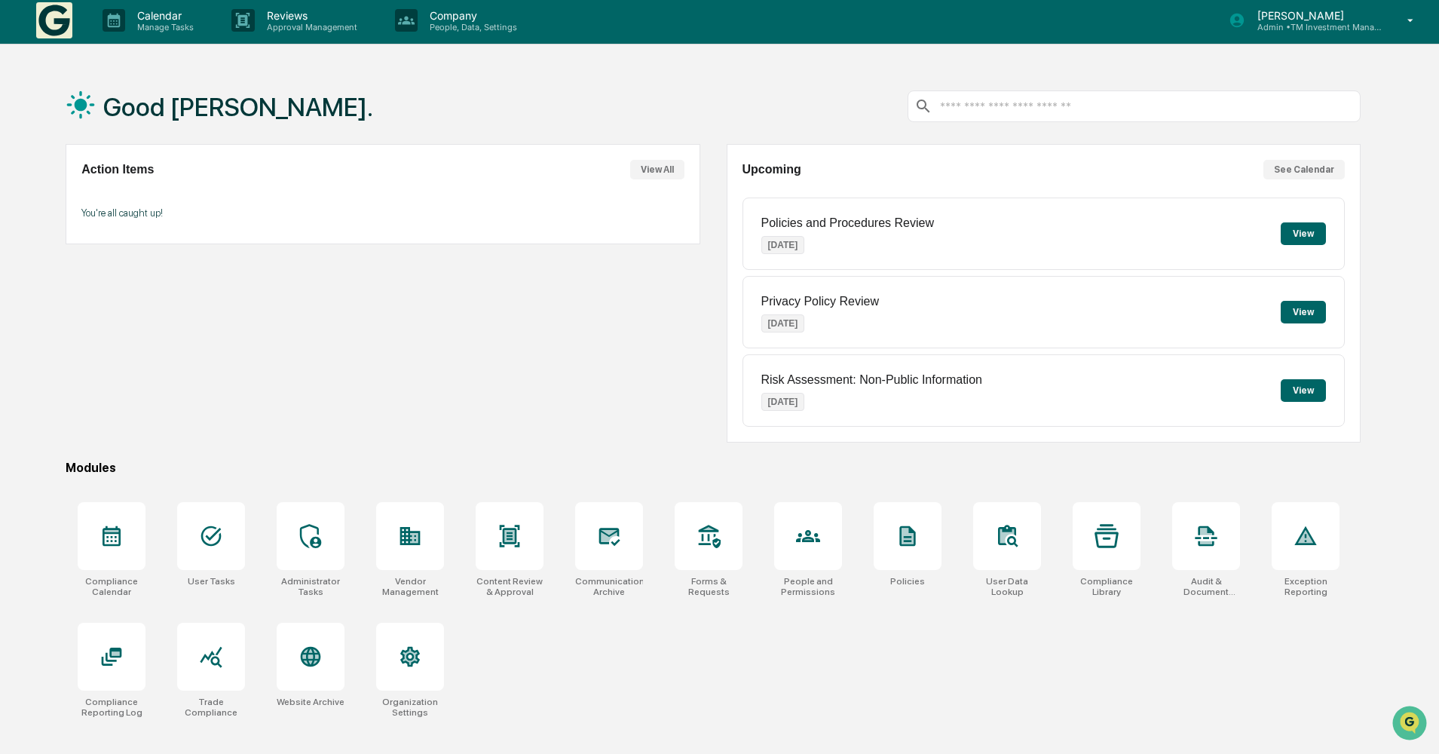
scroll to position [87, 0]
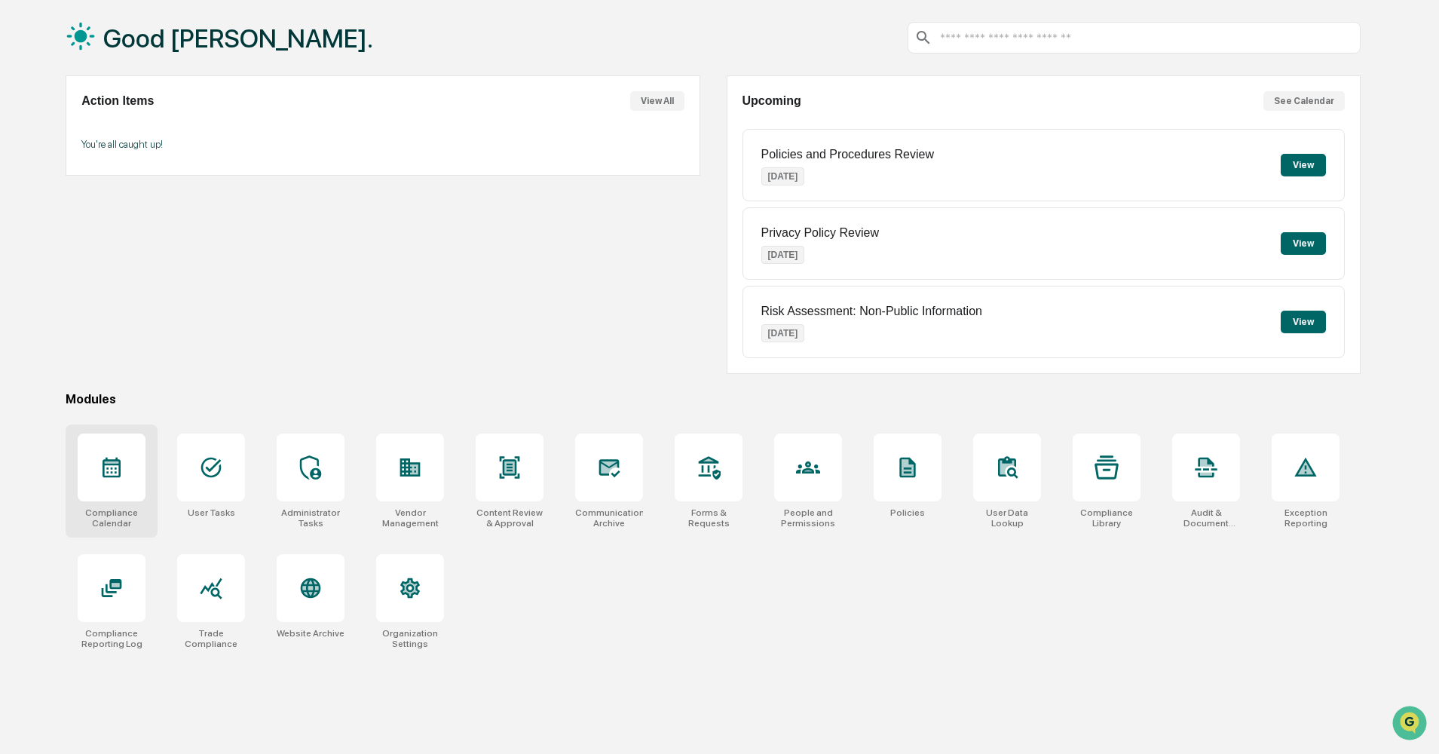
click at [125, 451] on div at bounding box center [112, 467] width 68 height 68
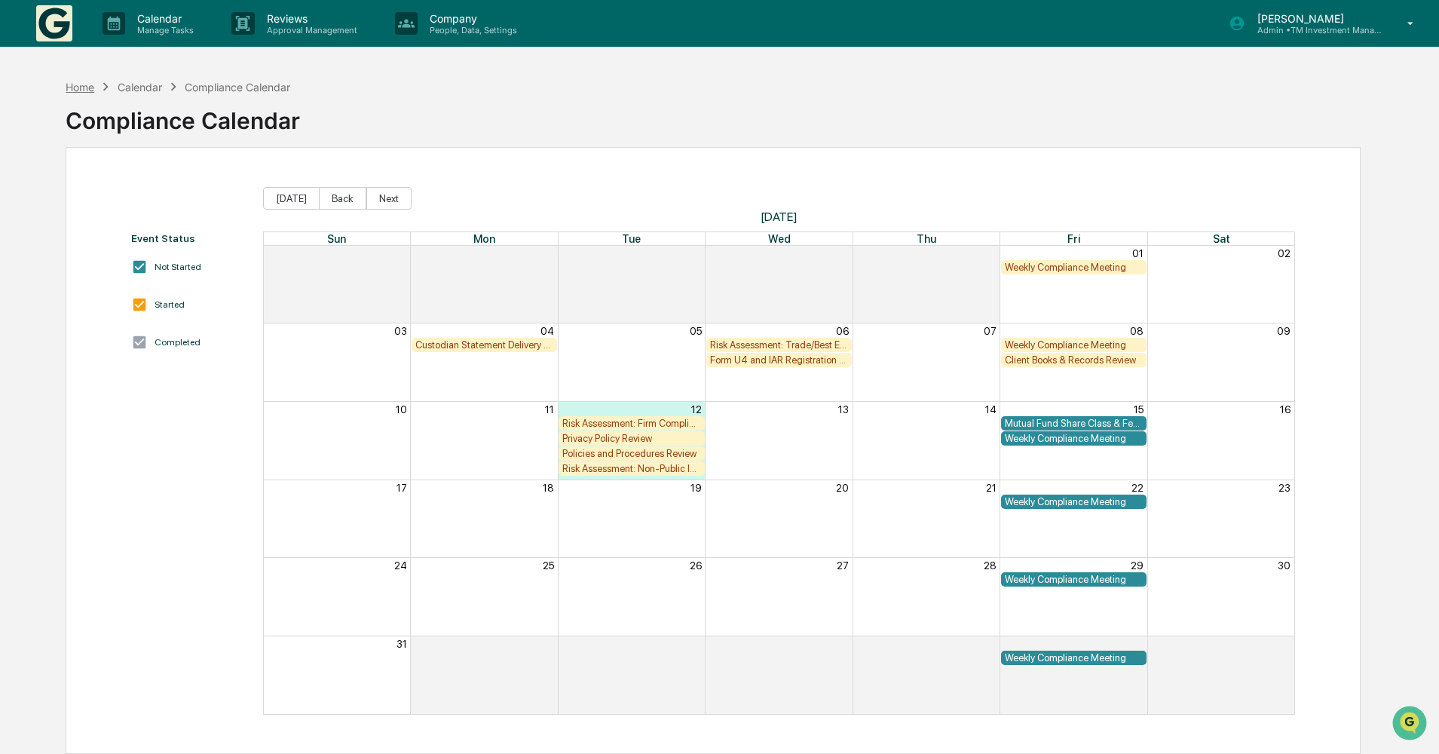
click at [78, 83] on div "Home" at bounding box center [80, 87] width 29 height 13
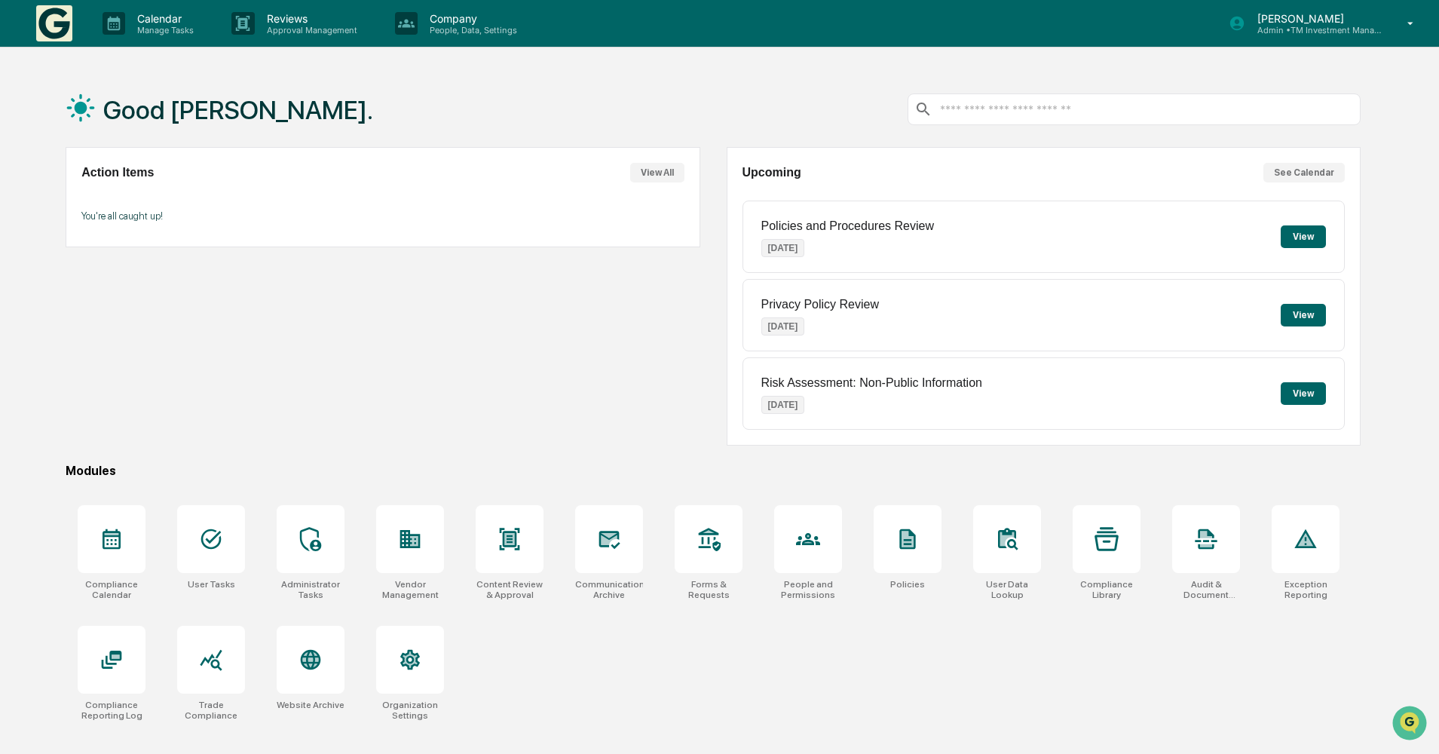
click at [663, 173] on button "View All" at bounding box center [657, 173] width 54 height 20
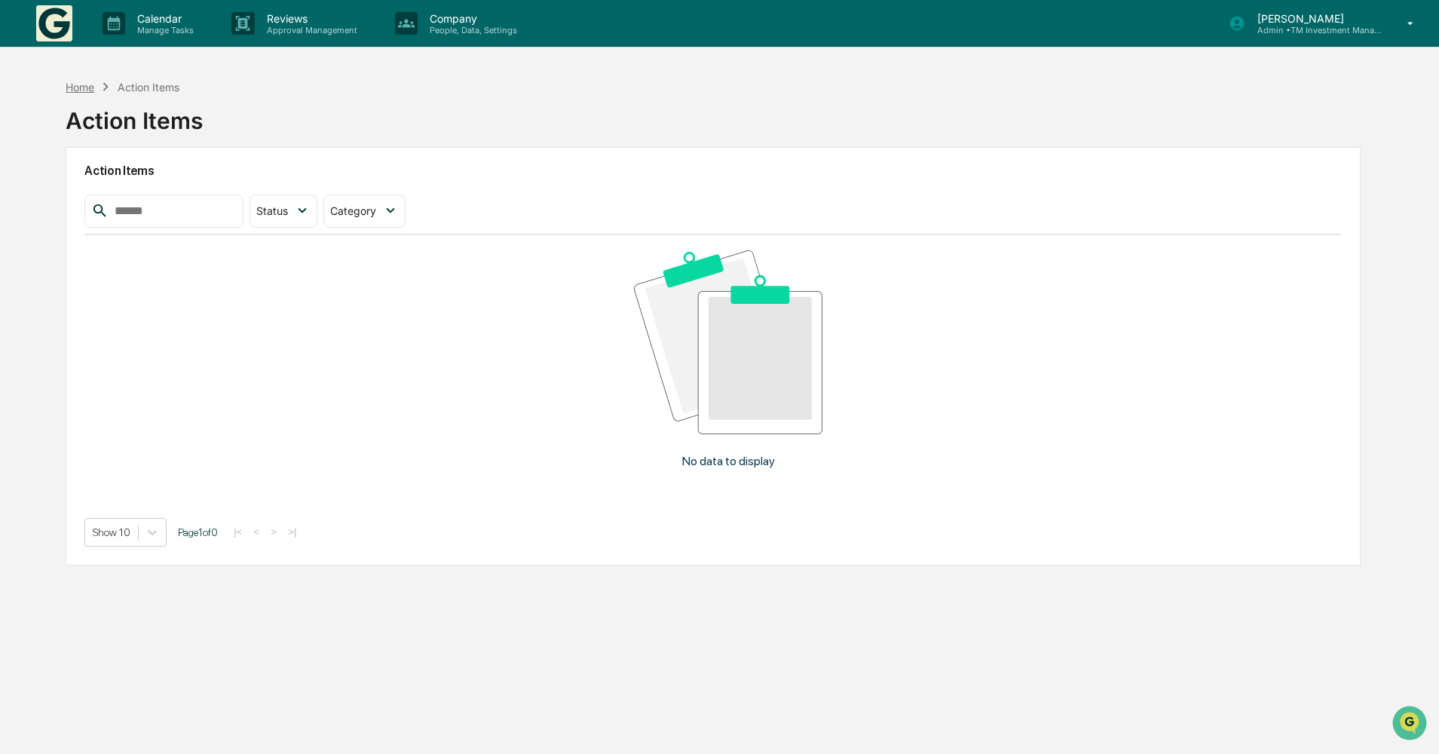
click at [73, 87] on div "Home" at bounding box center [80, 87] width 29 height 13
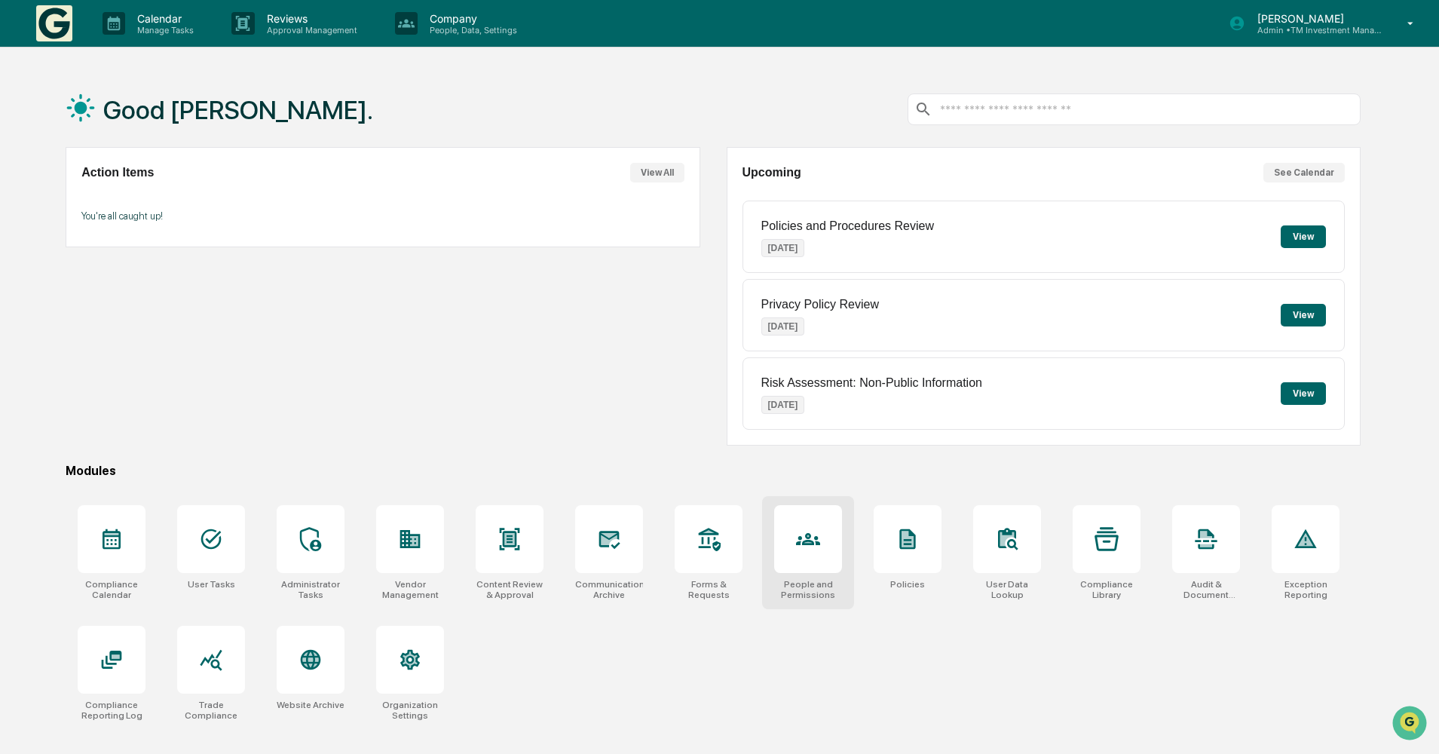
click at [821, 540] on div at bounding box center [808, 539] width 68 height 68
click at [416, 522] on div at bounding box center [410, 539] width 68 height 68
click at [418, 669] on icon at bounding box center [410, 659] width 24 height 24
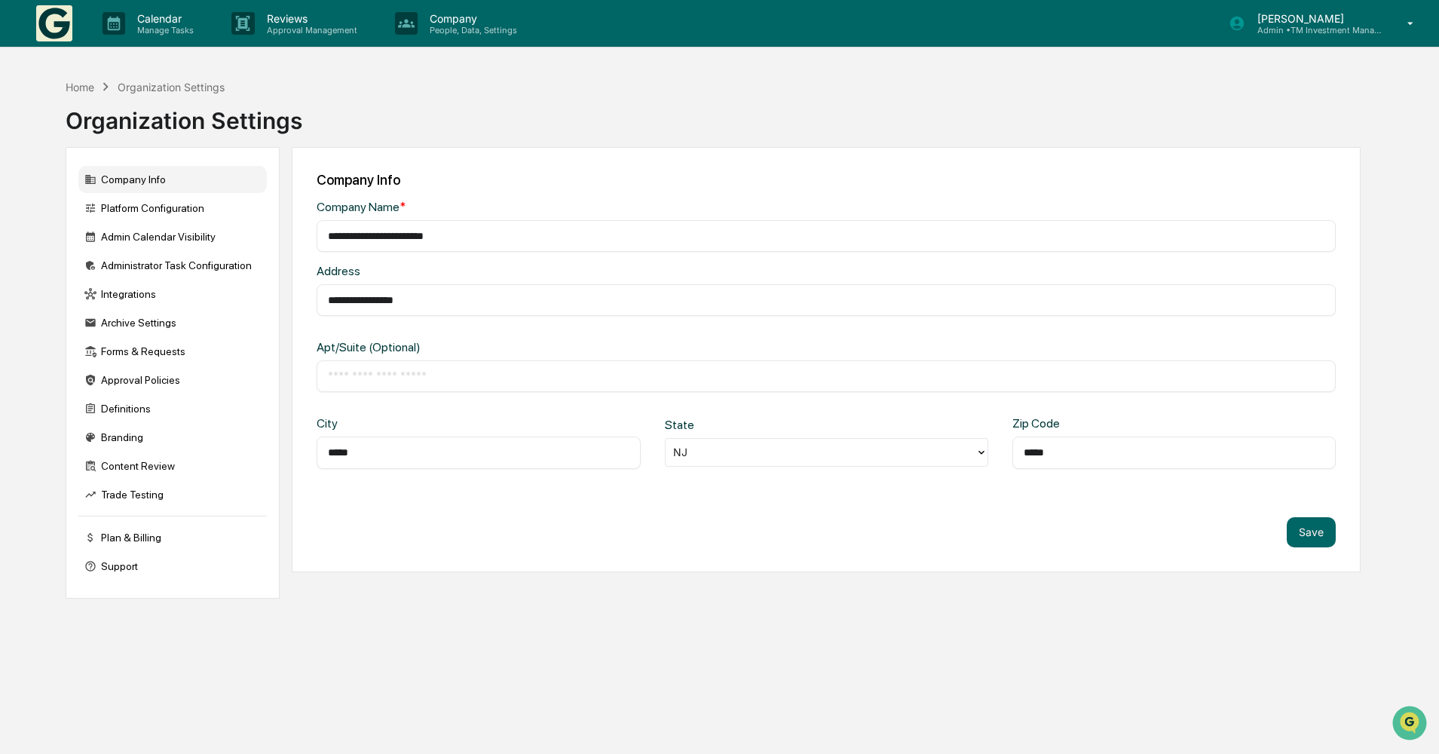
type input "**********"
click at [317, 260] on div "**********" at bounding box center [826, 359] width 1069 height 425
click at [515, 228] on div "**********" at bounding box center [826, 236] width 1019 height 32
click at [515, 241] on input "**********" at bounding box center [826, 235] width 996 height 15
drag, startPoint x: 457, startPoint y: 301, endPoint x: 324, endPoint y: 304, distance: 133.5
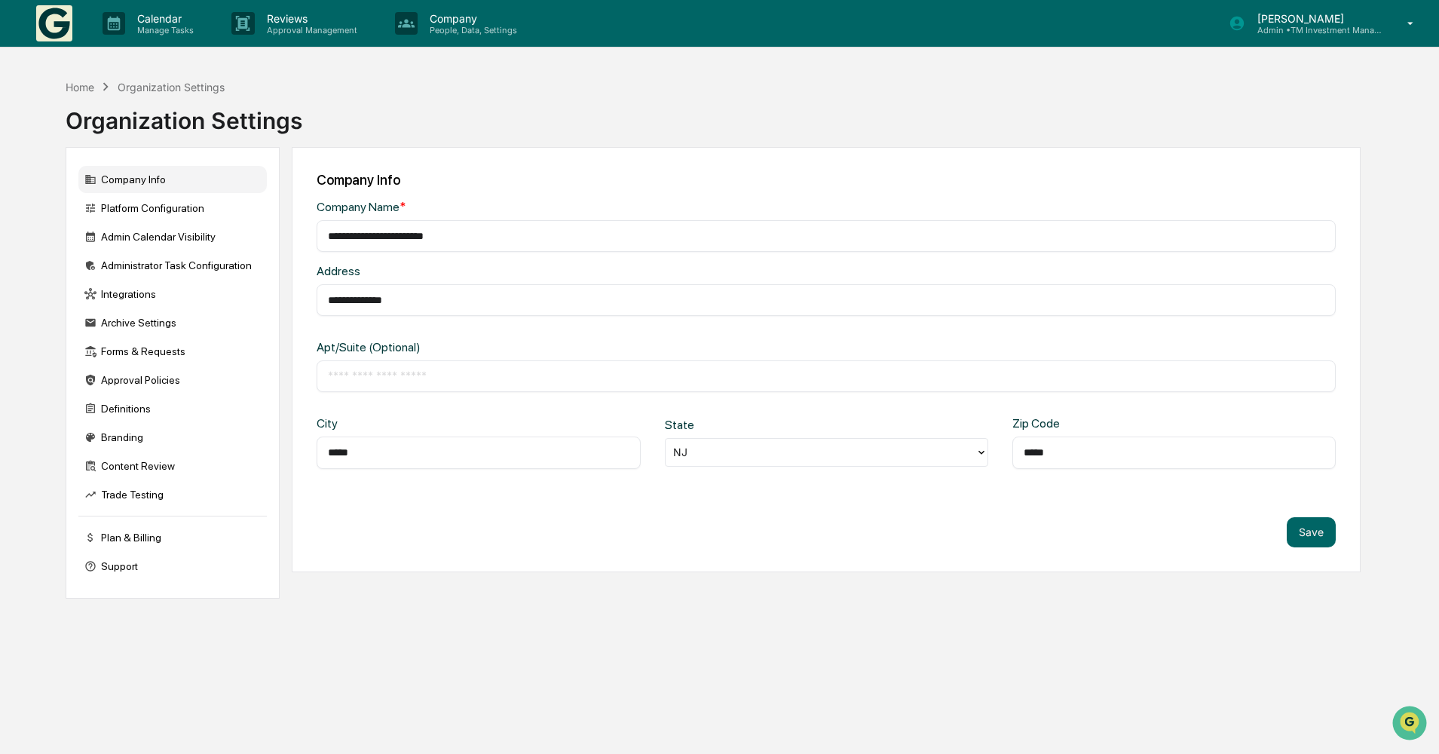
type input "**********"
drag, startPoint x: 412, startPoint y: 460, endPoint x: 326, endPoint y: 457, distance: 86.7
type input "********"
click at [745, 531] on div "Save" at bounding box center [826, 532] width 1019 height 30
type input "*****"
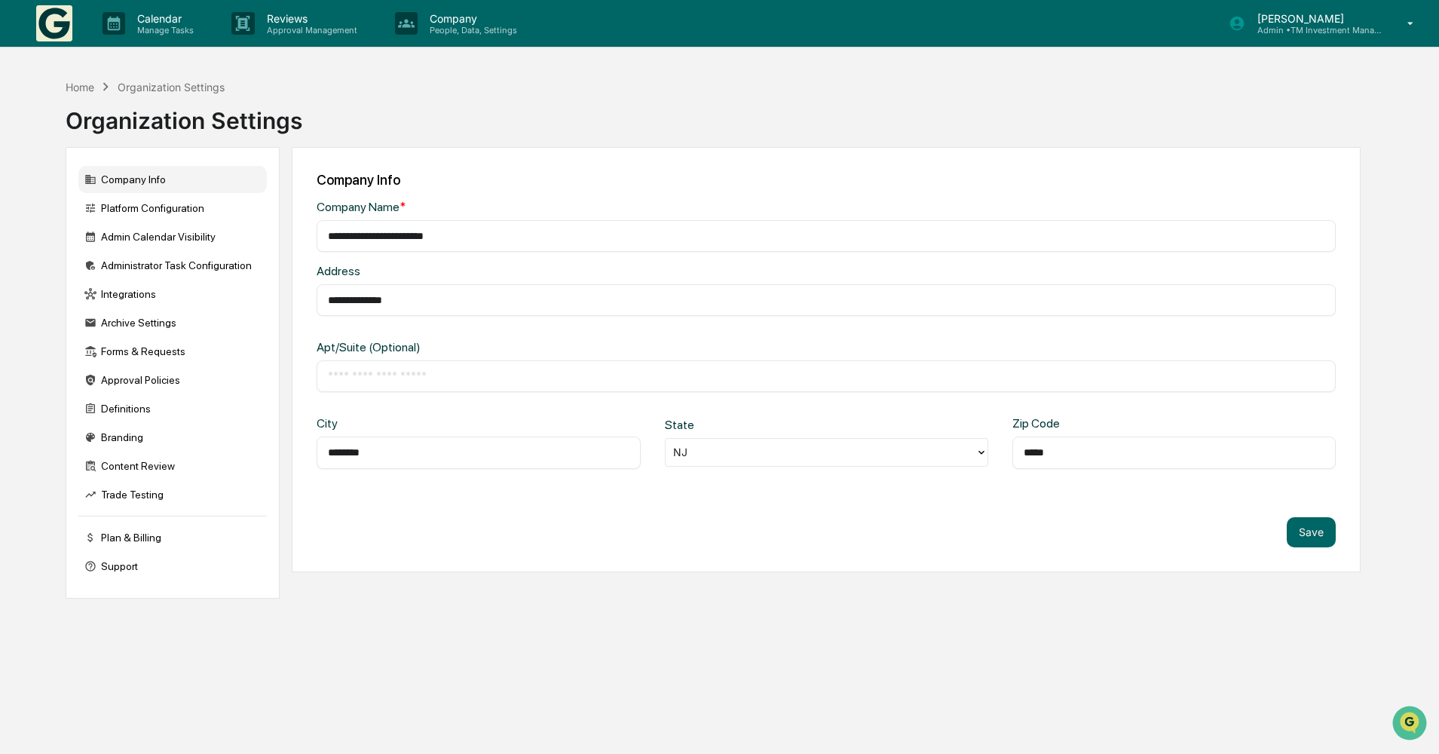
click at [1103, 547] on div "**********" at bounding box center [826, 359] width 1069 height 425
click at [1315, 534] on button "Save" at bounding box center [1311, 532] width 49 height 30
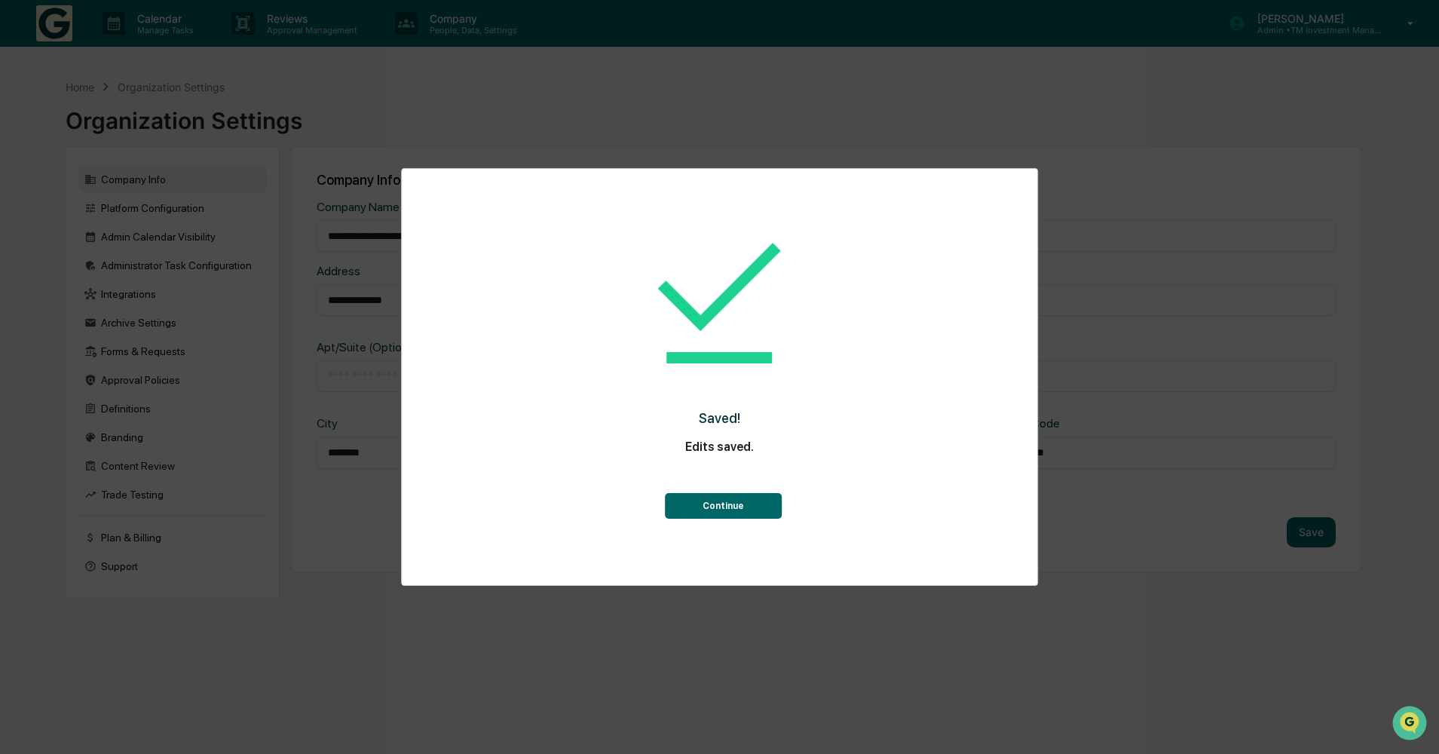
click at [750, 500] on button "Continue" at bounding box center [723, 506] width 117 height 26
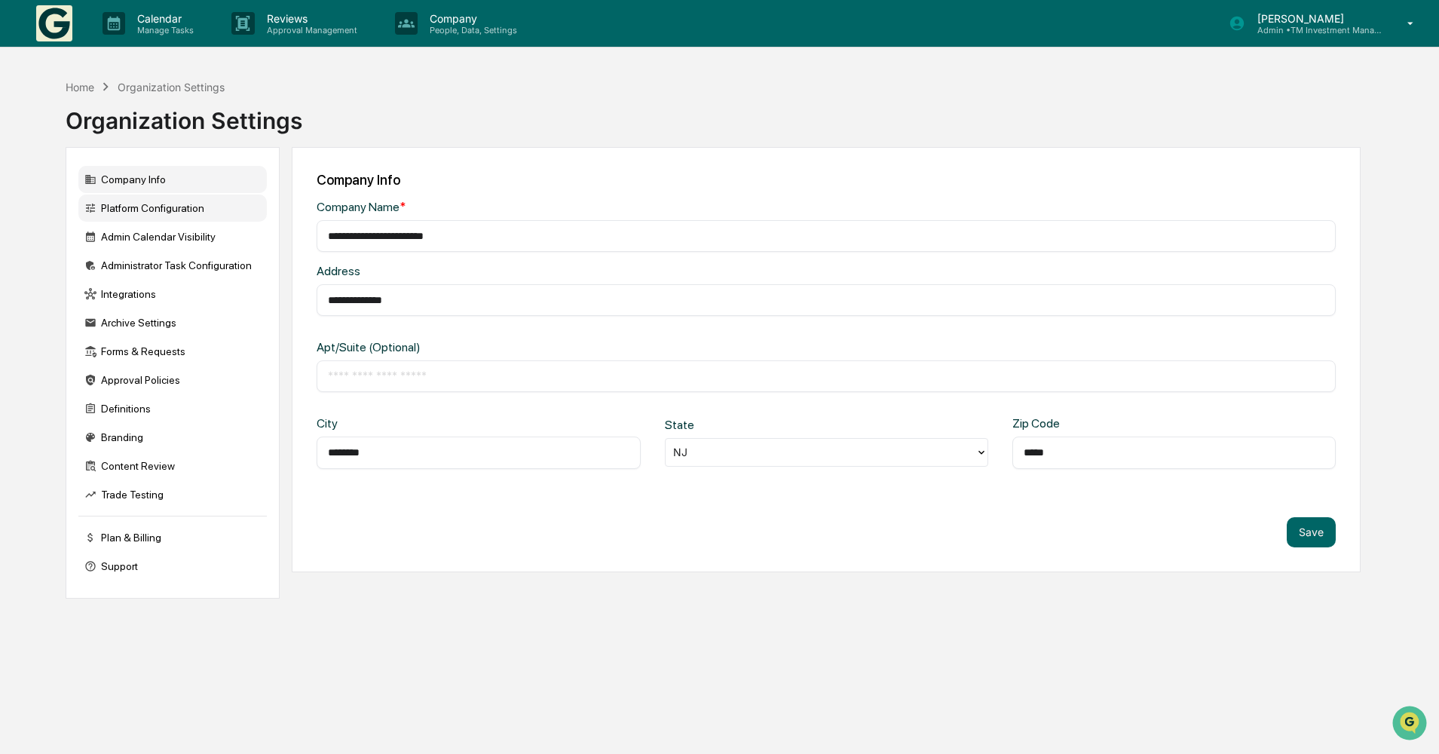
click at [161, 201] on div "Platform Configuration" at bounding box center [172, 207] width 188 height 27
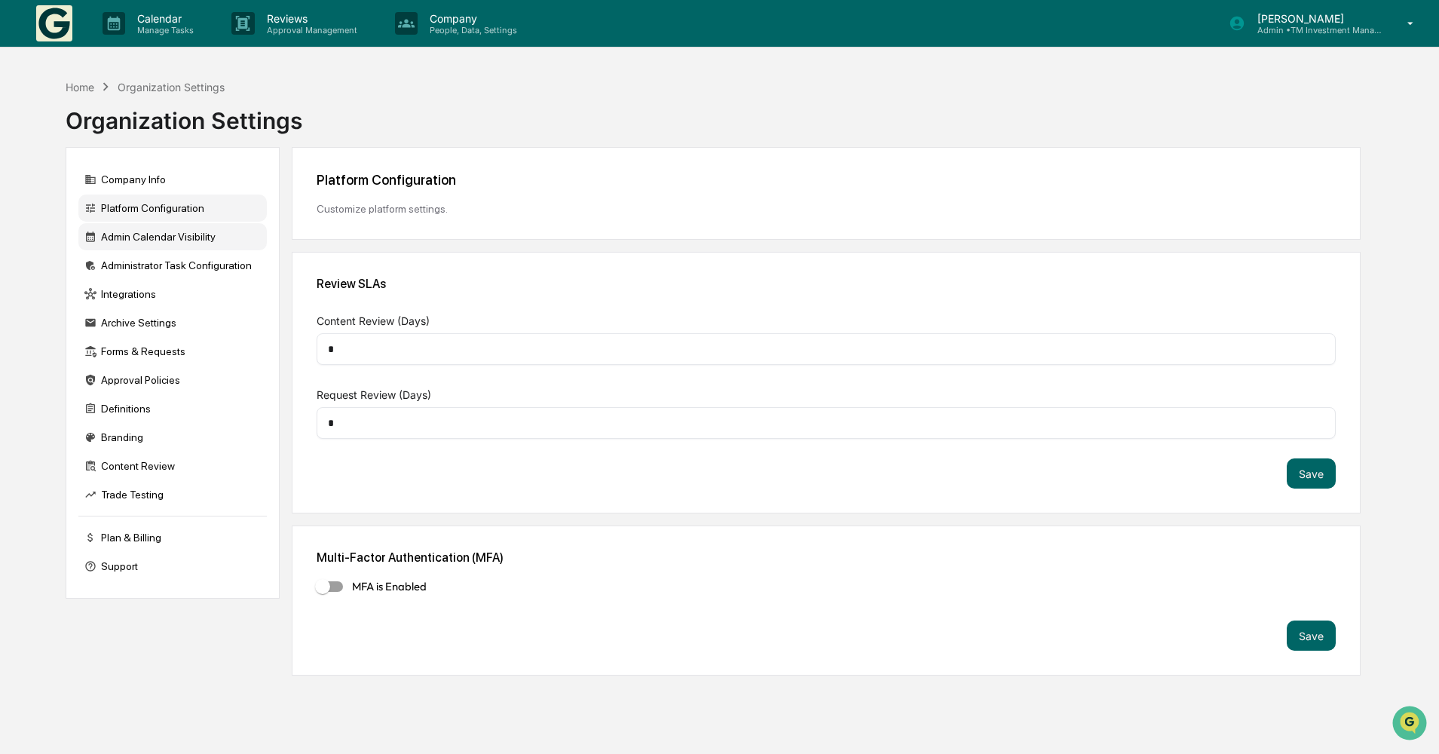
click at [161, 241] on div "Admin Calendar Visibility" at bounding box center [172, 236] width 188 height 27
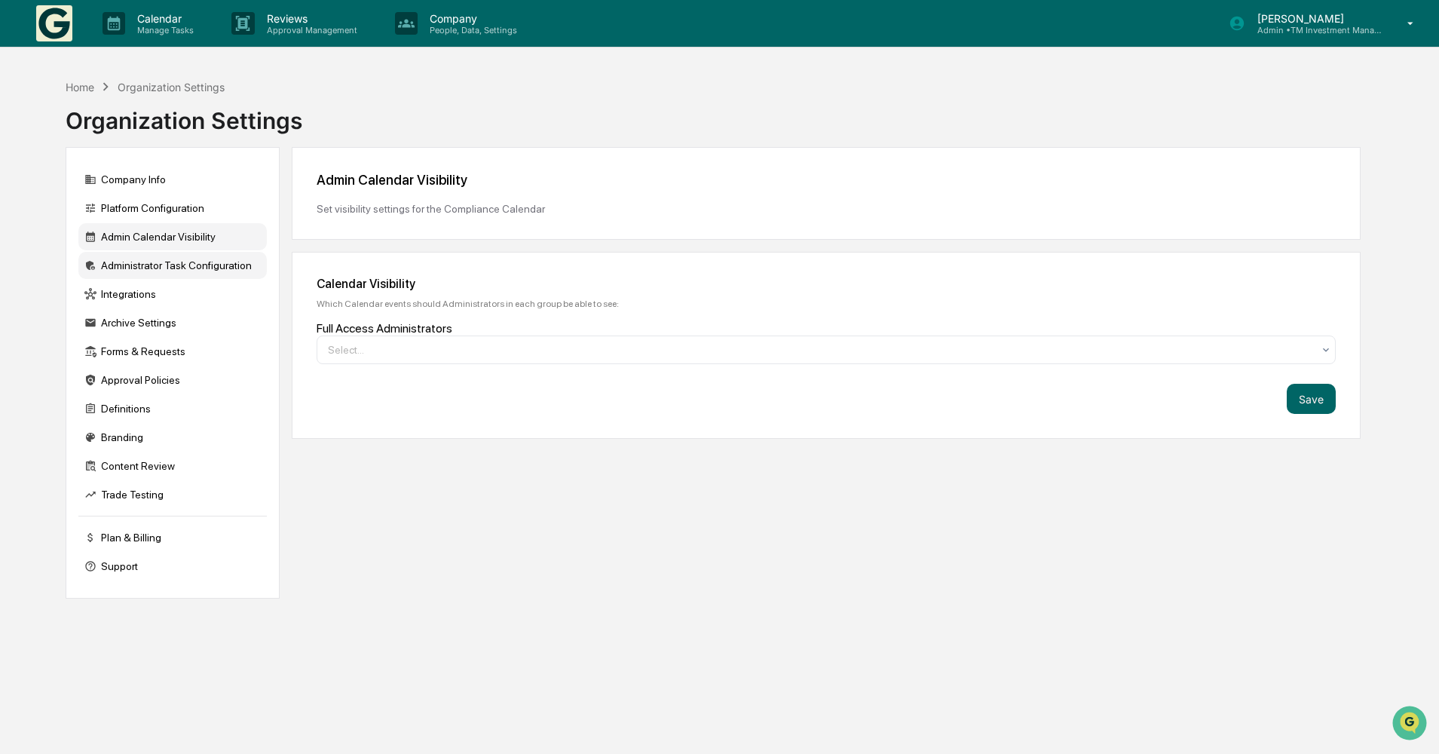
click at [160, 267] on div "Administrator Task Configuration" at bounding box center [172, 265] width 188 height 27
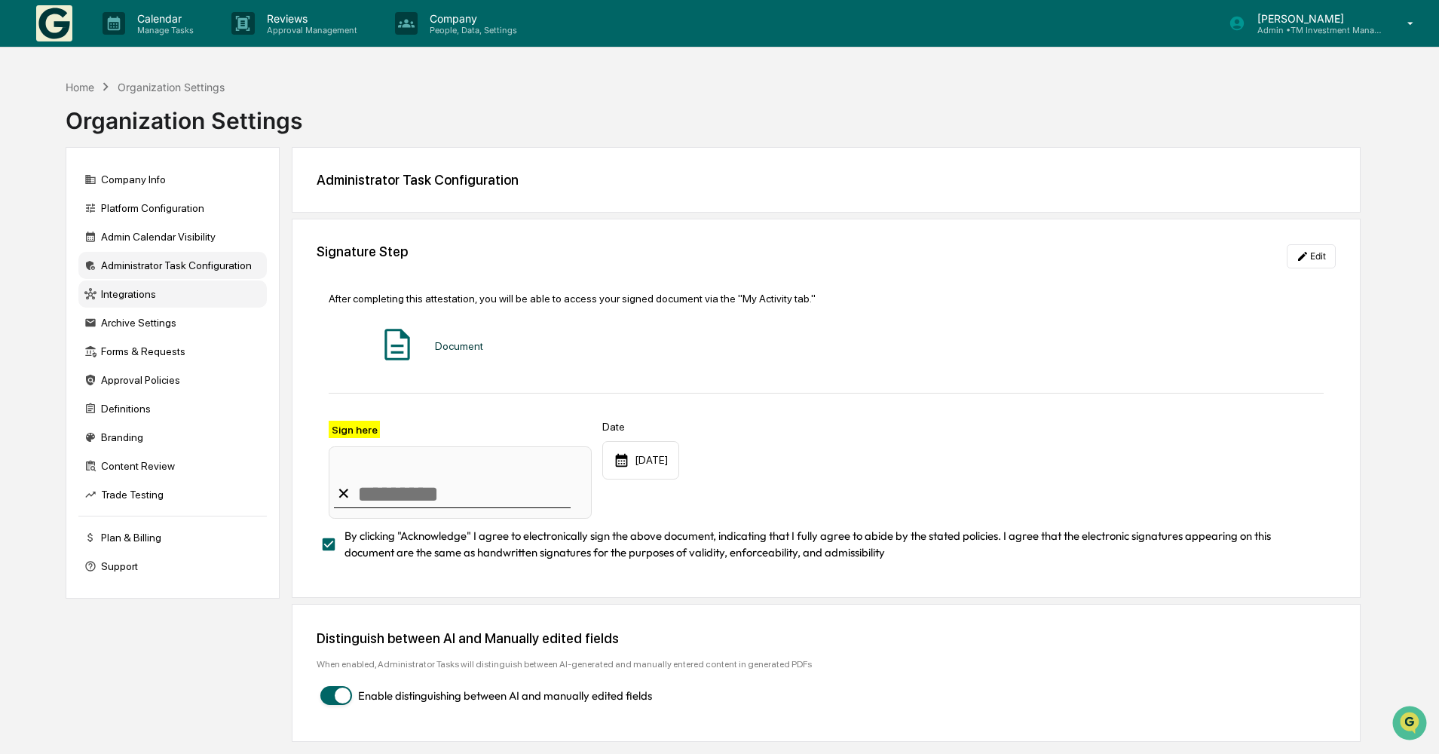
click at [160, 294] on div "Integrations" at bounding box center [172, 293] width 188 height 27
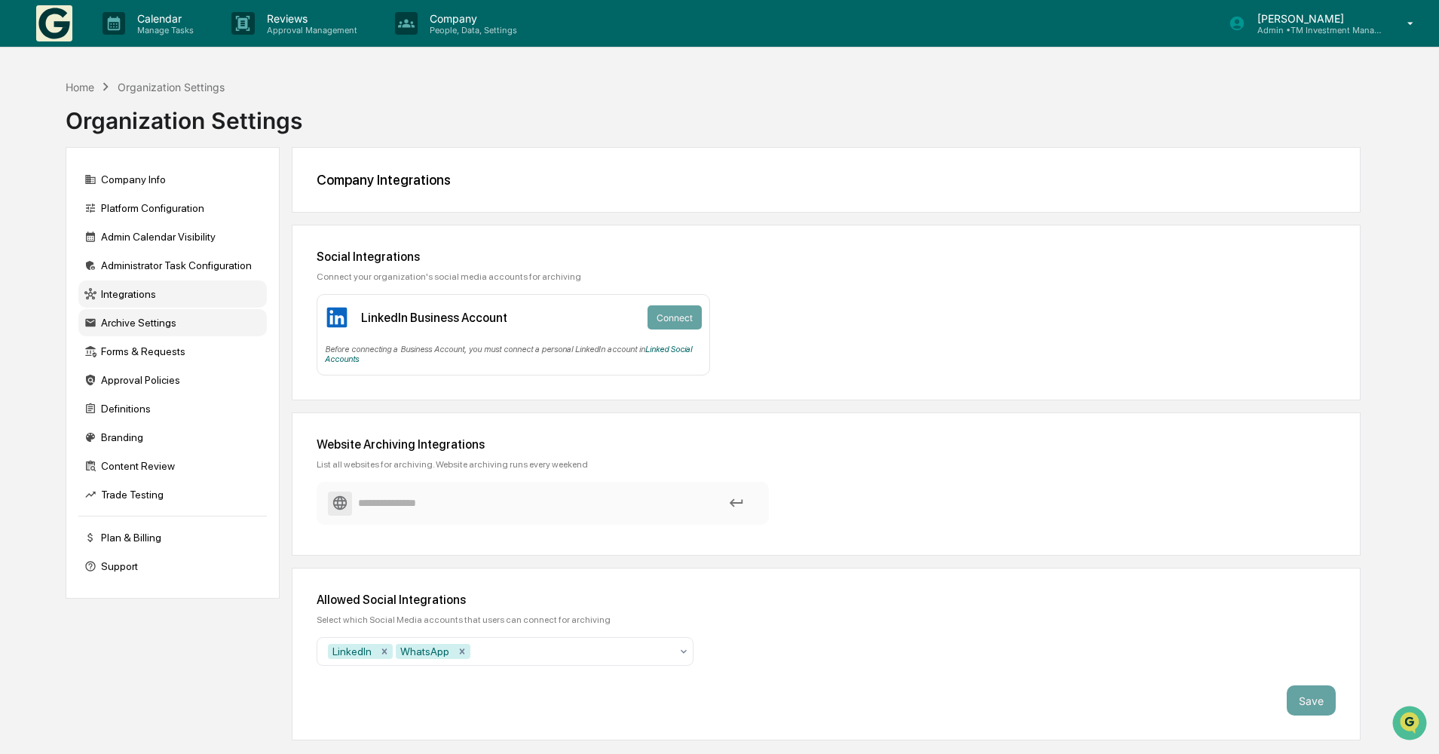
click at [148, 330] on div "Archive Settings" at bounding box center [172, 322] width 188 height 27
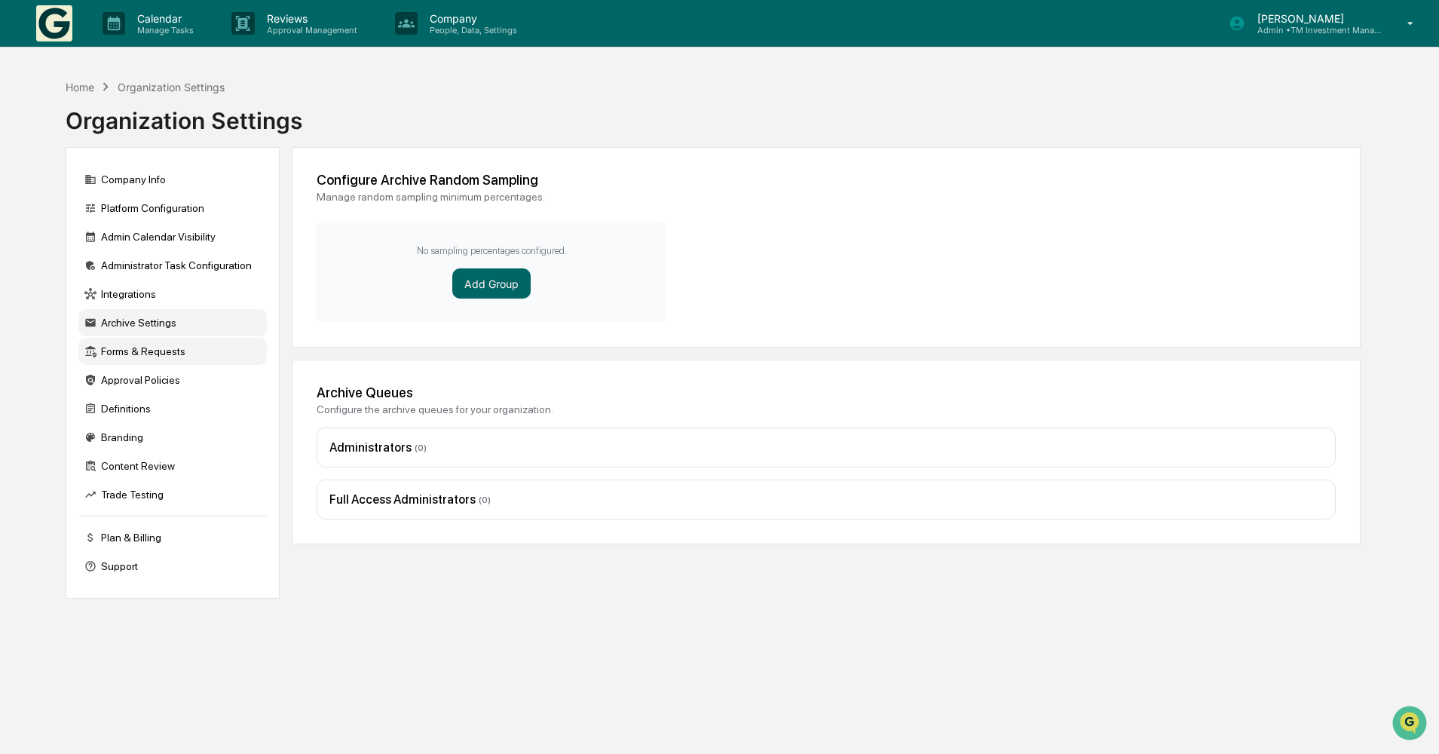
click at [157, 357] on div "Forms & Requests" at bounding box center [172, 351] width 188 height 27
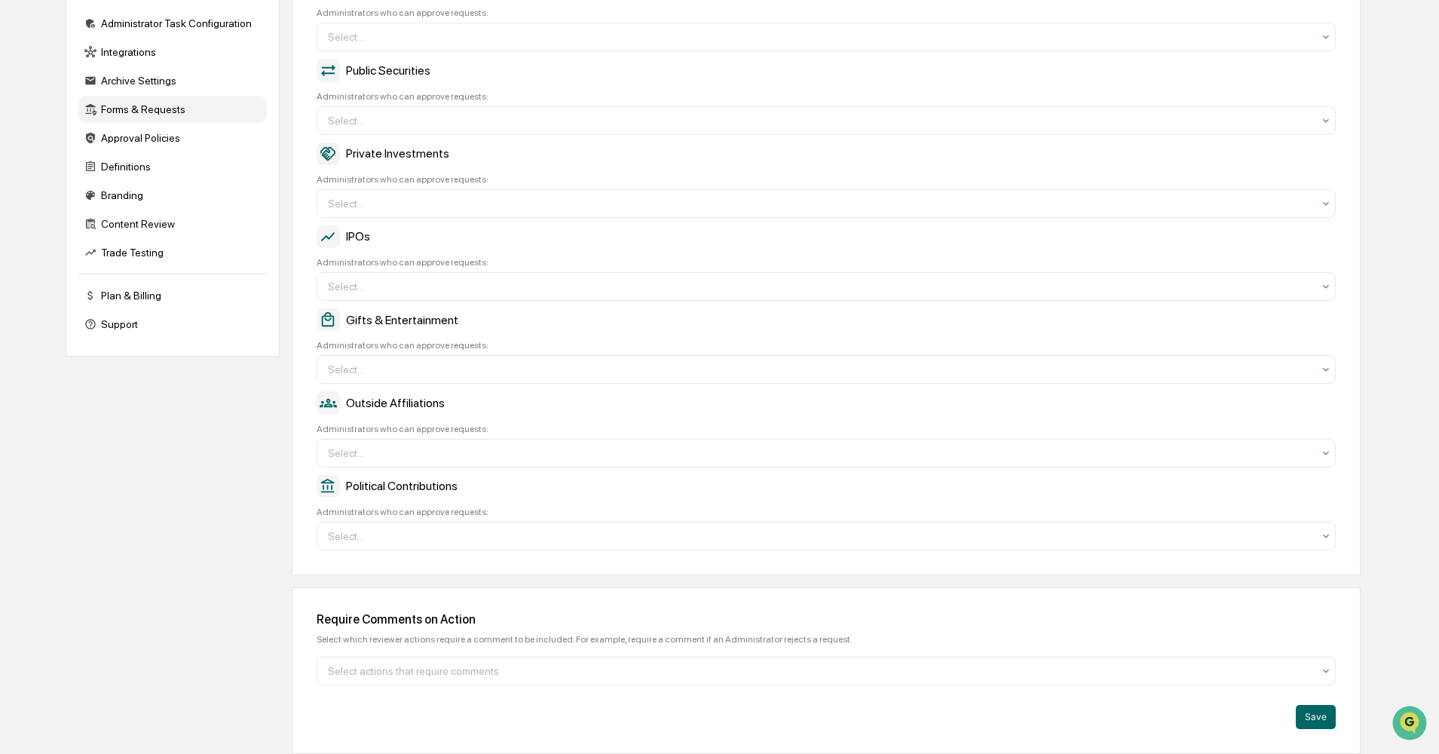
scroll to position [132, 0]
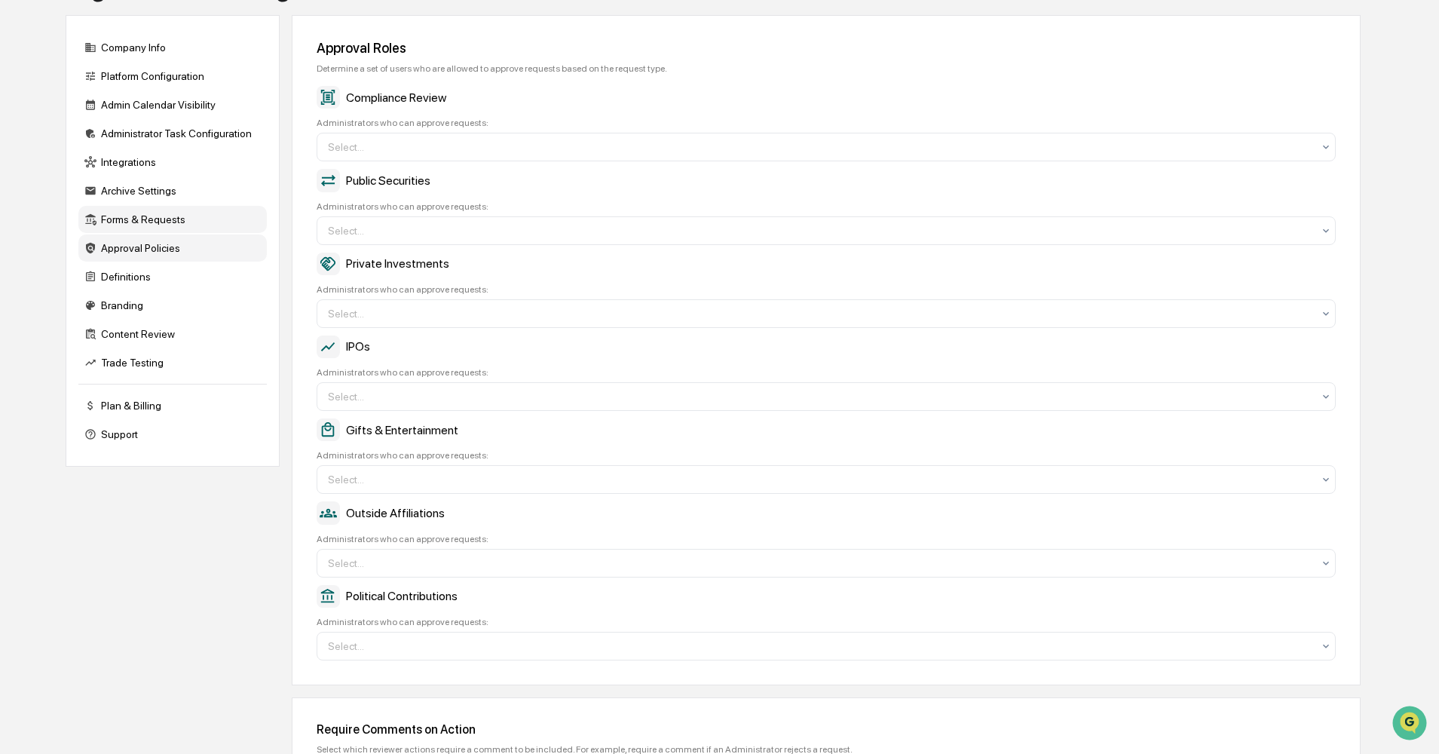
click at [200, 256] on div "Approval Policies" at bounding box center [172, 247] width 188 height 27
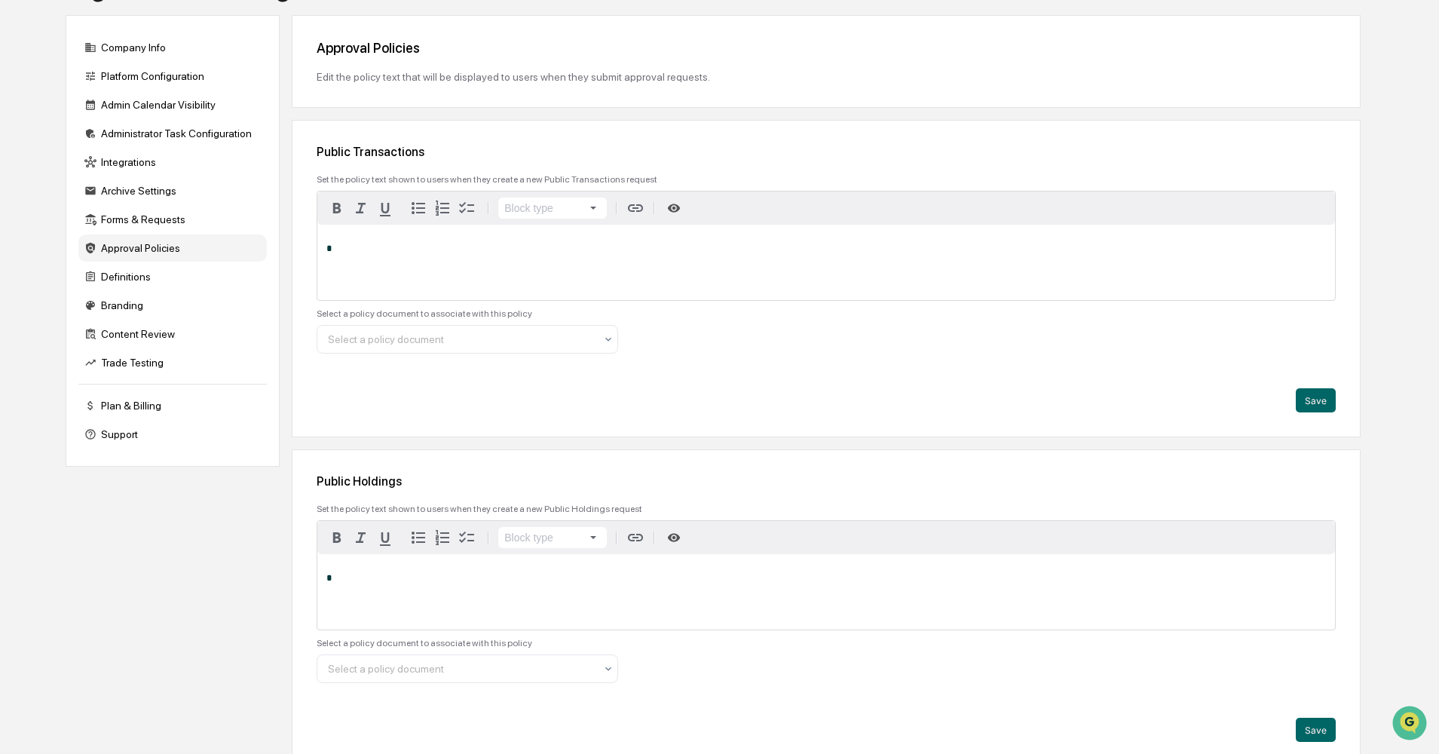
scroll to position [0, 0]
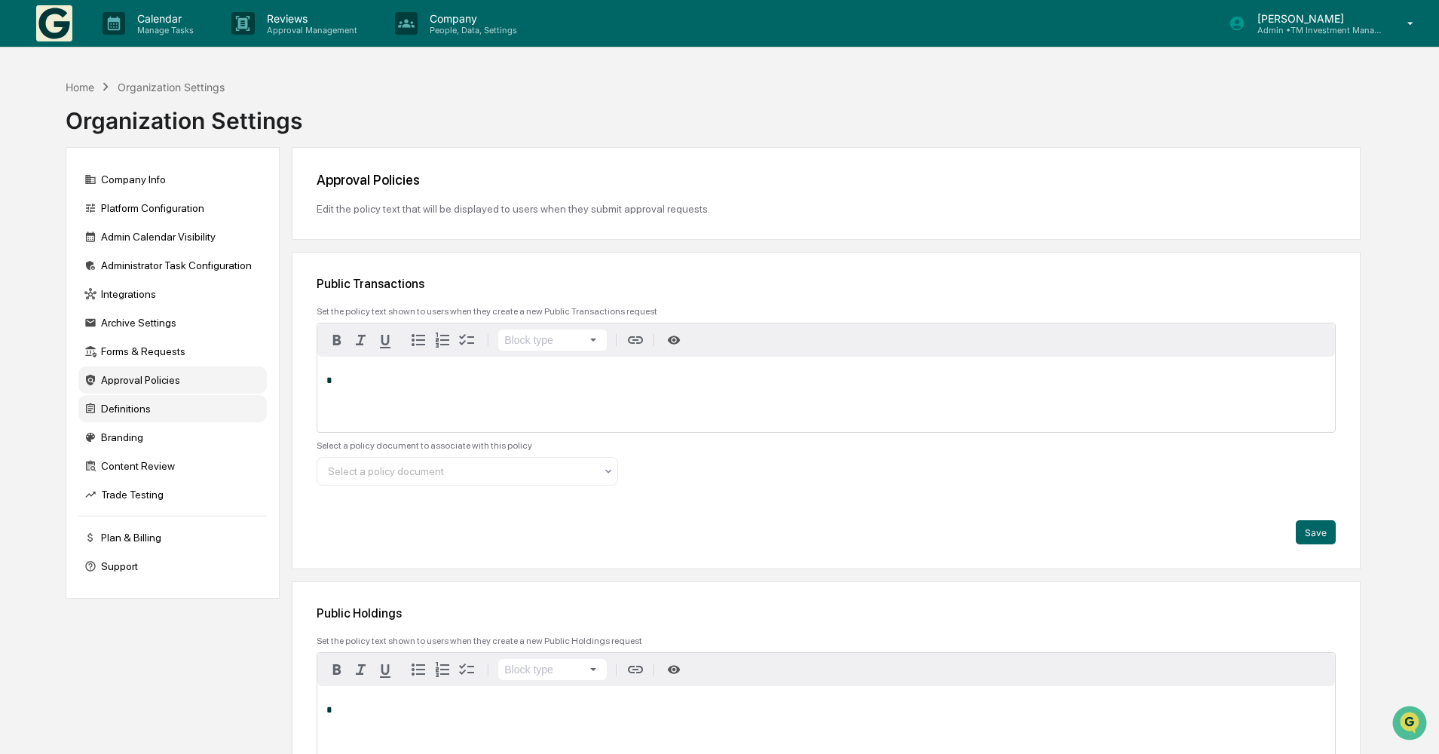
click at [204, 410] on div "Definitions" at bounding box center [172, 408] width 188 height 27
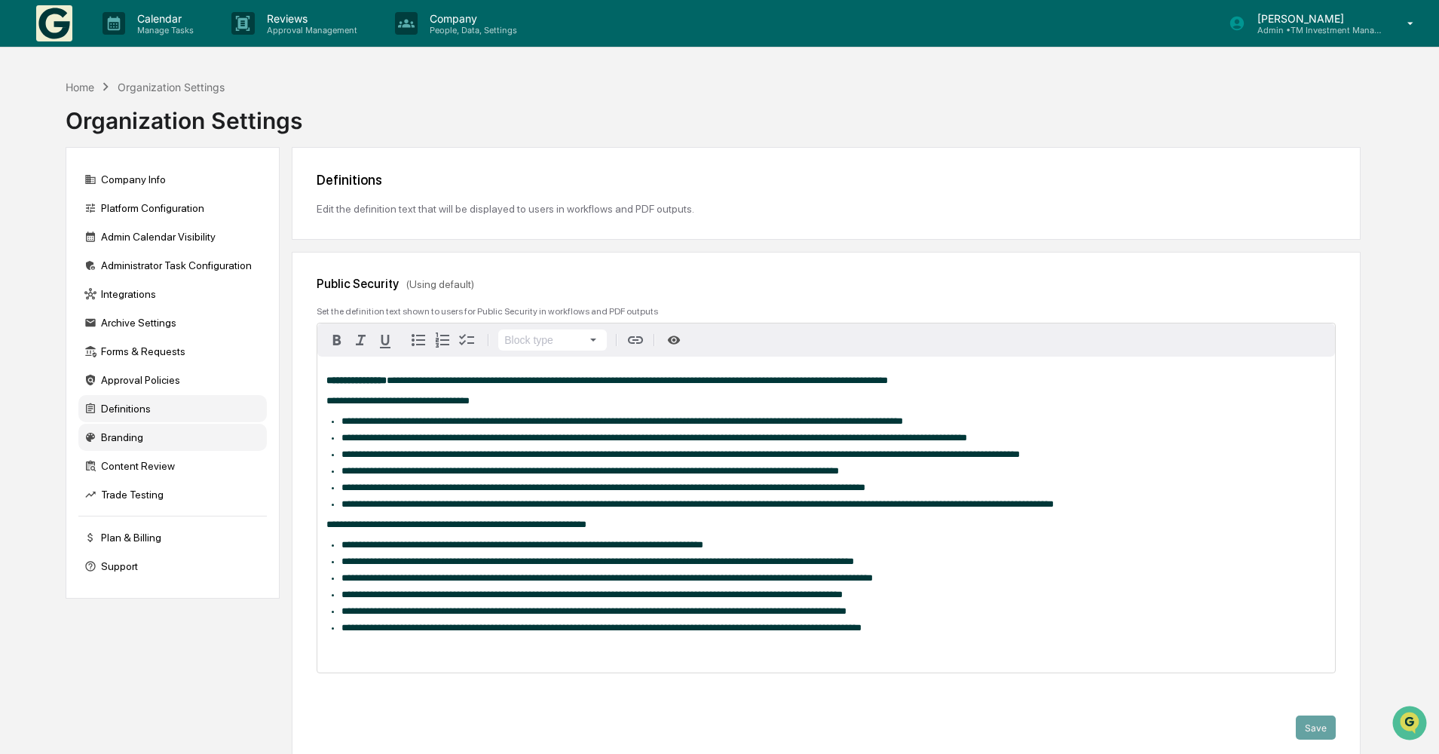
click at [196, 437] on div "Branding" at bounding box center [172, 437] width 188 height 27
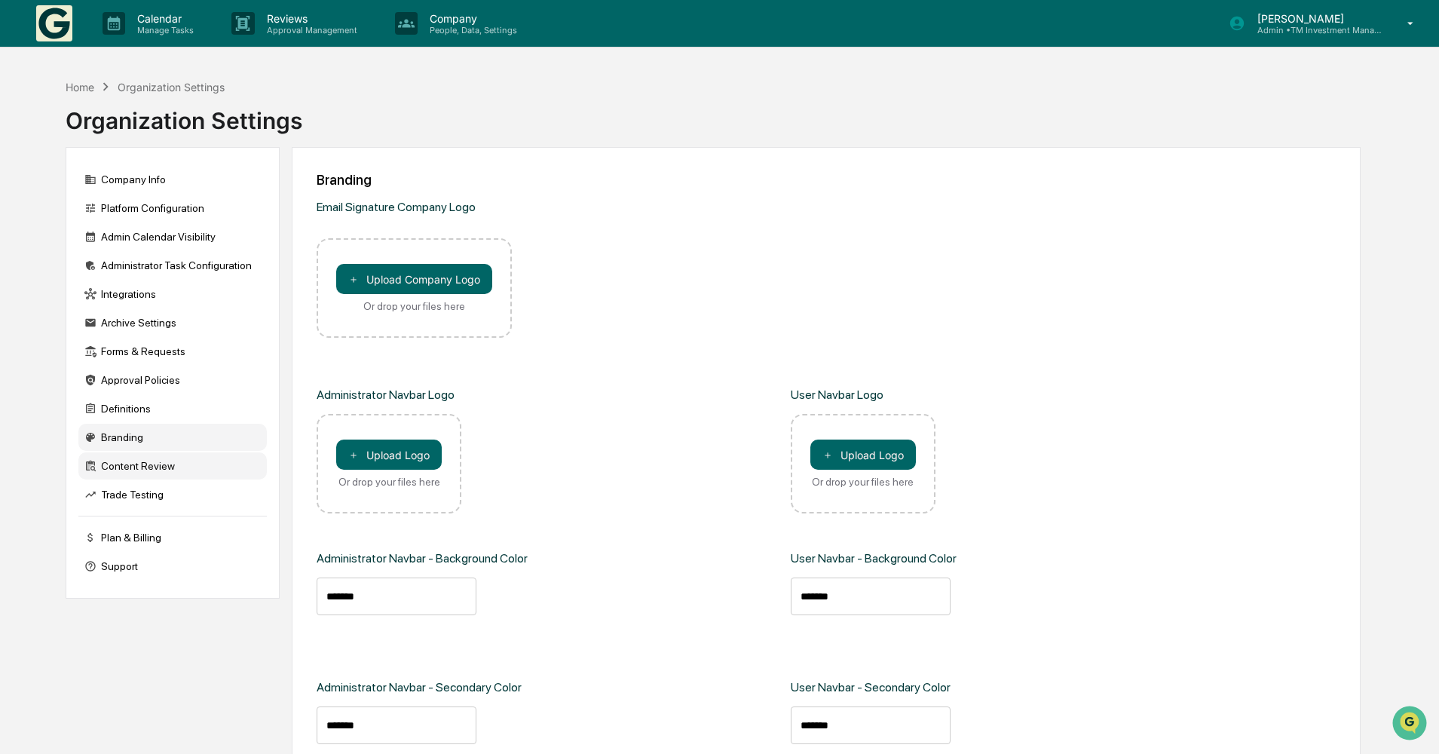
click at [179, 468] on div "Content Review" at bounding box center [172, 465] width 188 height 27
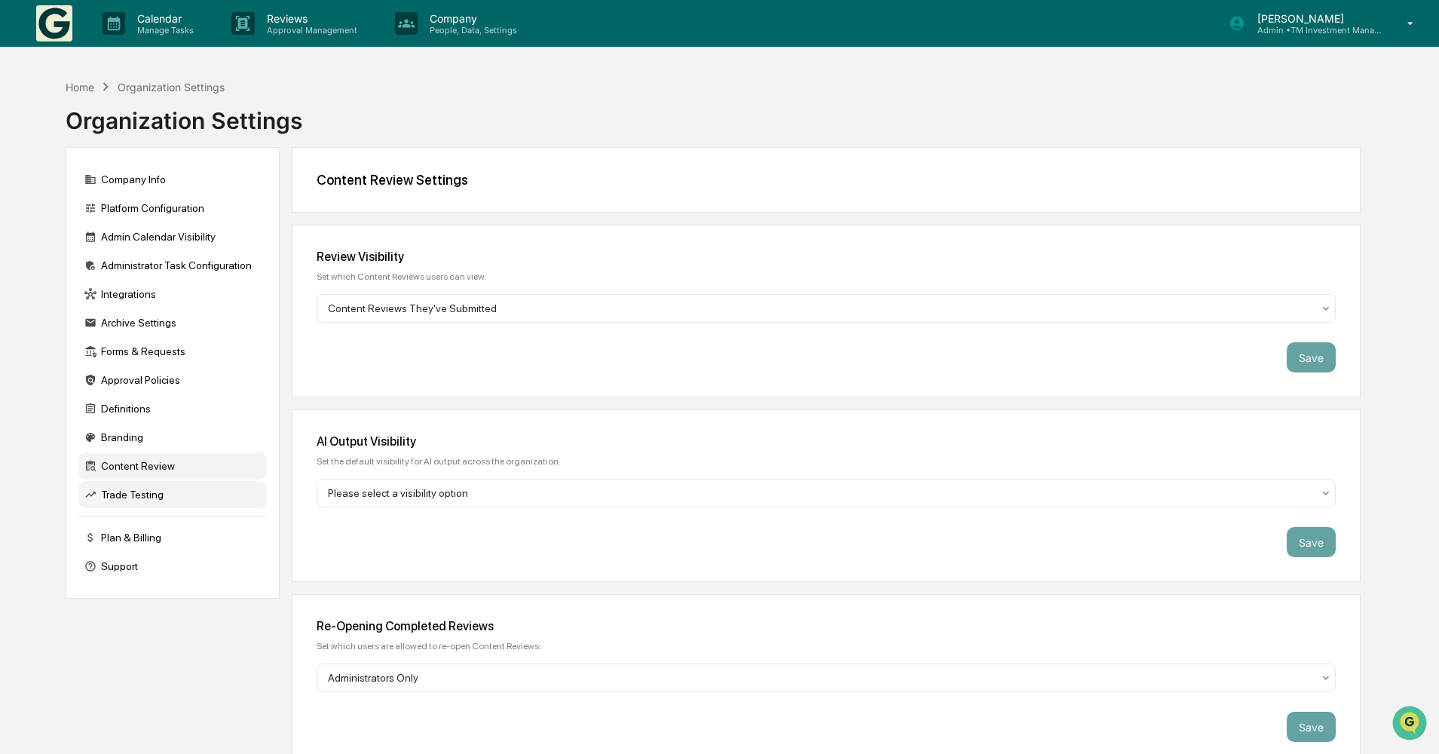
click at [169, 498] on div "Trade Testing" at bounding box center [172, 494] width 188 height 27
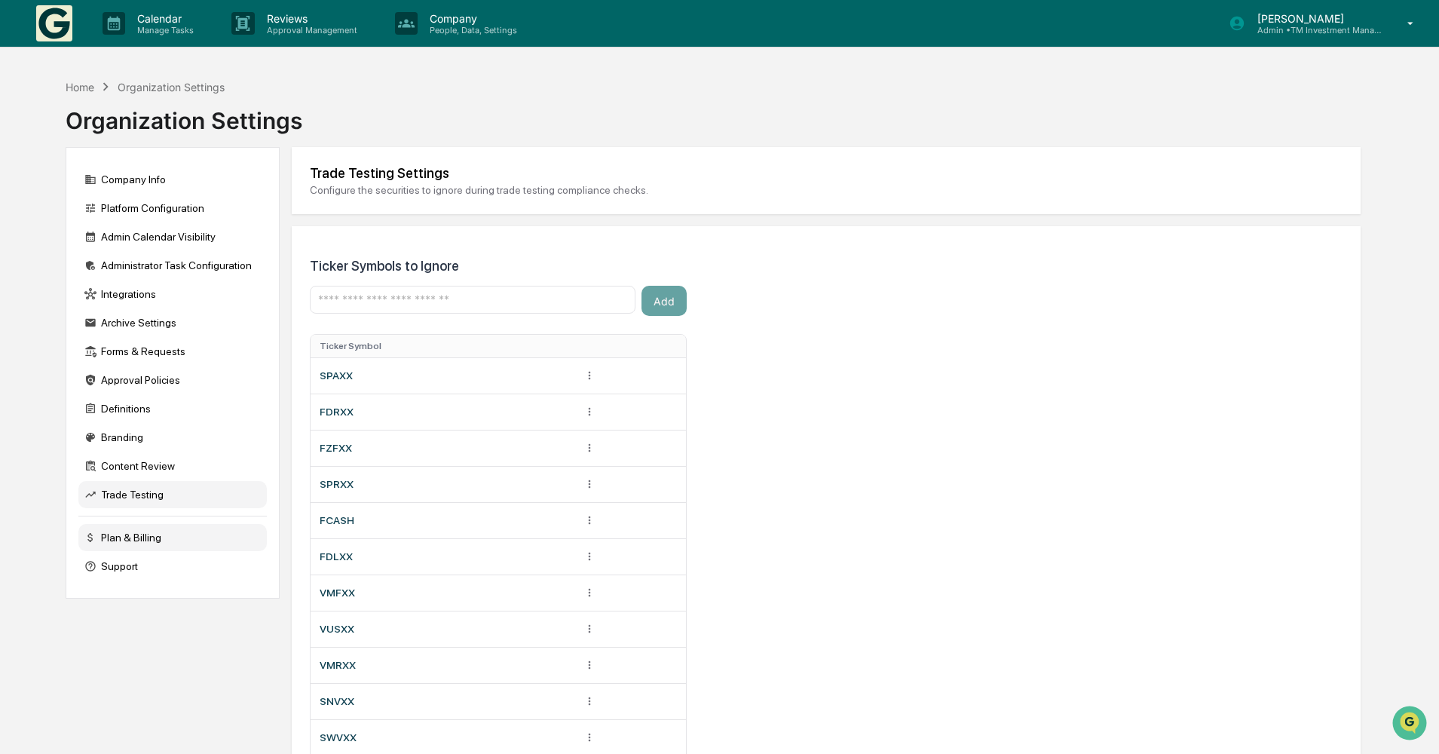
click at [178, 533] on div "Plan & Billing" at bounding box center [172, 537] width 188 height 27
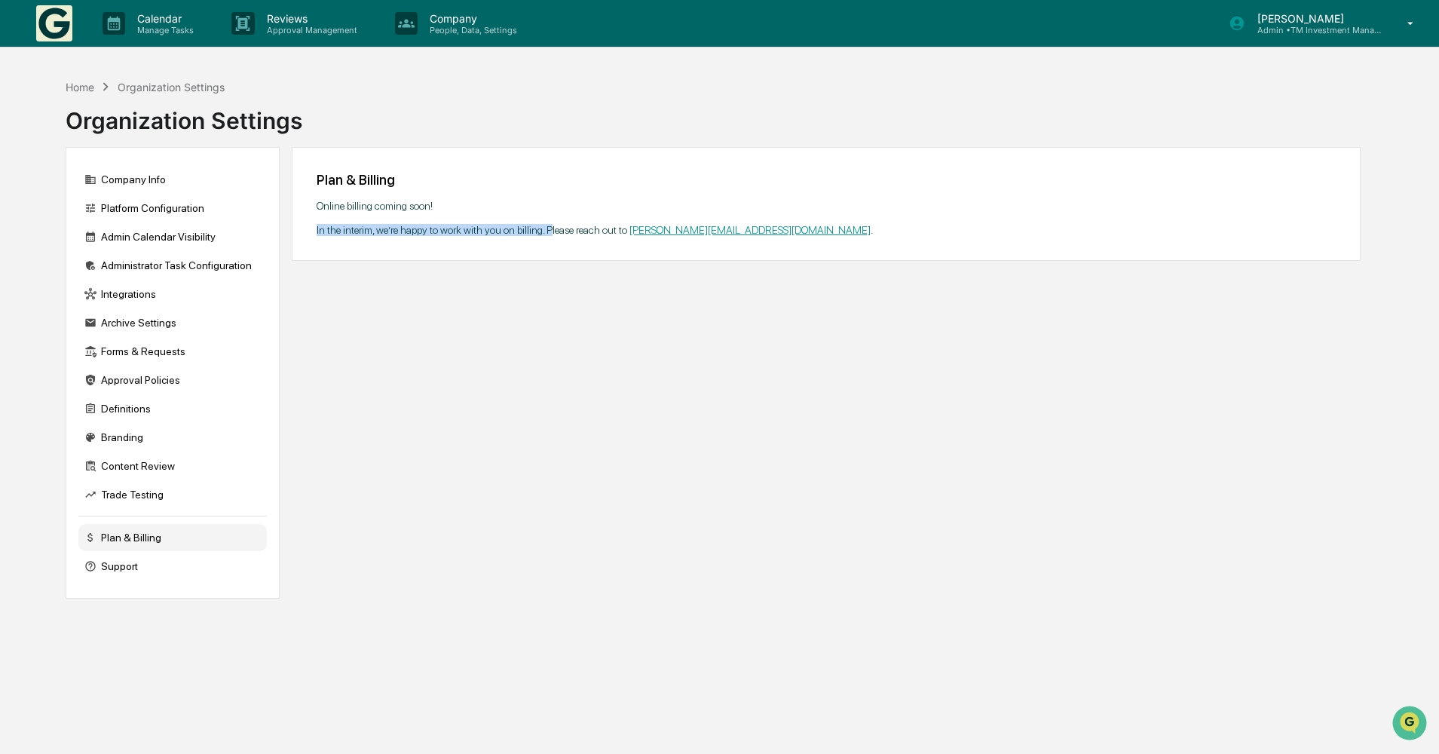
drag, startPoint x: 317, startPoint y: 231, endPoint x: 547, endPoint y: 228, distance: 229.9
click at [547, 228] on div "Online billing coming soon! In the interim, we’re happy to work with you on bil…" at bounding box center [826, 218] width 1019 height 36
click at [94, 90] on div "Home" at bounding box center [80, 87] width 29 height 13
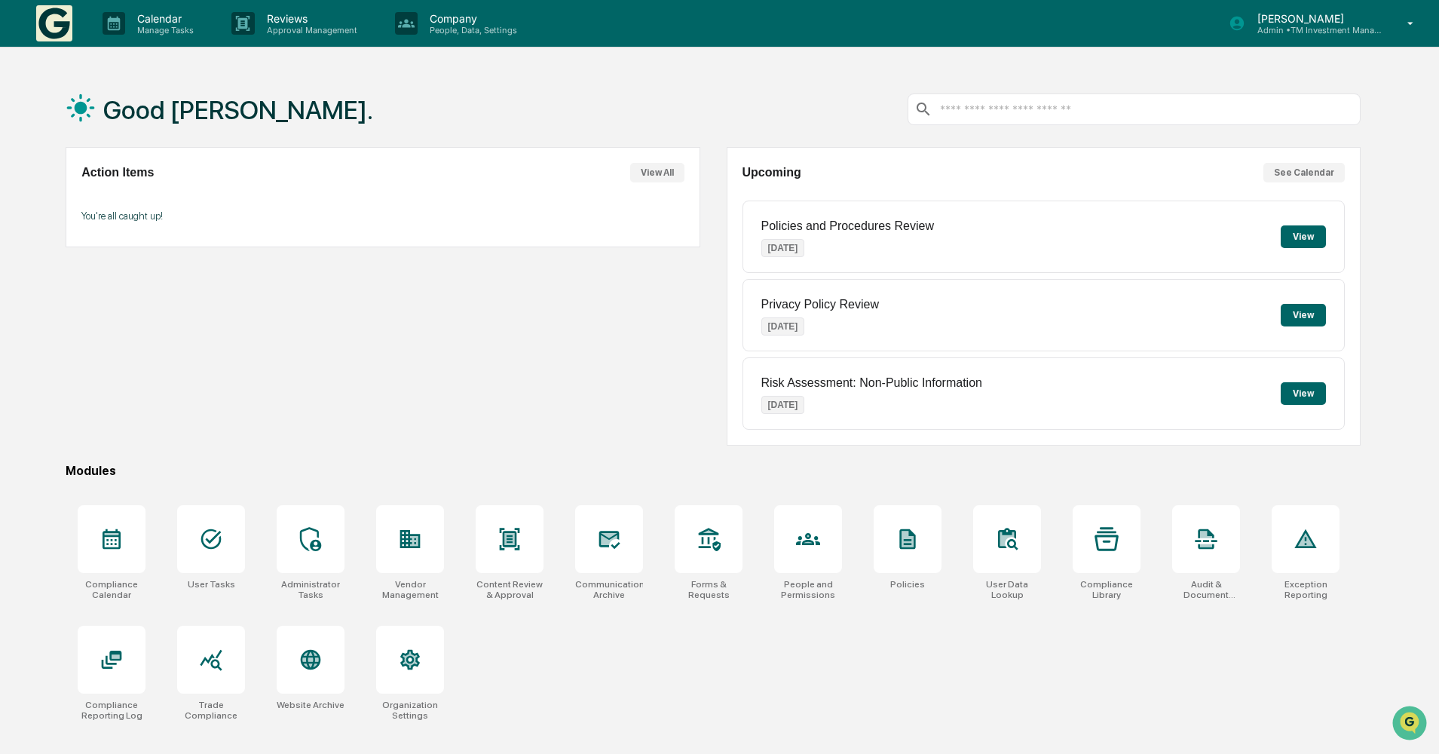
click at [885, 227] on p "Policies and Procedures Review" at bounding box center [847, 226] width 173 height 14
click at [1305, 233] on button "View" at bounding box center [1302, 236] width 45 height 23
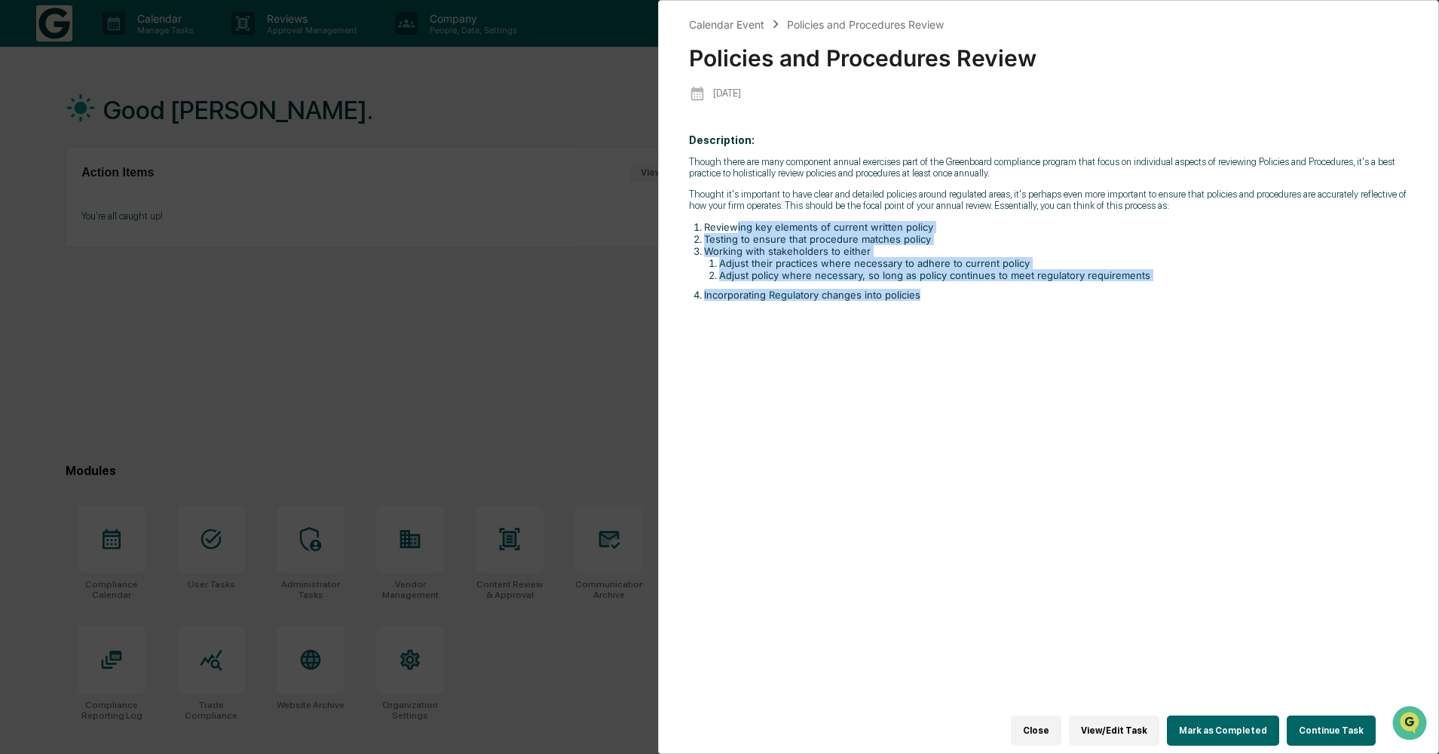
drag, startPoint x: 733, startPoint y: 226, endPoint x: 932, endPoint y: 299, distance: 212.0
click at [932, 299] on ol "Reviewing key elements of current written policy Testing to ensure that procedu…" at bounding box center [1049, 261] width 720 height 80
click at [932, 299] on li "Incorporating Regulatory changes into policies" at bounding box center [1056, 295] width 705 height 12
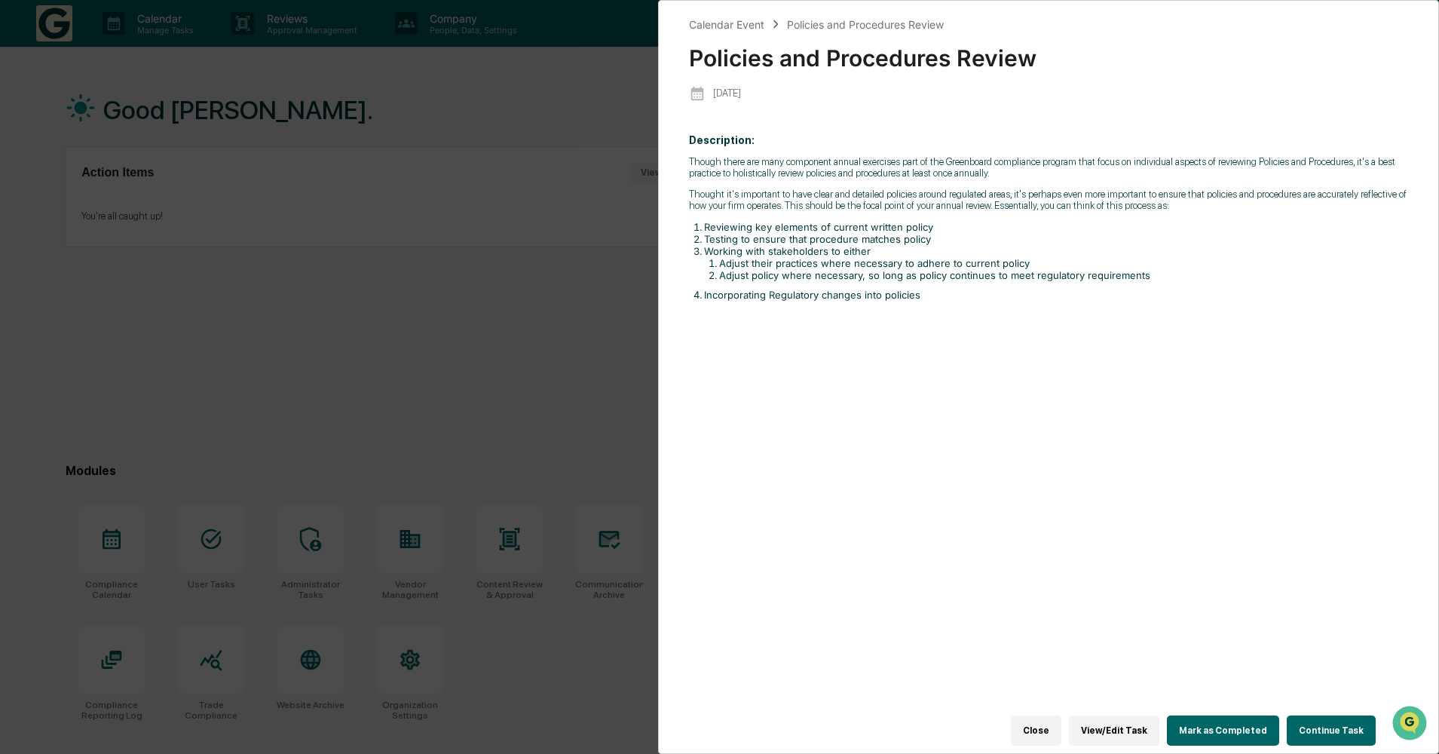
click at [1040, 720] on button "Close" at bounding box center [1036, 730] width 50 height 30
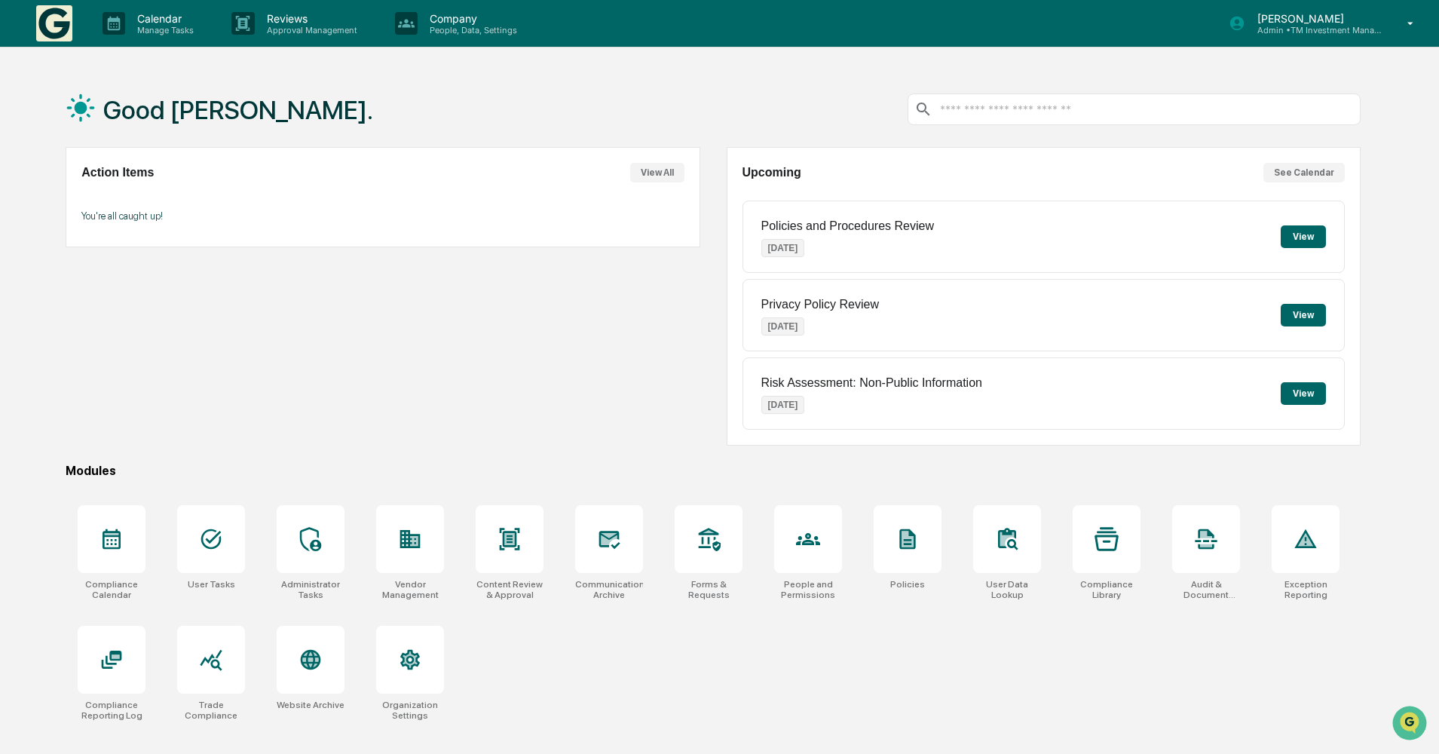
click at [55, 17] on img at bounding box center [54, 23] width 36 height 36
